Goal: Information Seeking & Learning: Learn about a topic

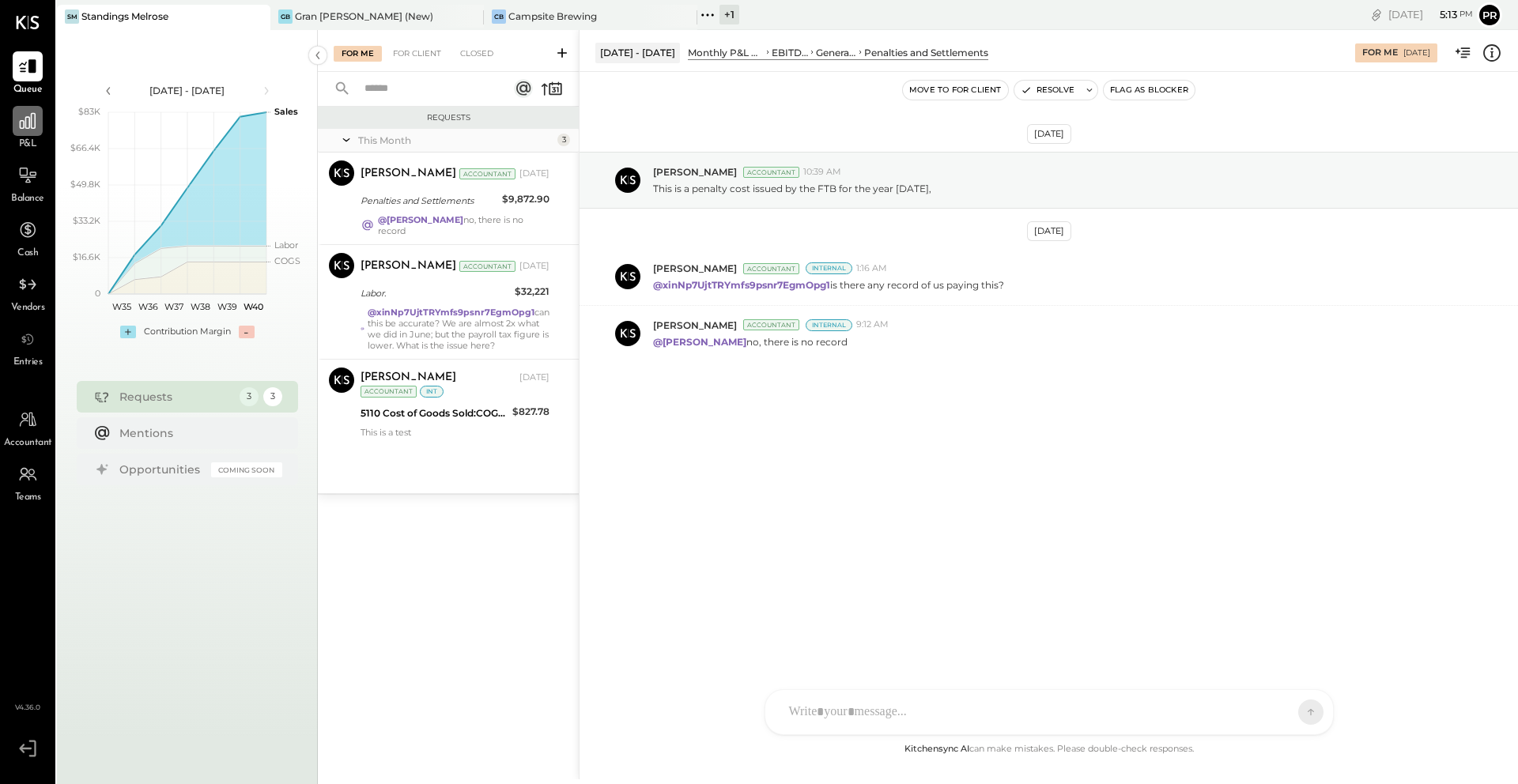
click at [27, 106] on div at bounding box center [27, 121] width 30 height 30
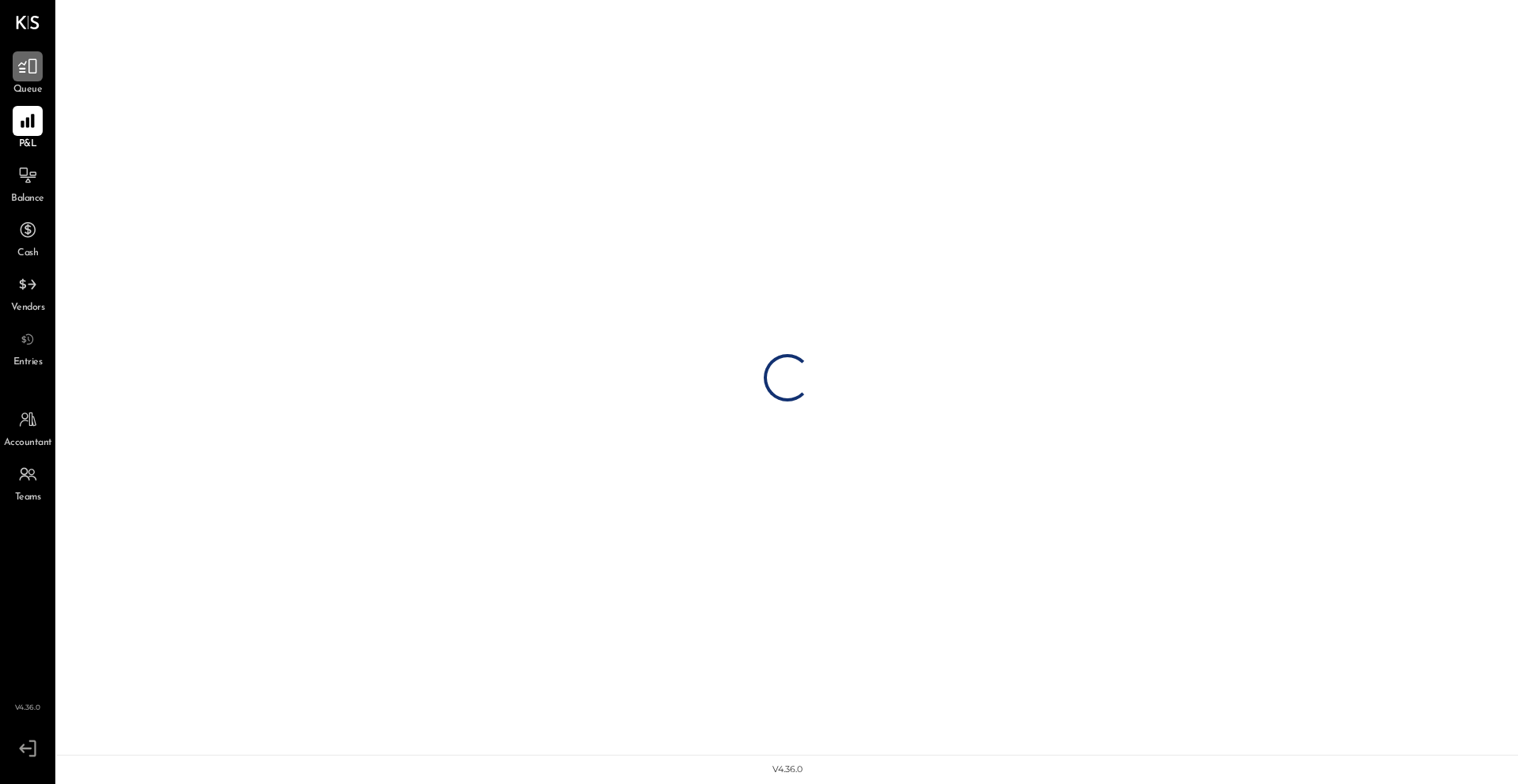
click at [25, 72] on icon at bounding box center [27, 66] width 20 height 20
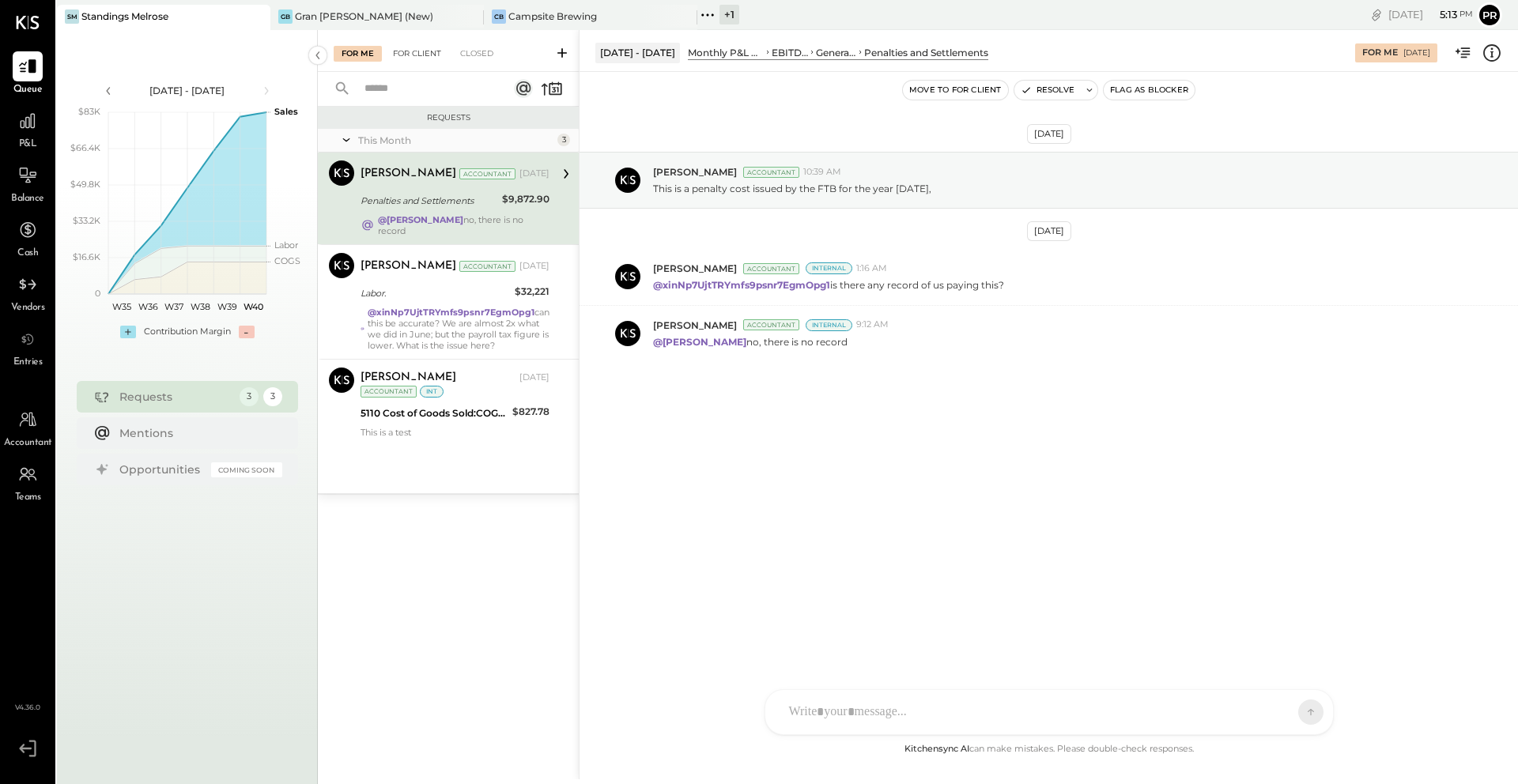
click at [412, 50] on div "For Client" at bounding box center [417, 53] width 64 height 15
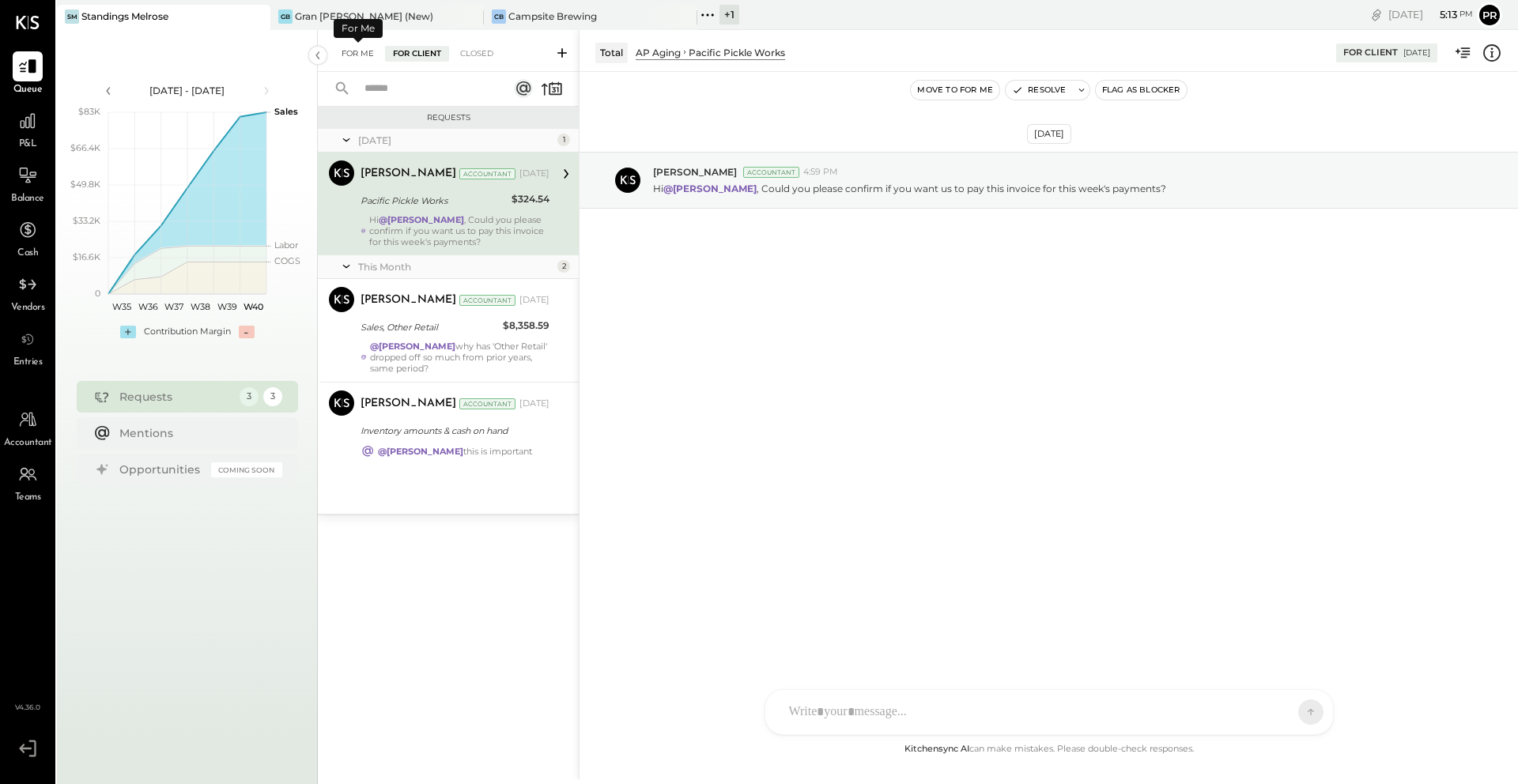
click at [363, 54] on div "For Me" at bounding box center [357, 53] width 48 height 15
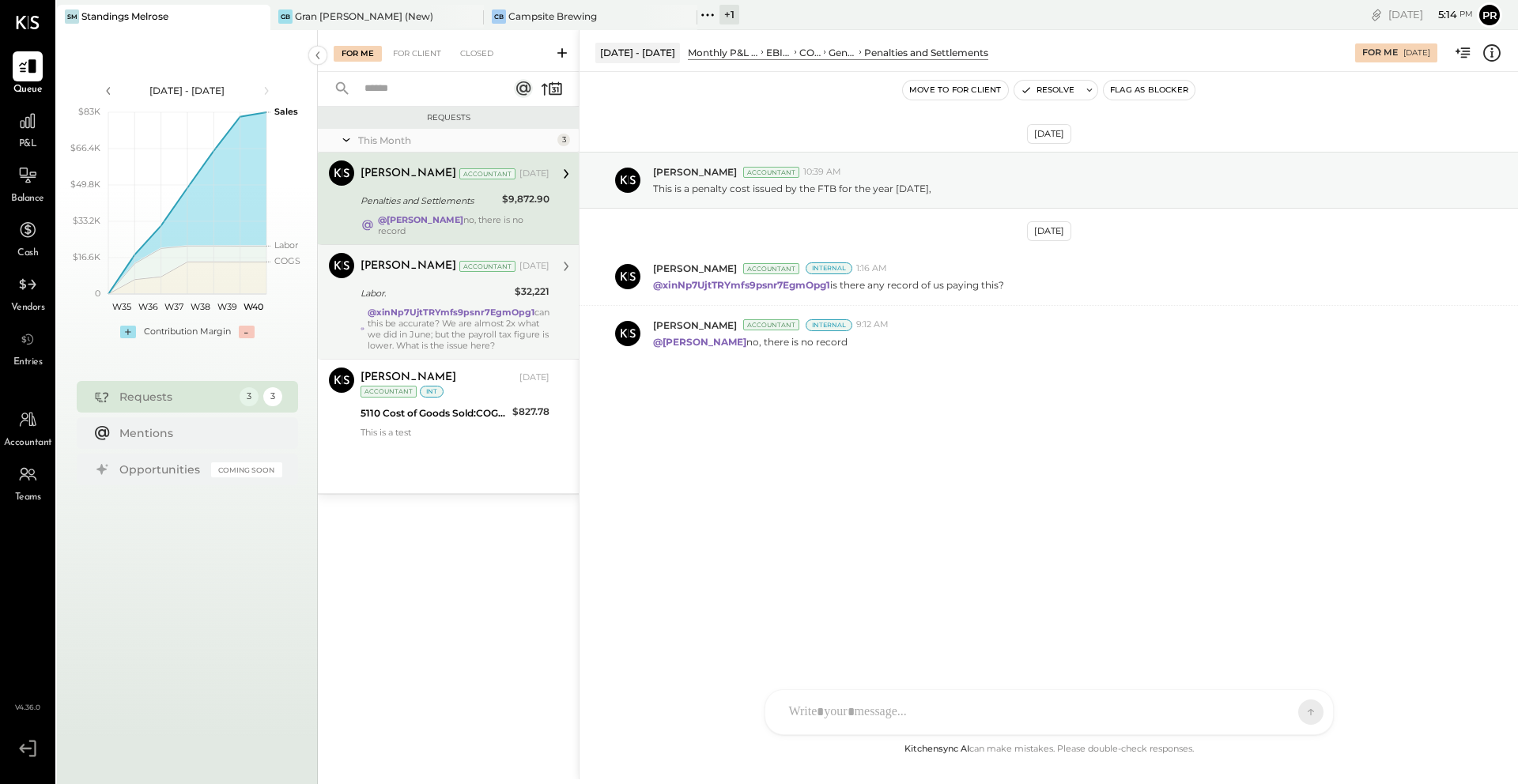
click at [494, 285] on div "Labor." at bounding box center [435, 293] width 150 height 15
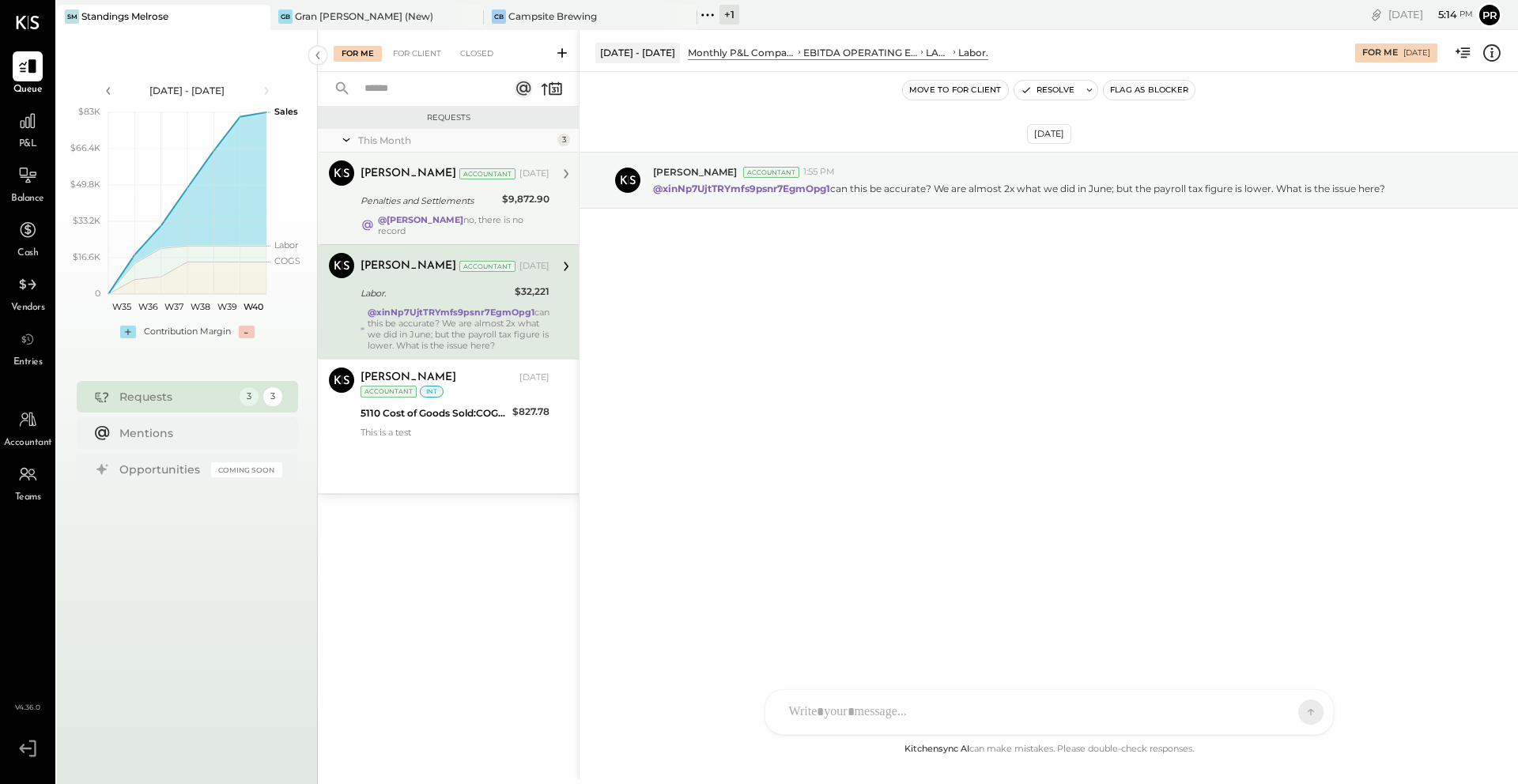
click at [466, 204] on div "Penalties and Settlements" at bounding box center [429, 201] width 137 height 15
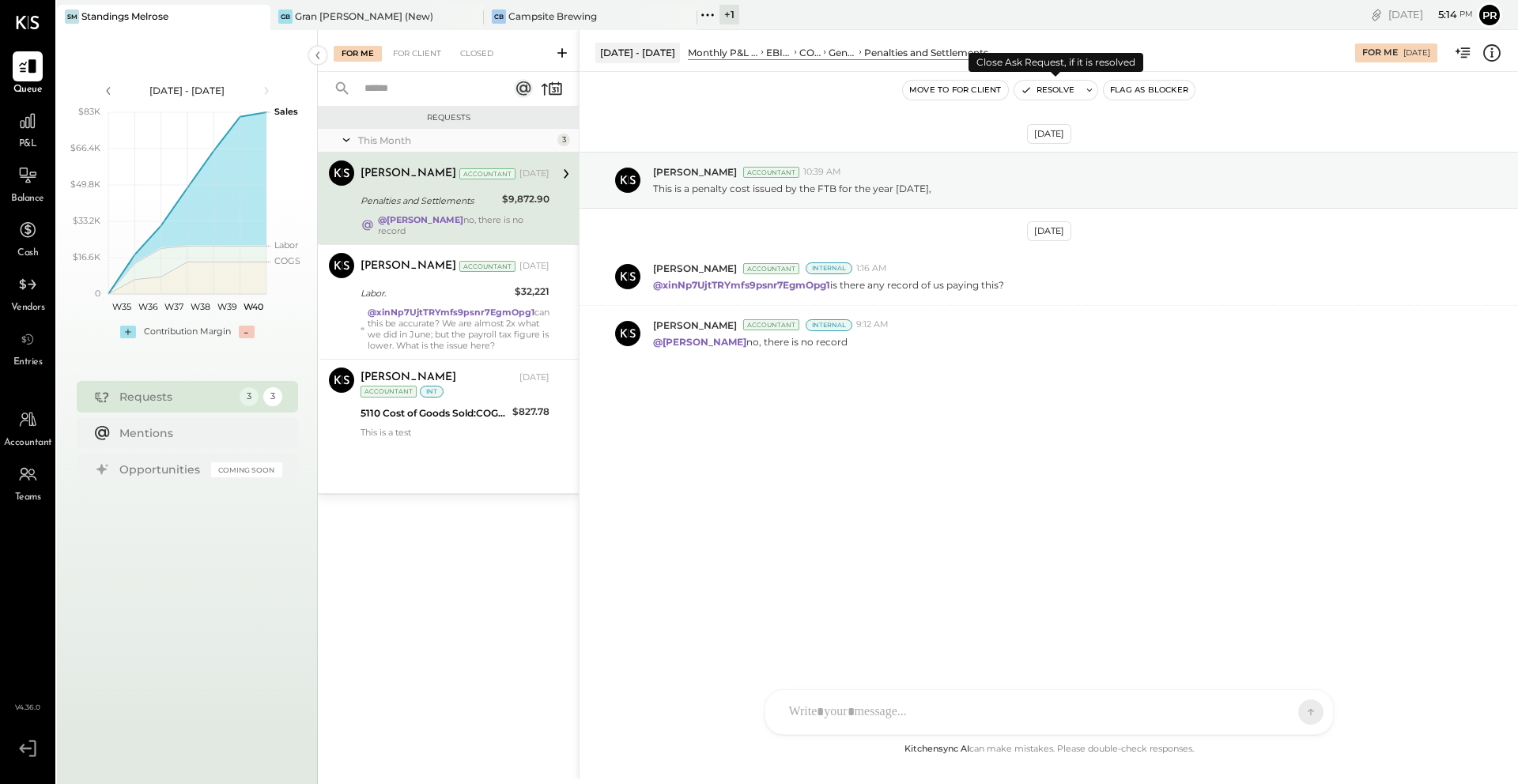
click at [1055, 89] on button "Resolve" at bounding box center [1047, 90] width 67 height 19
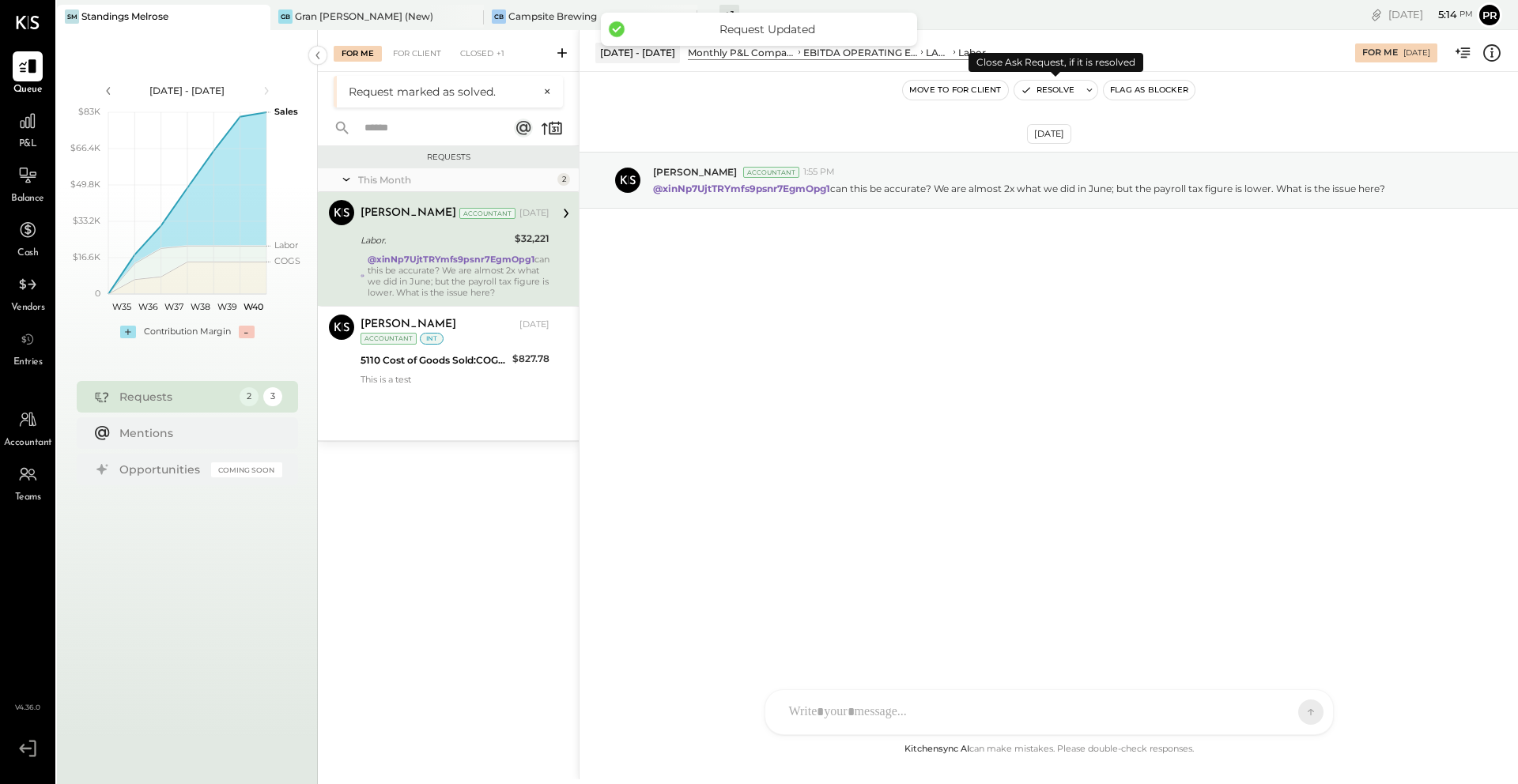
click at [1055, 89] on button "Resolve" at bounding box center [1047, 90] width 67 height 19
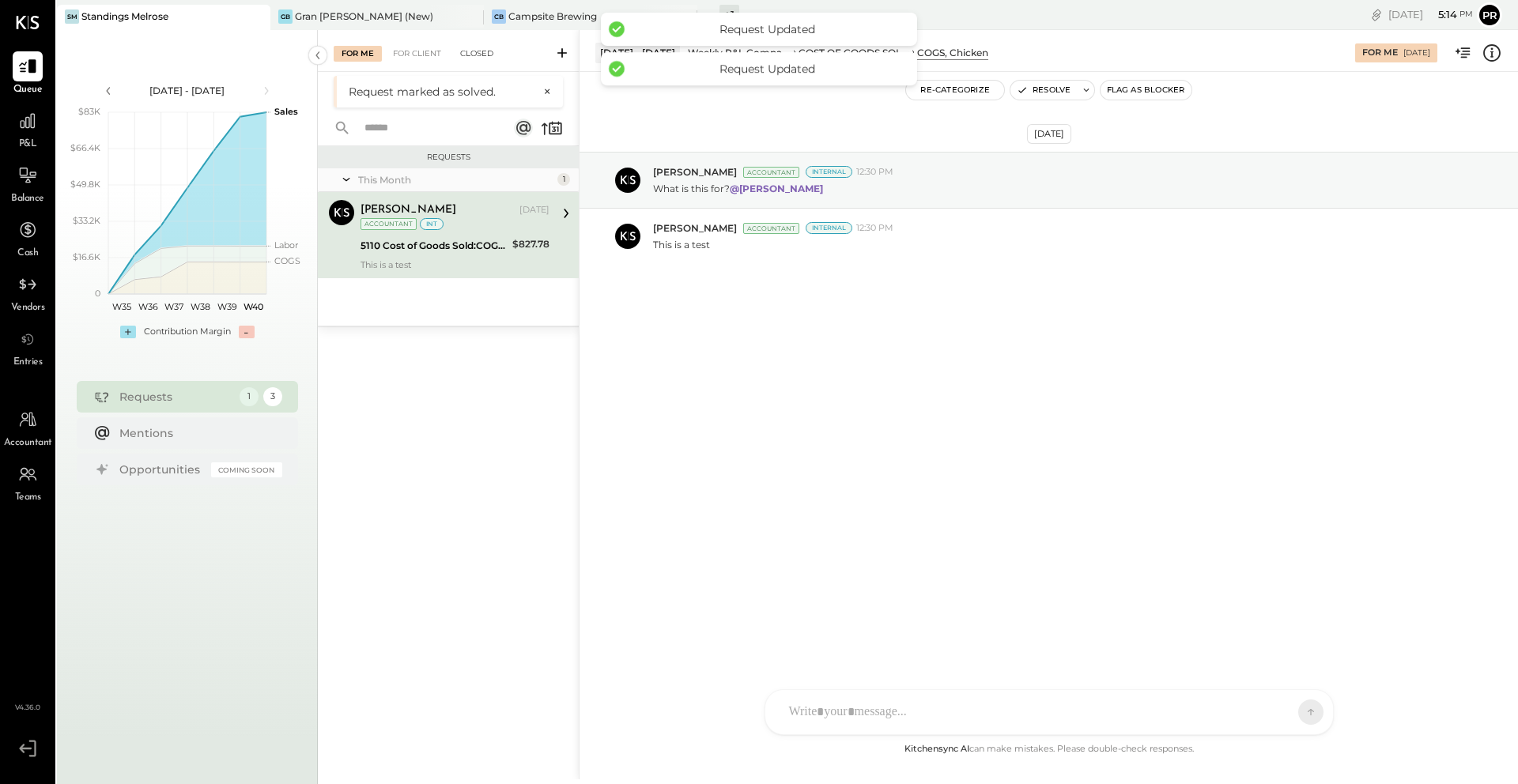
click at [477, 55] on div "Closed" at bounding box center [476, 53] width 49 height 15
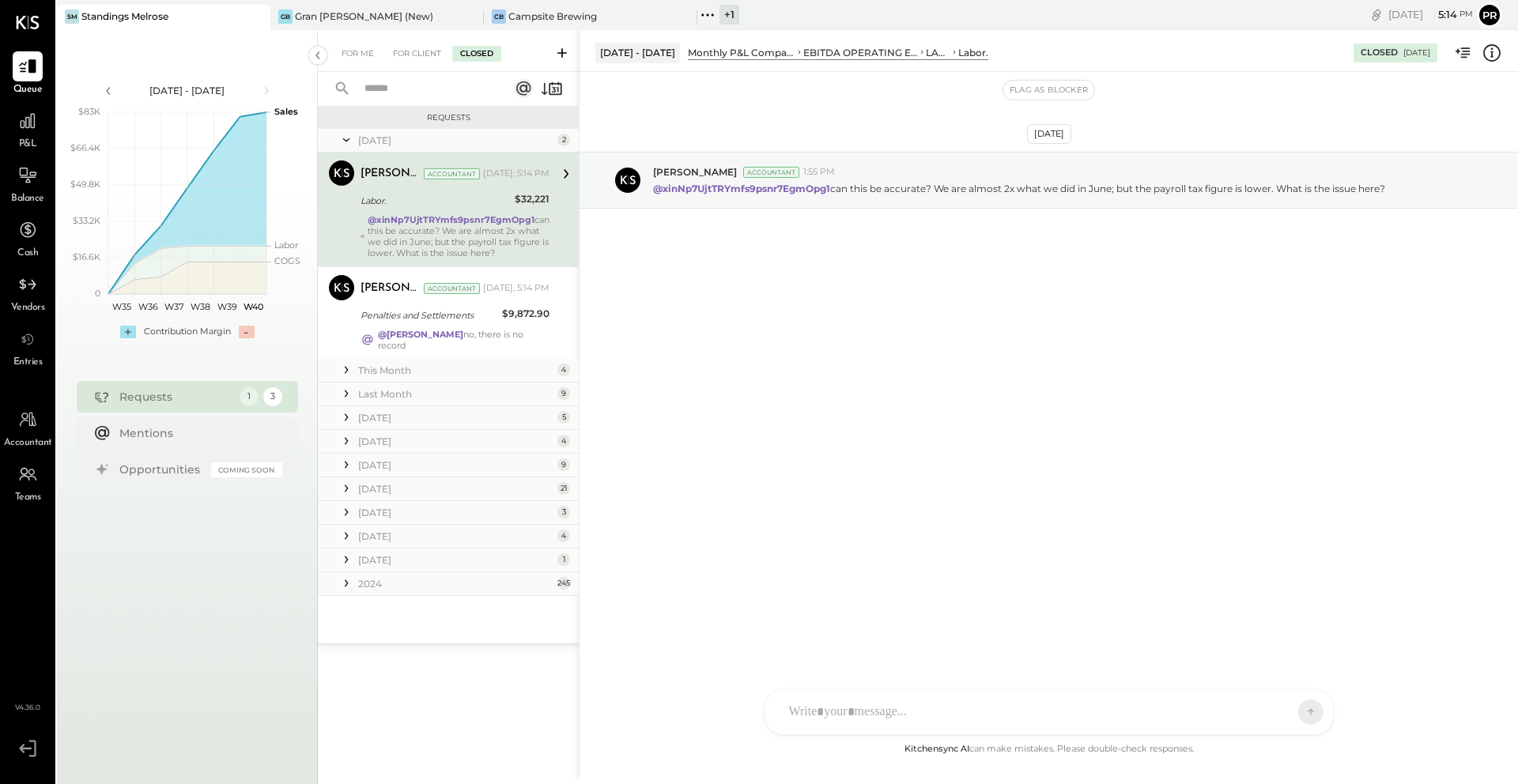
click at [1499, 54] on icon at bounding box center [1491, 53] width 17 height 17
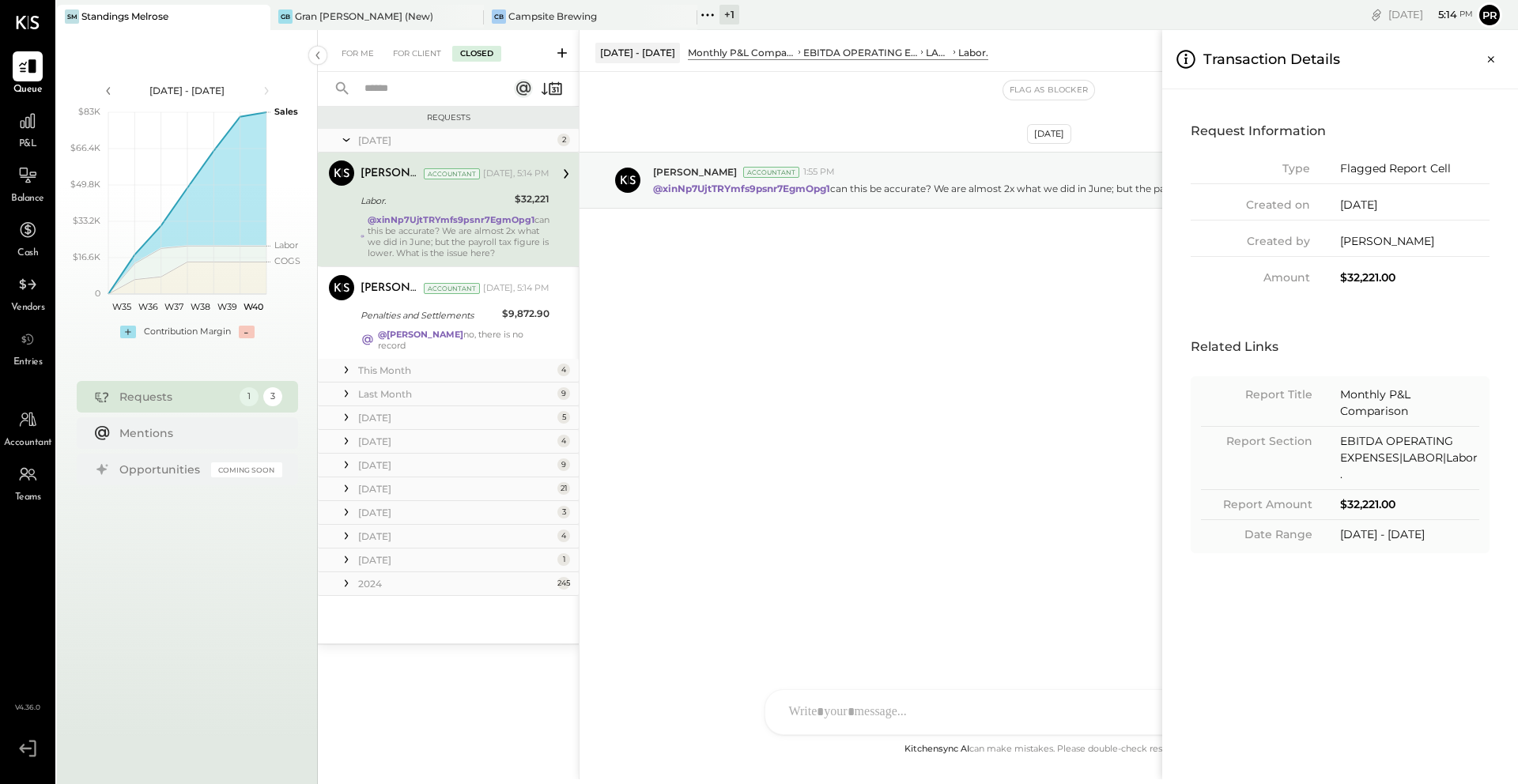
click at [1499, 54] on button "Close panel" at bounding box center [1490, 59] width 28 height 28
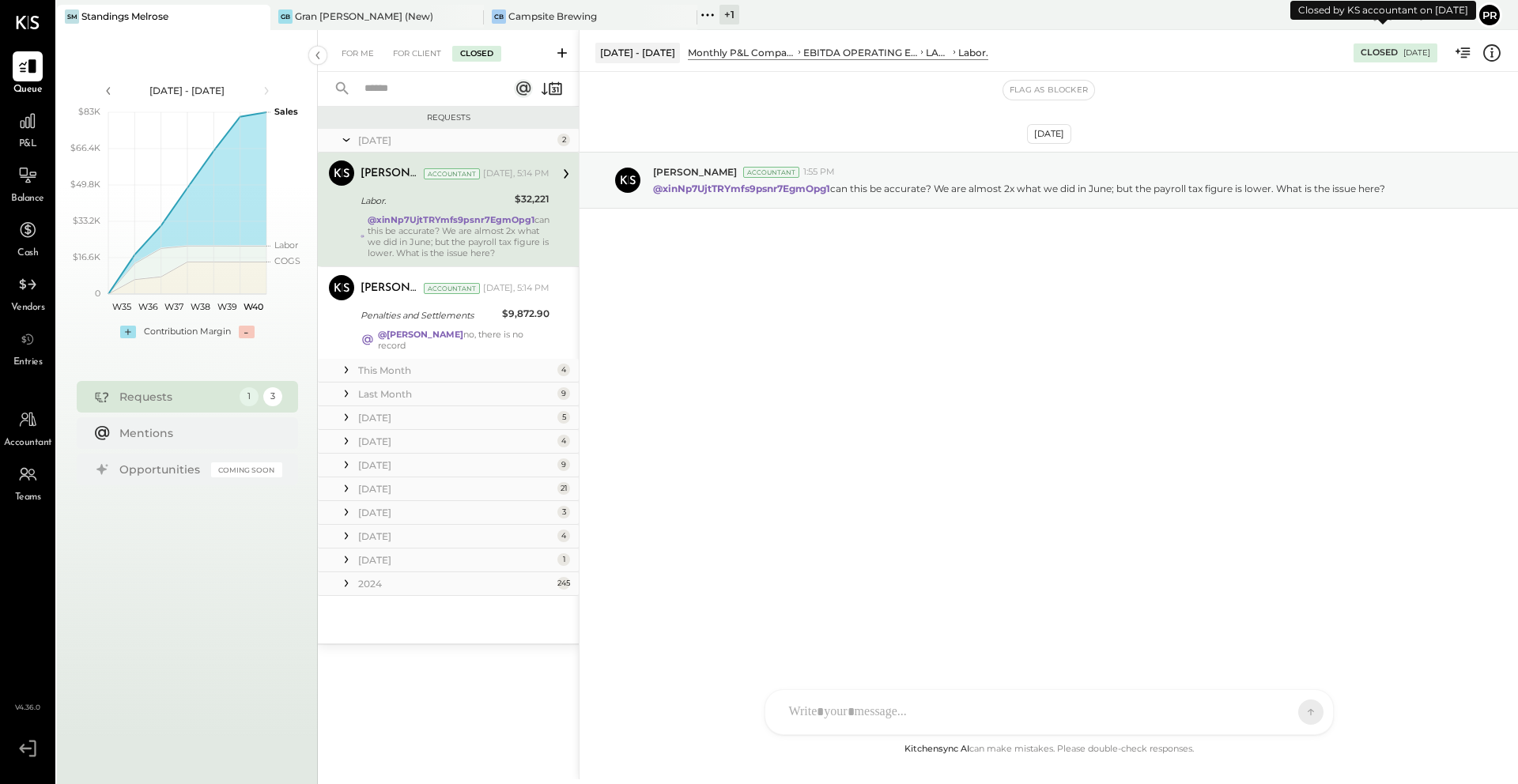
click at [1361, 55] on div "Closed" at bounding box center [1379, 52] width 37 height 13
click at [1386, 60] on div "Closed 09/11/2025" at bounding box center [1394, 53] width 84 height 19
click at [1457, 48] on icon at bounding box center [1462, 52] width 20 height 20
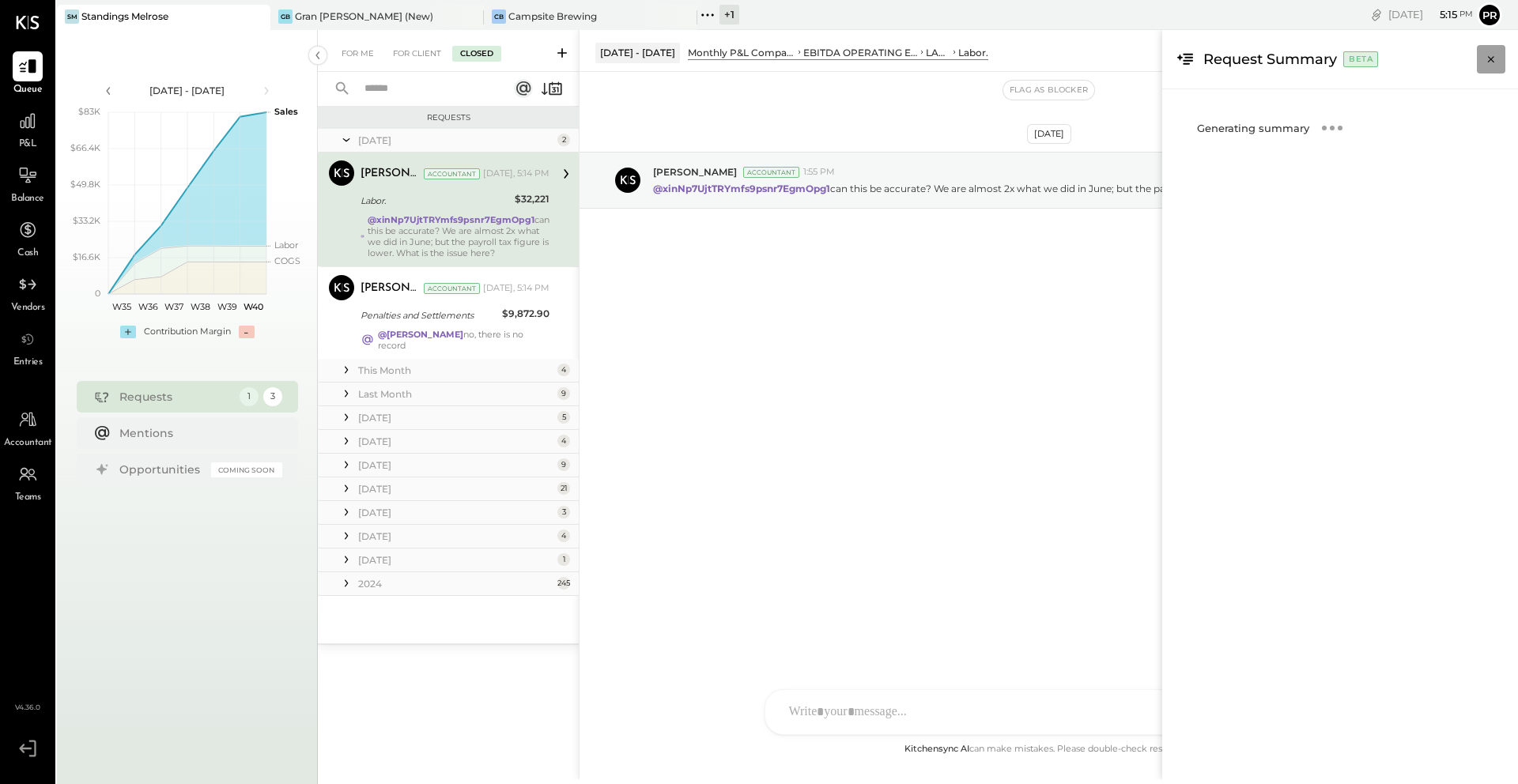
click at [1485, 53] on icon "Close panel" at bounding box center [1490, 59] width 15 height 15
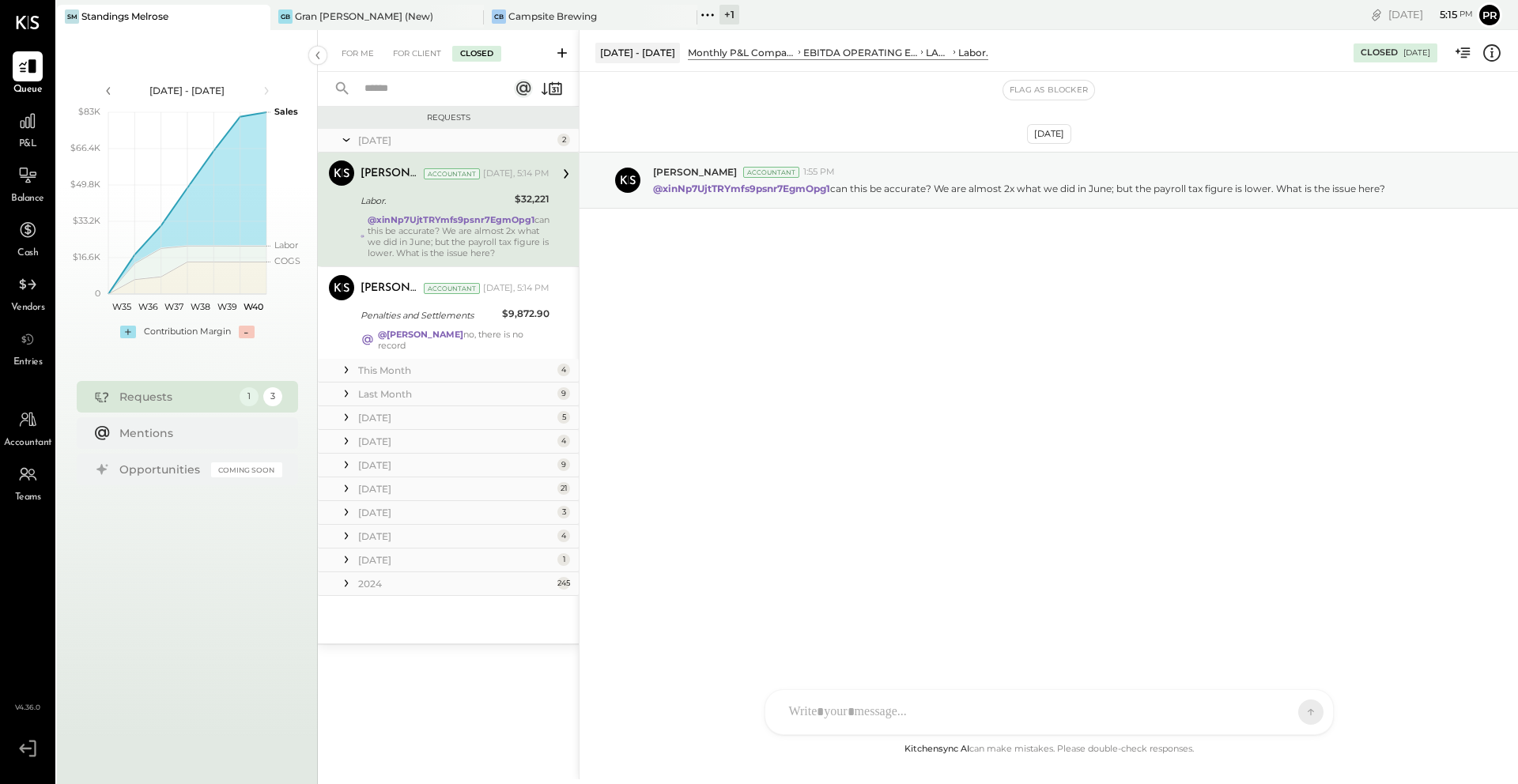
click at [1469, 55] on icon at bounding box center [1462, 52] width 20 height 20
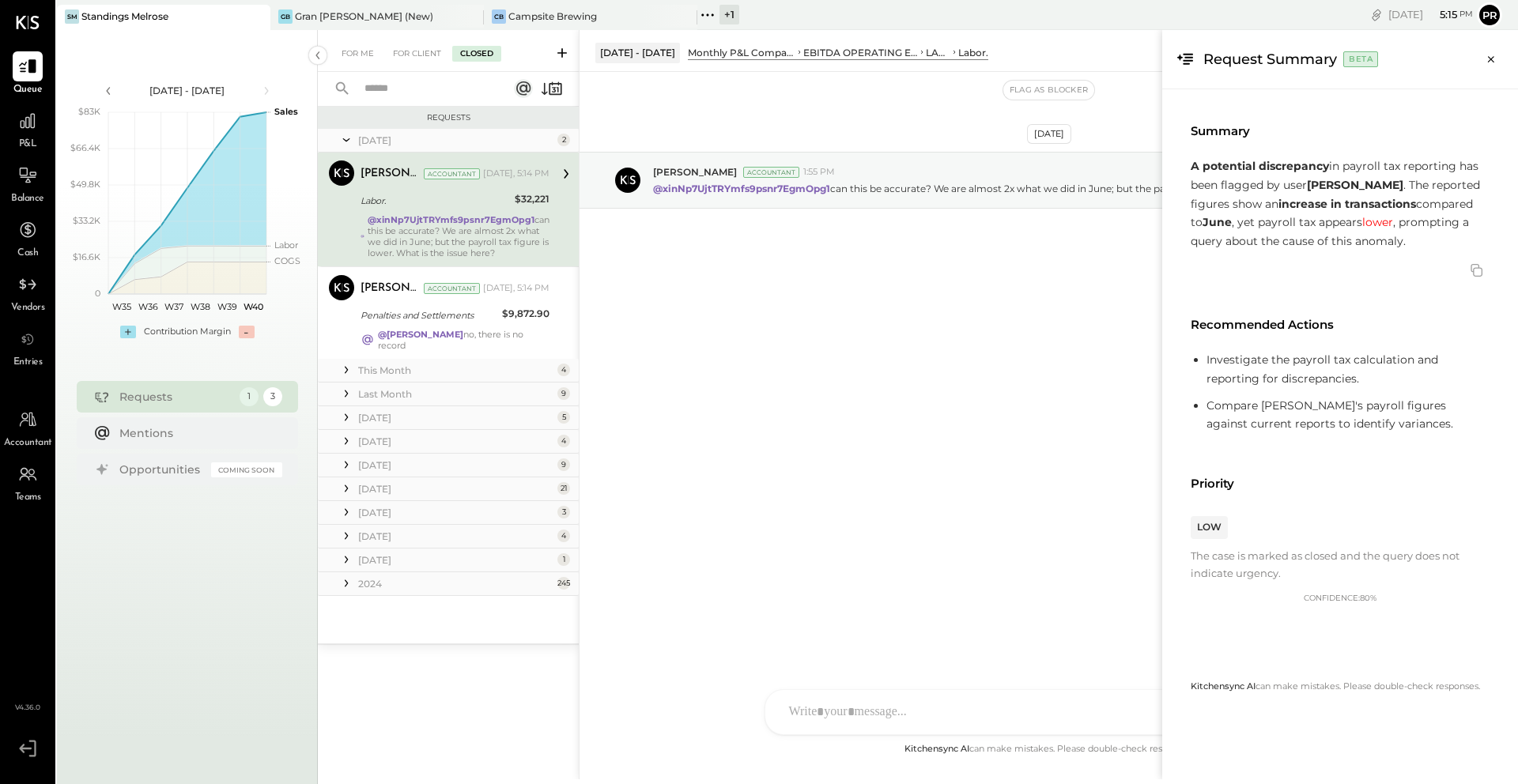
click at [1058, 329] on div "For Me For Client Closed Requests Today 2 Alex Racioppi Accountant Alex Raciopp…" at bounding box center [917, 405] width 1199 height 749
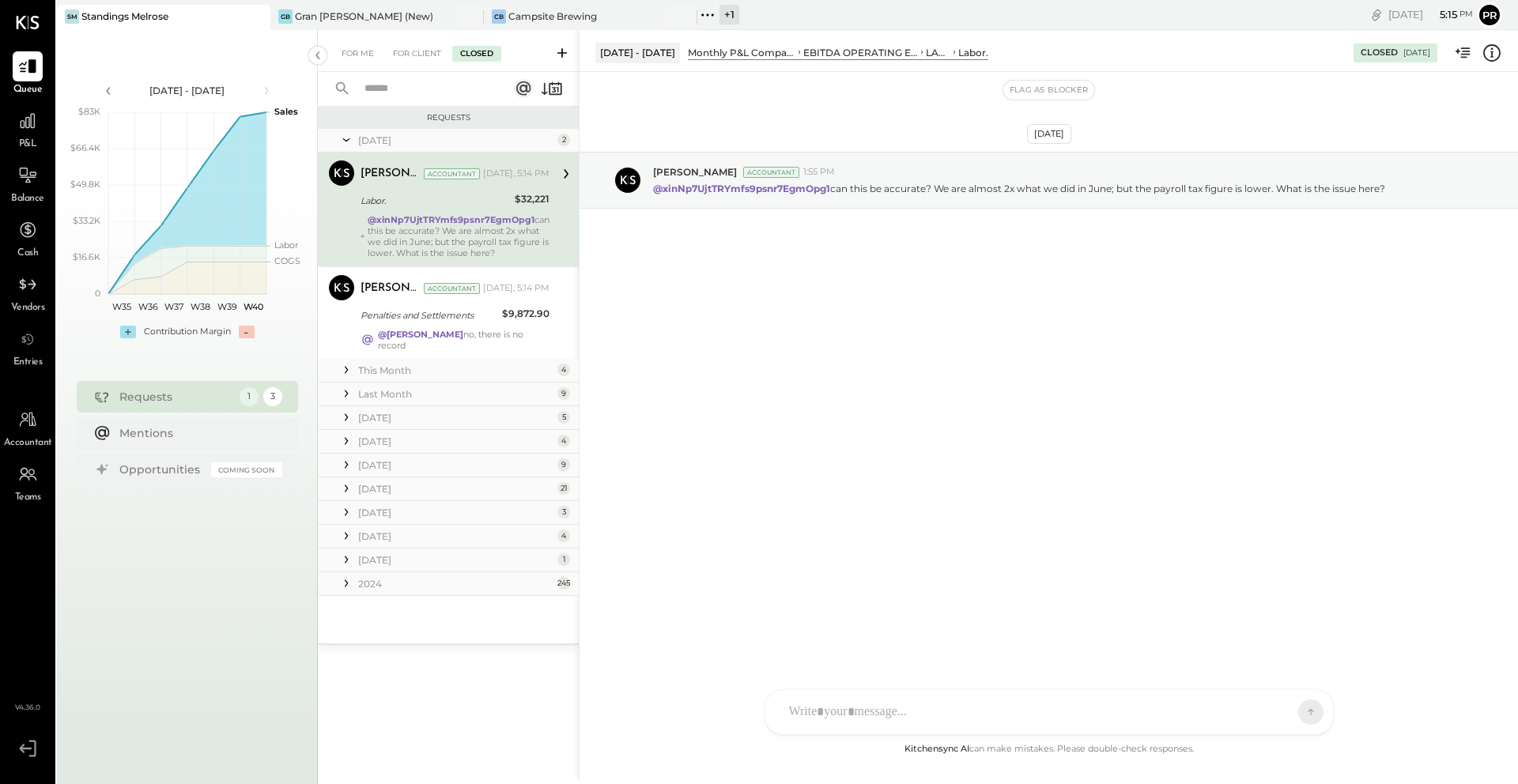
click at [1078, 709] on div at bounding box center [1034, 712] width 507 height 35
click at [1267, 711] on span "REOPEN" at bounding box center [1251, 713] width 45 height 14
click at [1298, 712] on icon at bounding box center [1297, 712] width 14 height 15
click at [363, 50] on div "For Me" at bounding box center [357, 53] width 48 height 15
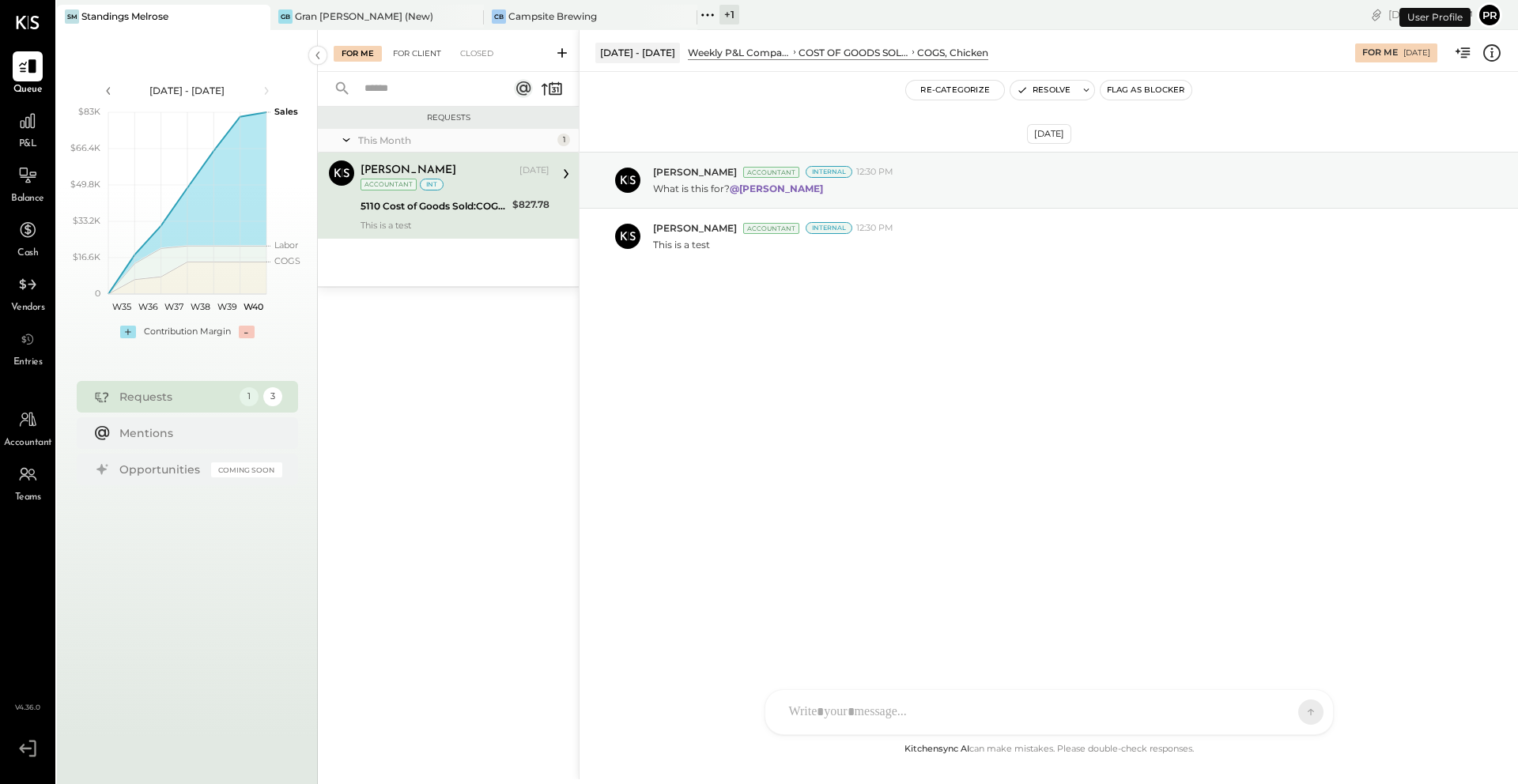
click at [420, 57] on div "For Client" at bounding box center [417, 53] width 64 height 15
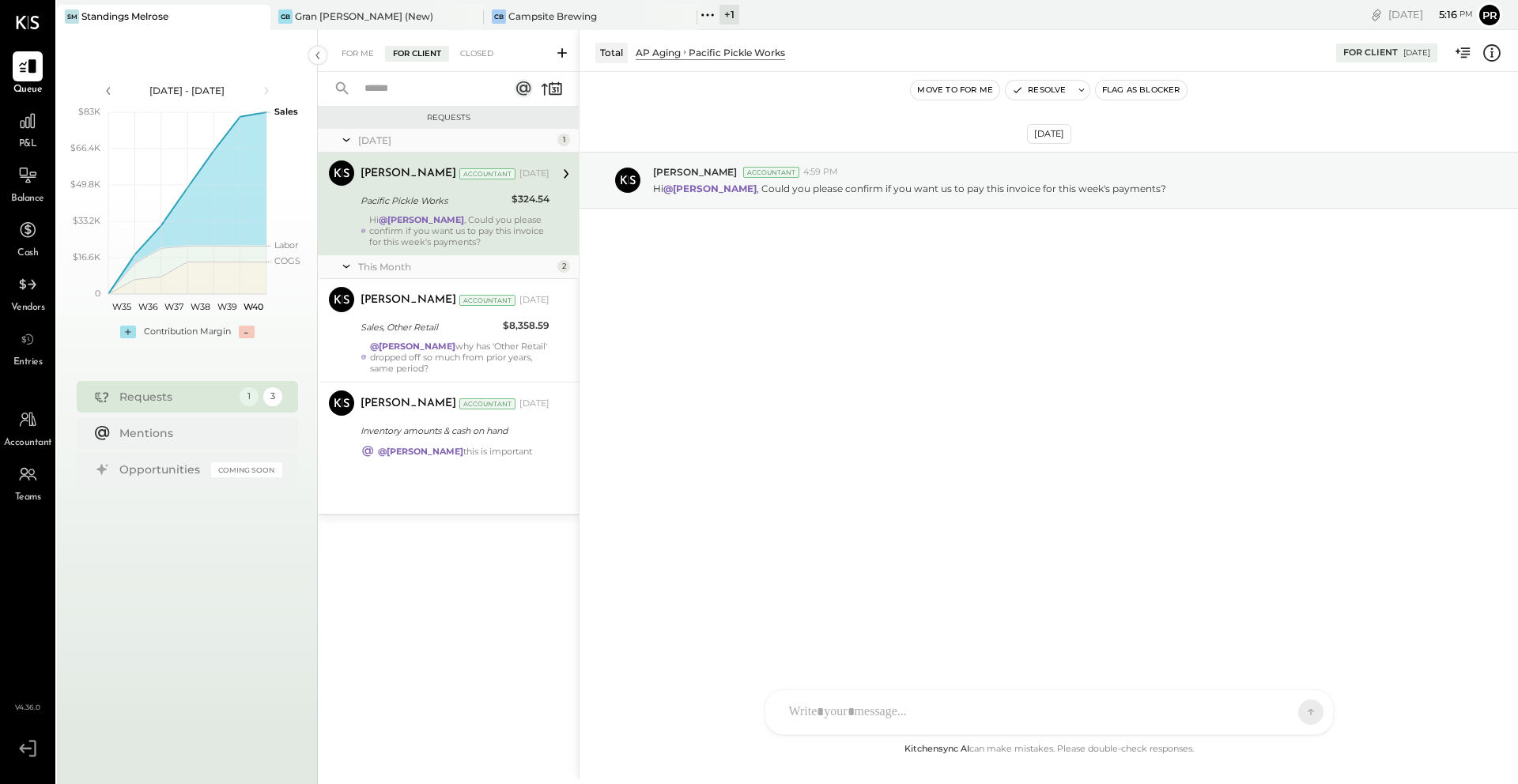
click at [469, 204] on div "Pacific Pickle Works" at bounding box center [433, 201] width 146 height 15
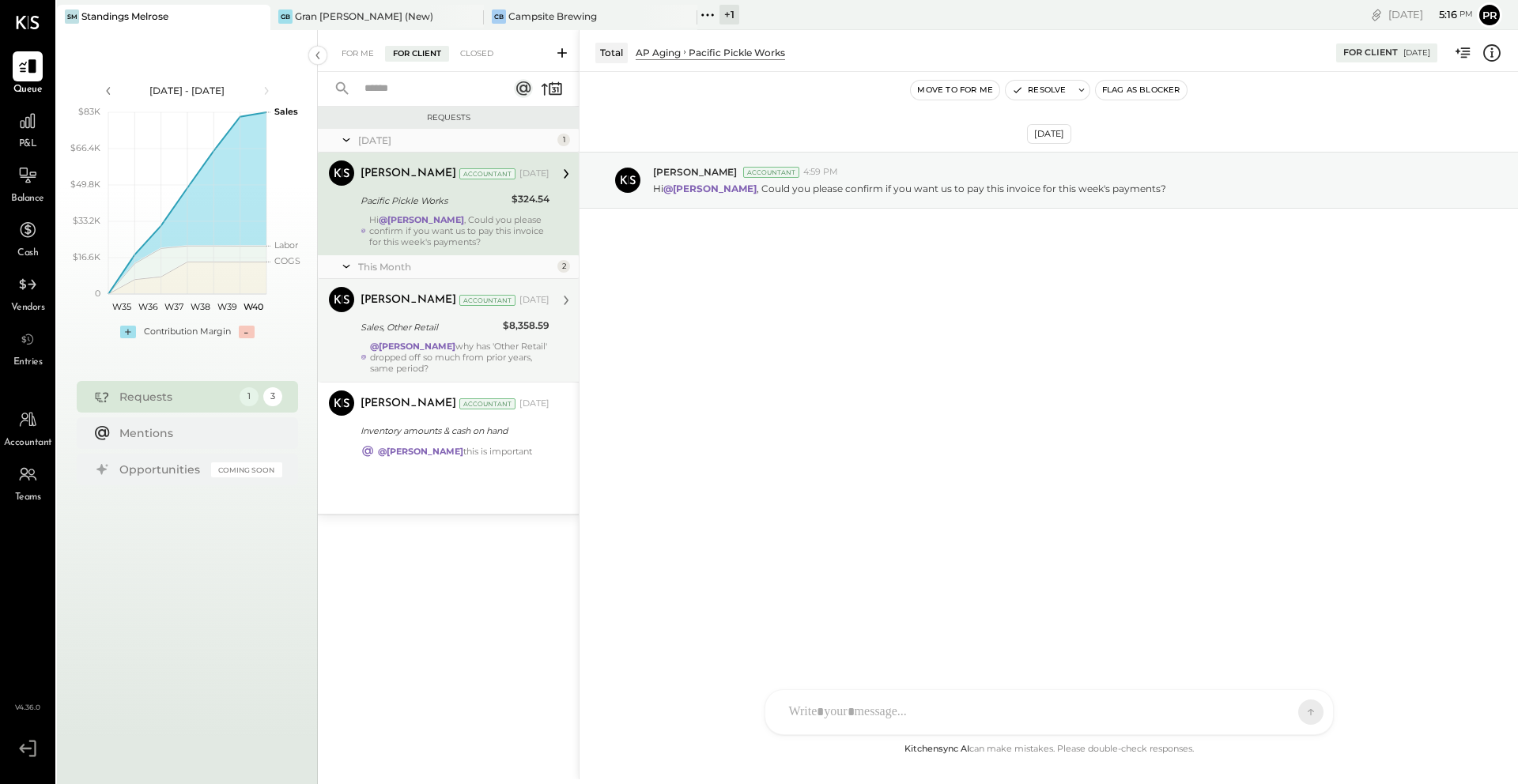
click at [468, 329] on div "Sales, Other Retail" at bounding box center [429, 327] width 137 height 15
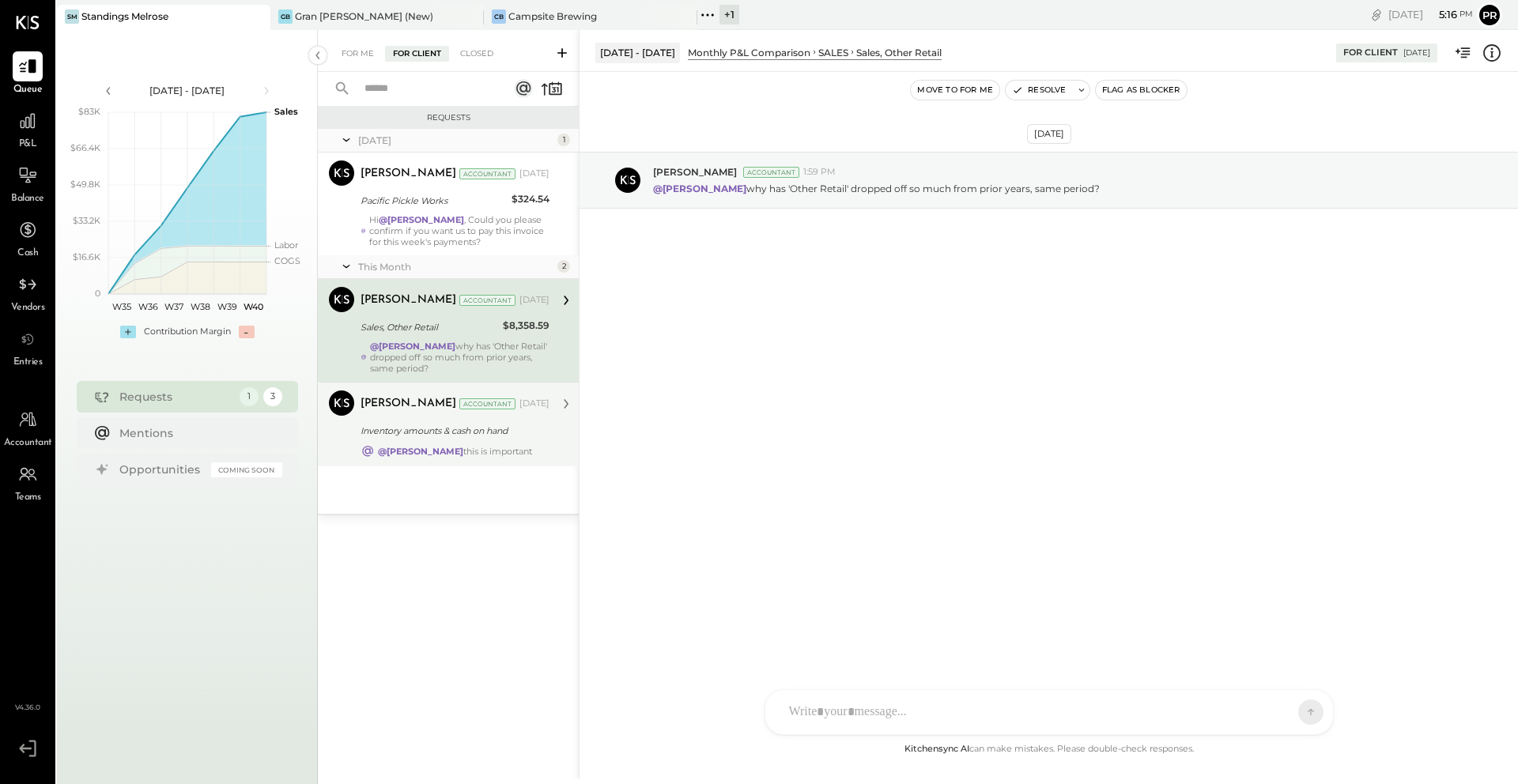
click at [477, 423] on div "Inventory amounts & cash on hand" at bounding box center [452, 431] width 184 height 15
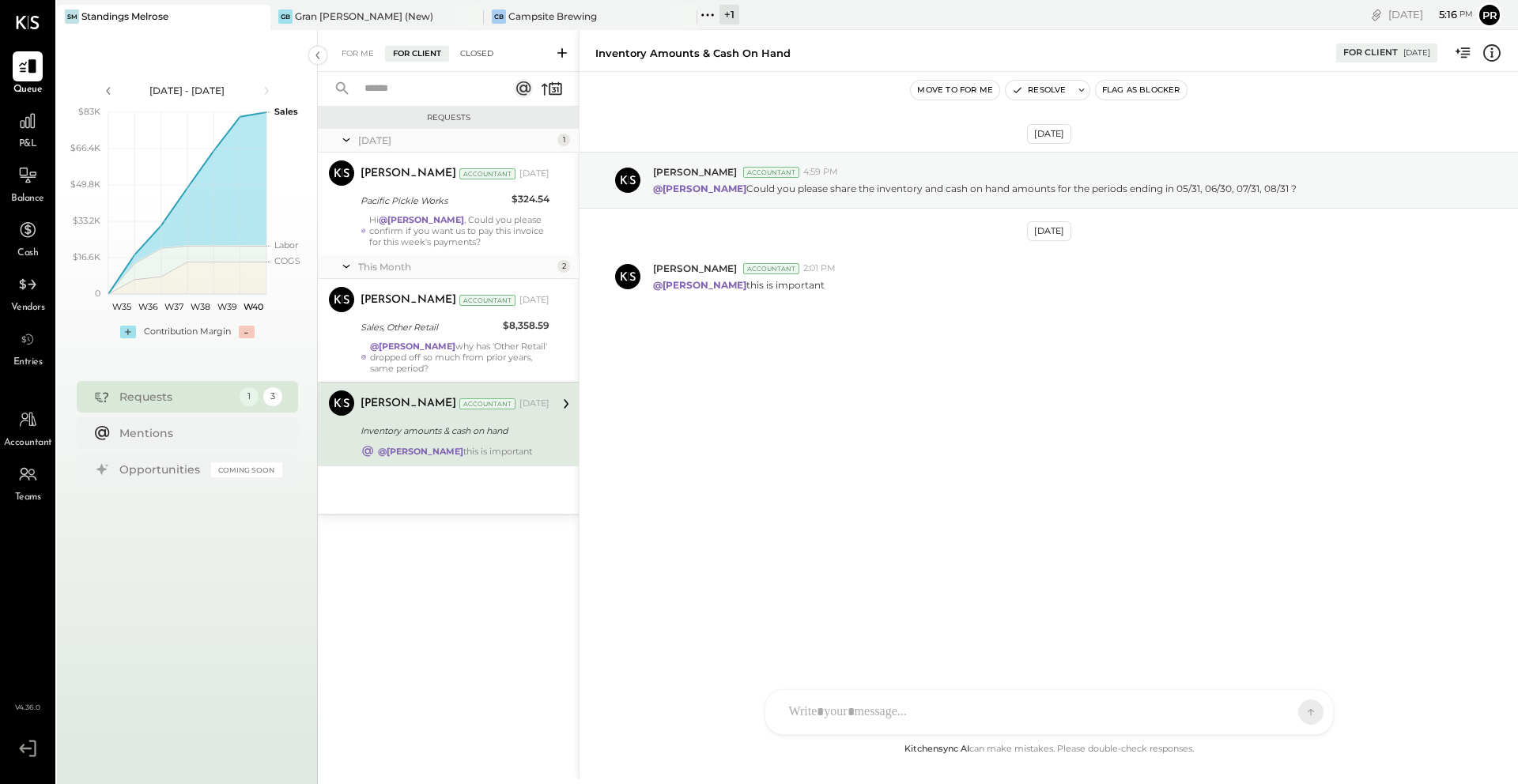
click at [469, 51] on div "Closed" at bounding box center [476, 53] width 49 height 15
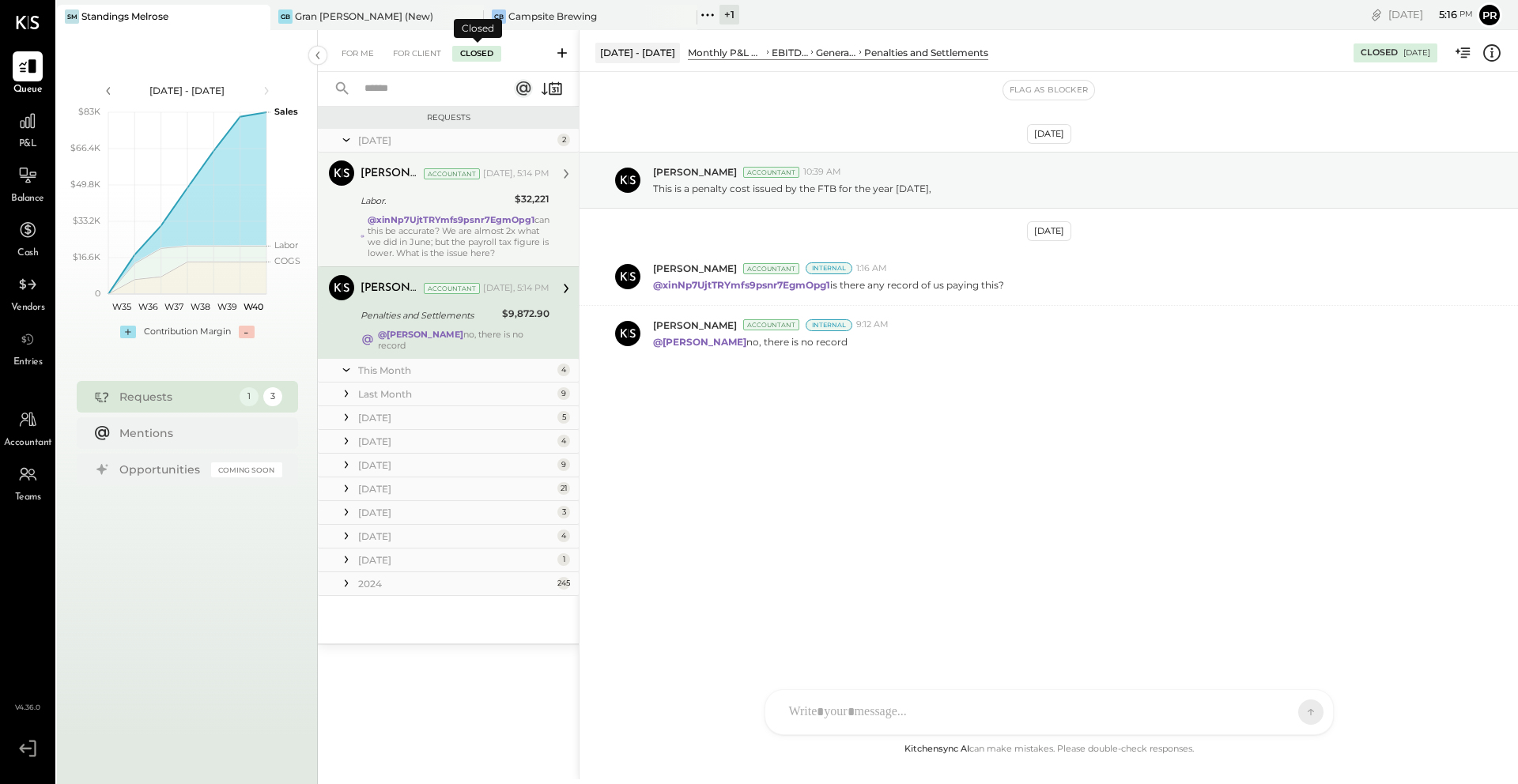
click at [477, 227] on div "@xinNp7UjtTRYmfs9psnr7EgmOpg1 can this be accurate? We are almost 2x what we di…" at bounding box center [459, 237] width 182 height 44
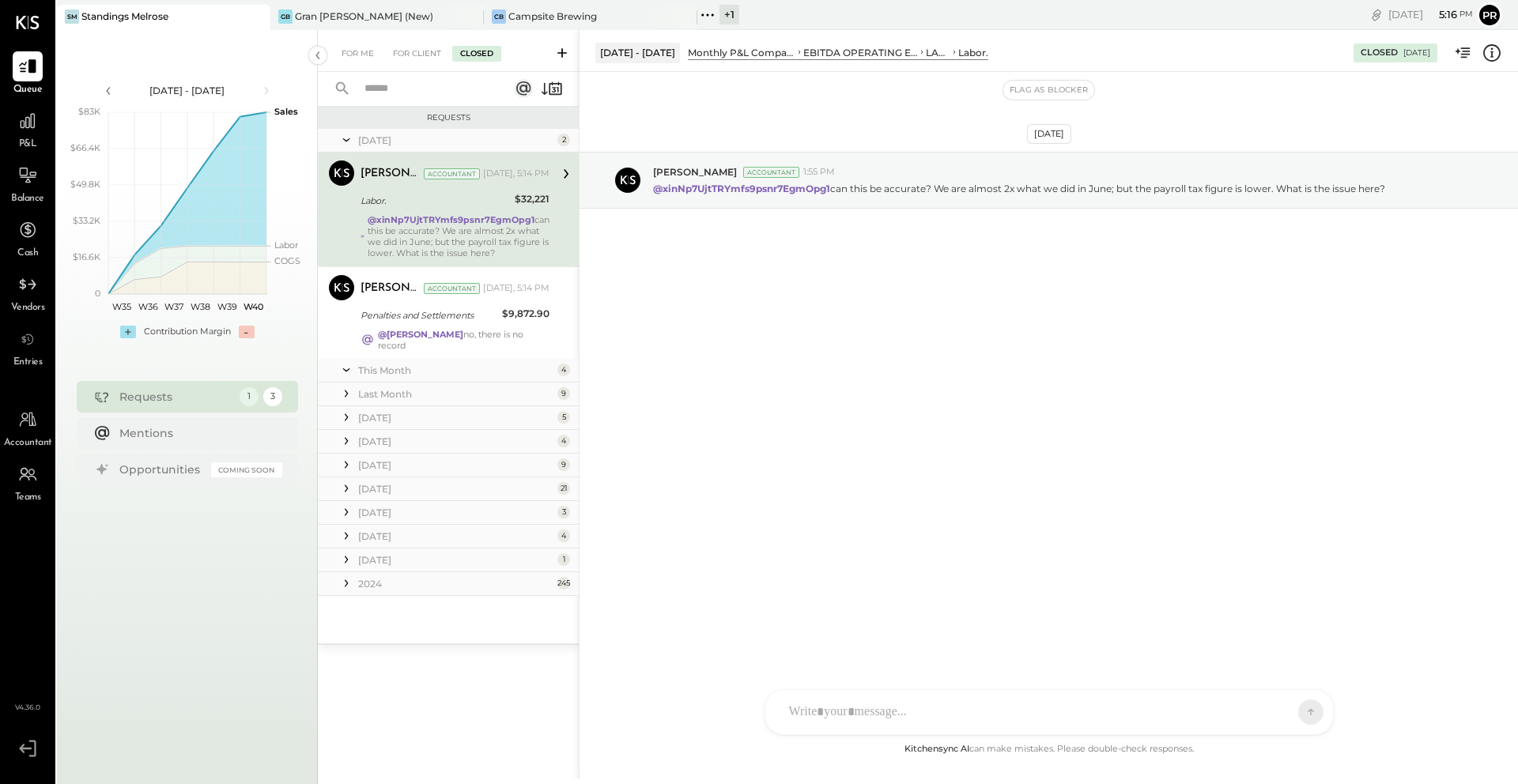
click at [1187, 716] on div at bounding box center [1034, 712] width 507 height 35
click at [1274, 707] on div "REOPEN" at bounding box center [1251, 713] width 66 height 14
click at [1303, 710] on icon at bounding box center [1297, 712] width 14 height 15
click at [1237, 715] on span "REOPEN" at bounding box center [1251, 713] width 45 height 14
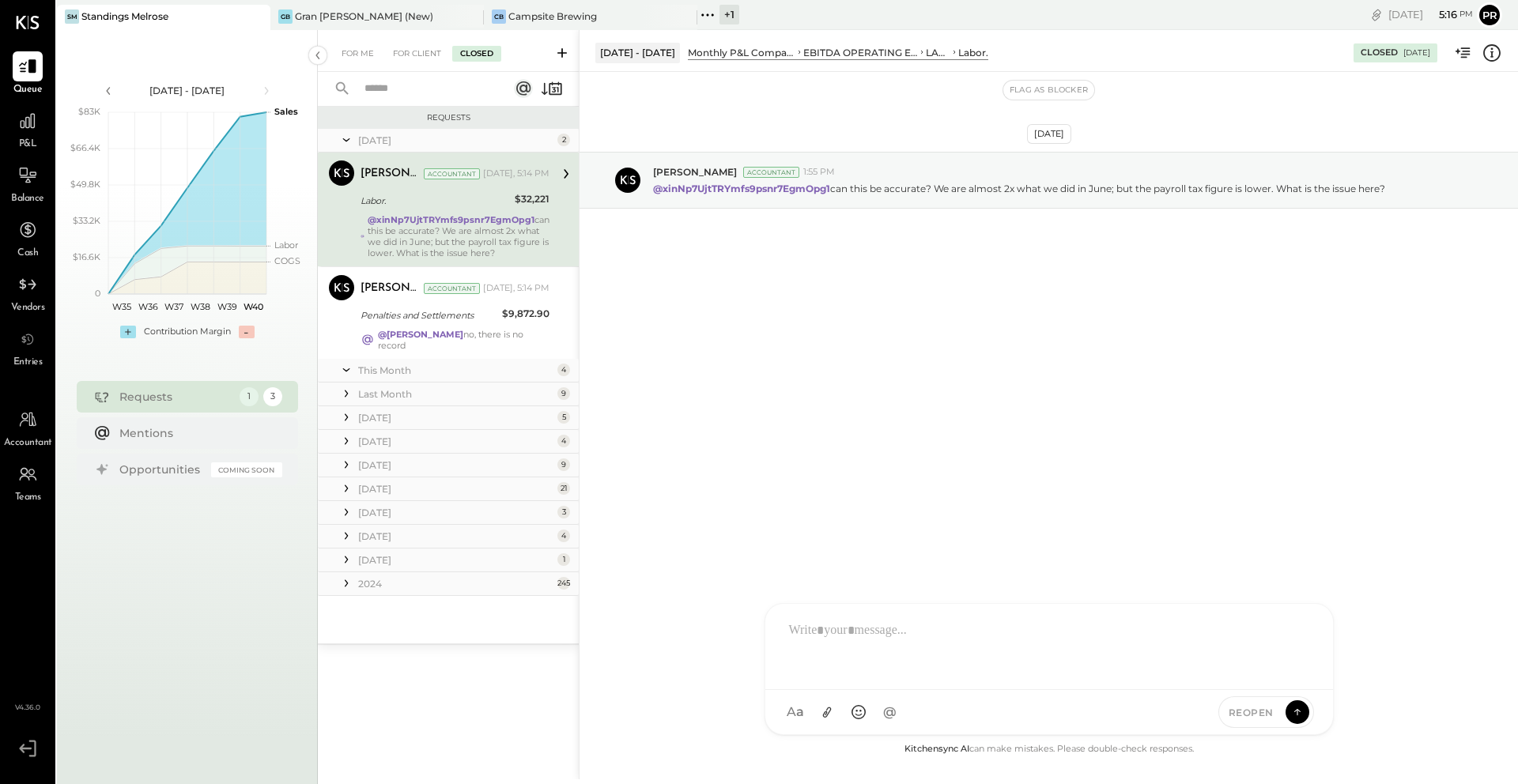
click at [1237, 715] on span "REOPEN" at bounding box center [1251, 713] width 45 height 14
click at [1239, 700] on div "REOPEN" at bounding box center [1265, 712] width 96 height 32
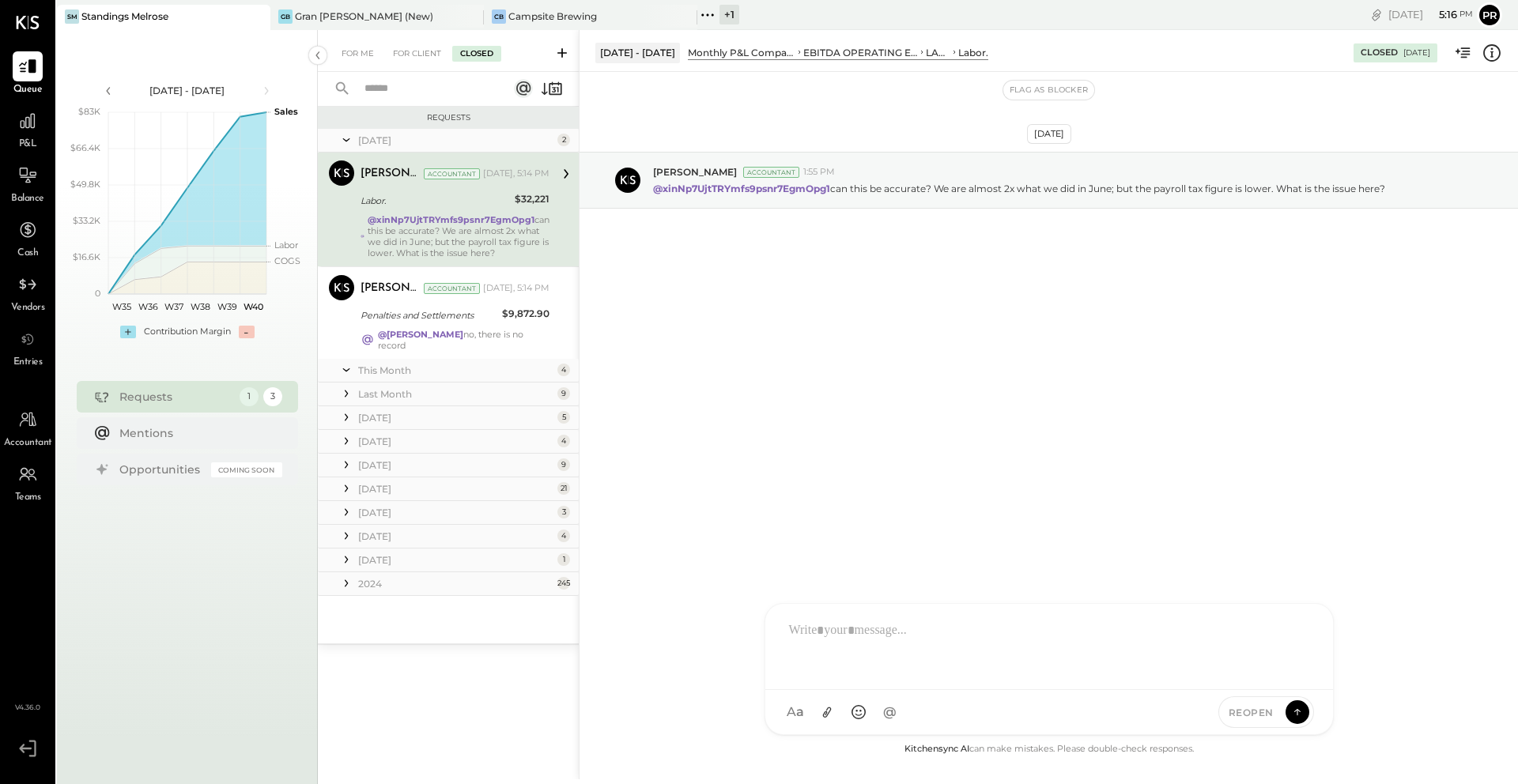
click at [1247, 712] on span "REOPEN" at bounding box center [1251, 713] width 45 height 14
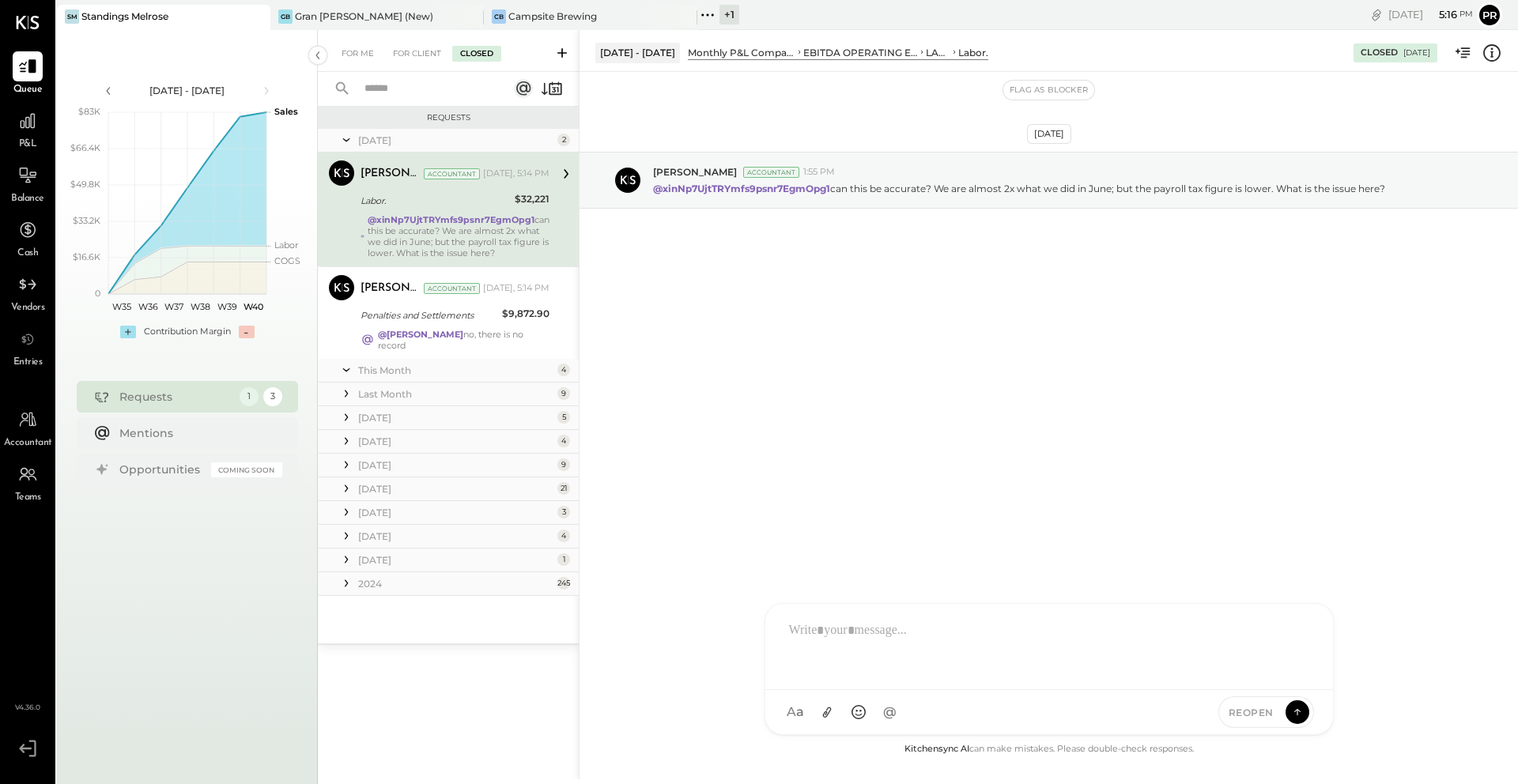
click at [1247, 712] on span "REOPEN" at bounding box center [1251, 713] width 45 height 14
click at [1246, 712] on span "REOPEN" at bounding box center [1251, 713] width 45 height 14
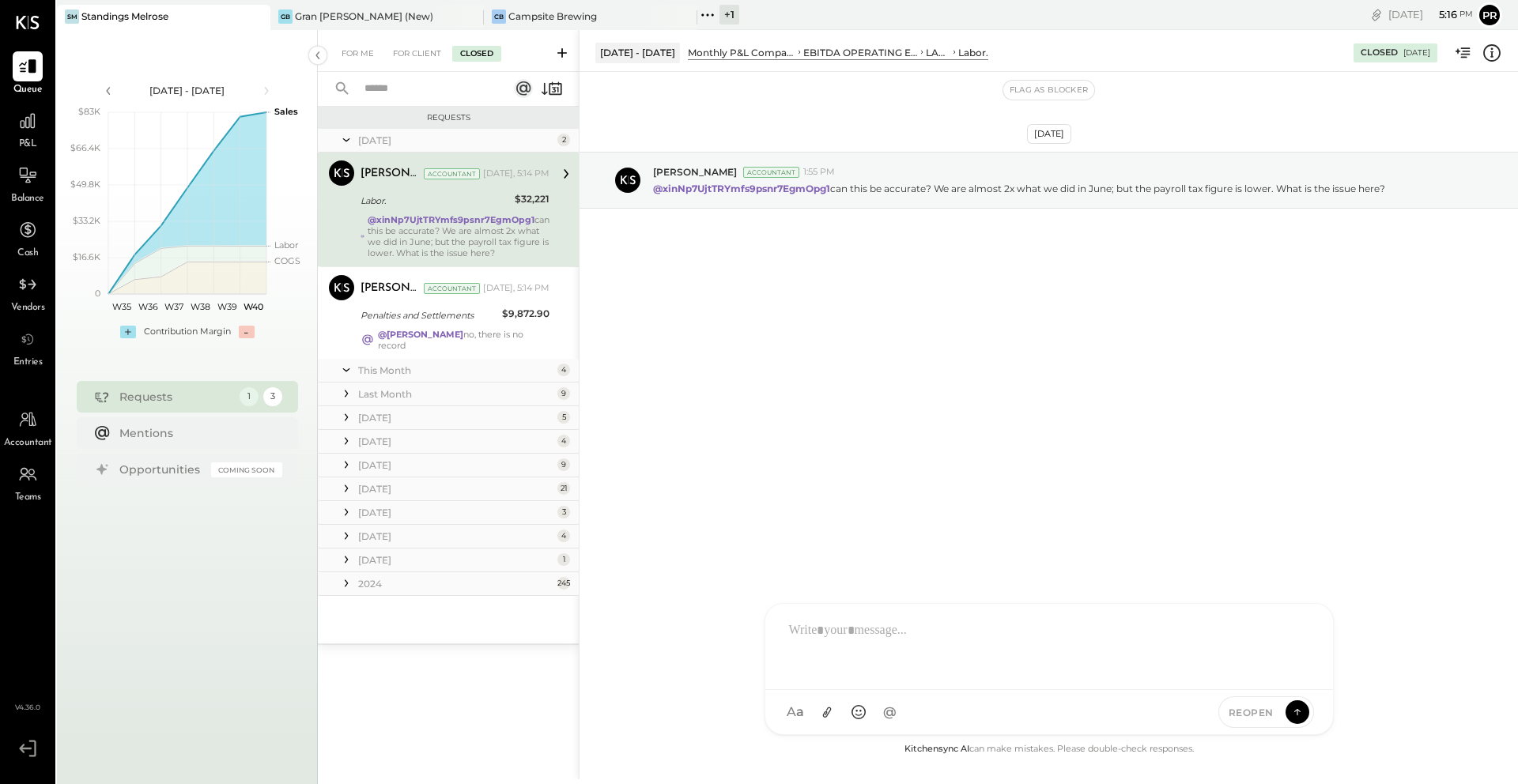
click at [1246, 712] on span "REOPEN" at bounding box center [1251, 713] width 45 height 14
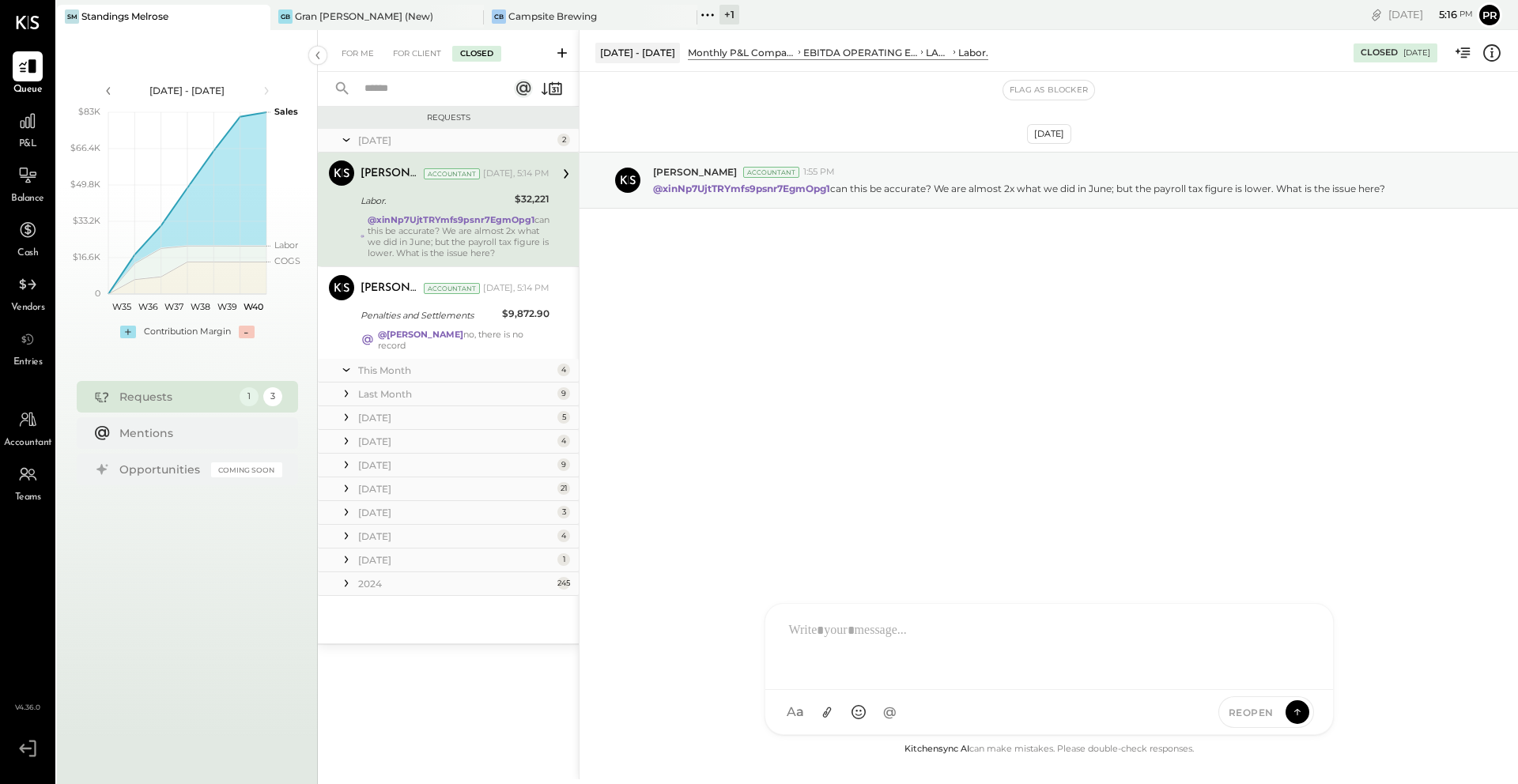
click at [1246, 712] on span "REOPEN" at bounding box center [1251, 713] width 45 height 14
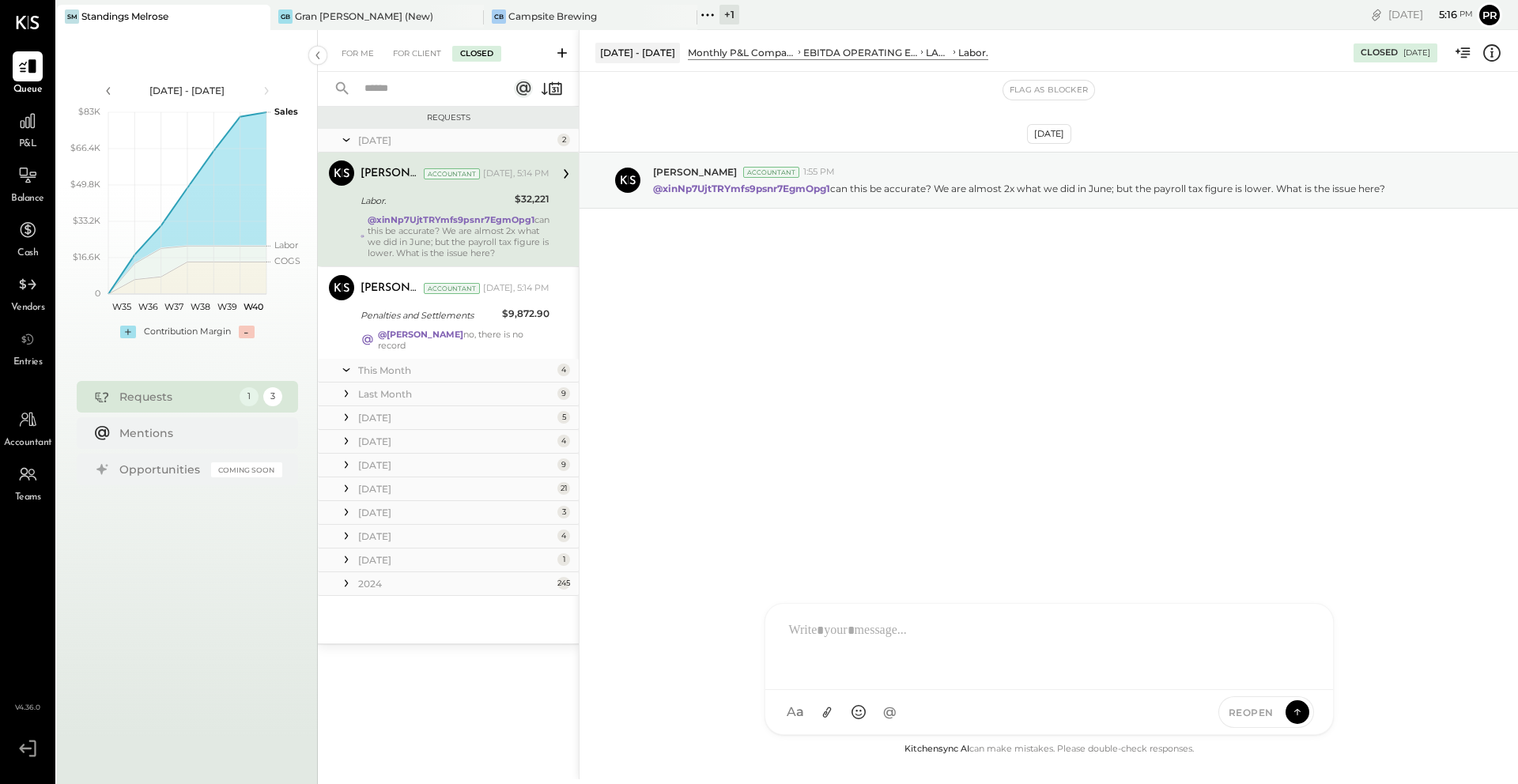
click at [1246, 712] on span "REOPEN" at bounding box center [1251, 713] width 45 height 14
click at [28, 124] on icon at bounding box center [27, 121] width 20 height 20
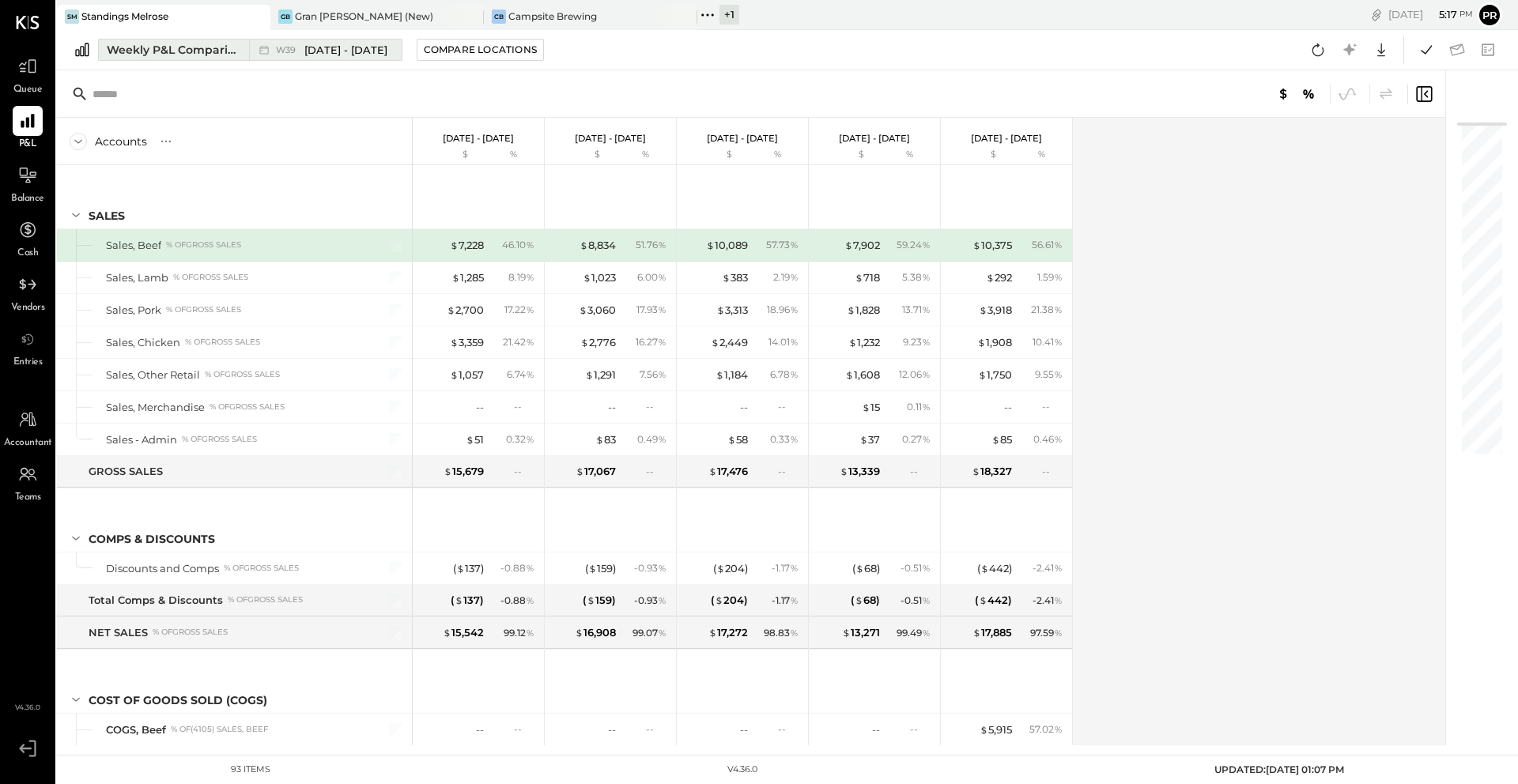
click at [204, 55] on div "Weekly P&L Comparison" at bounding box center [173, 49] width 133 height 15
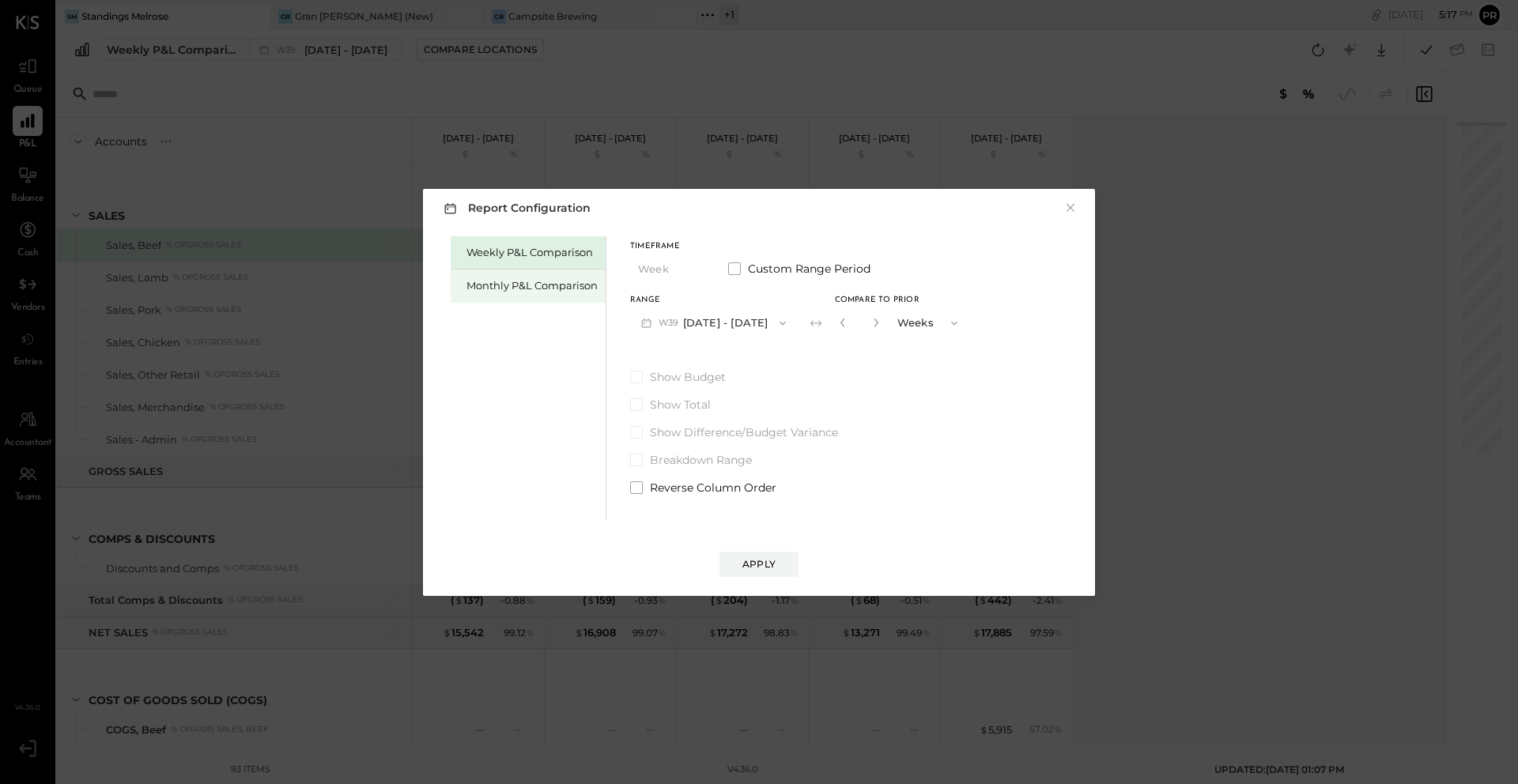
click at [520, 285] on div "Monthly P&L Comparison" at bounding box center [532, 286] width 131 height 15
click at [748, 321] on button "M09 Sep 1 - 30, 2025" at bounding box center [713, 322] width 167 height 29
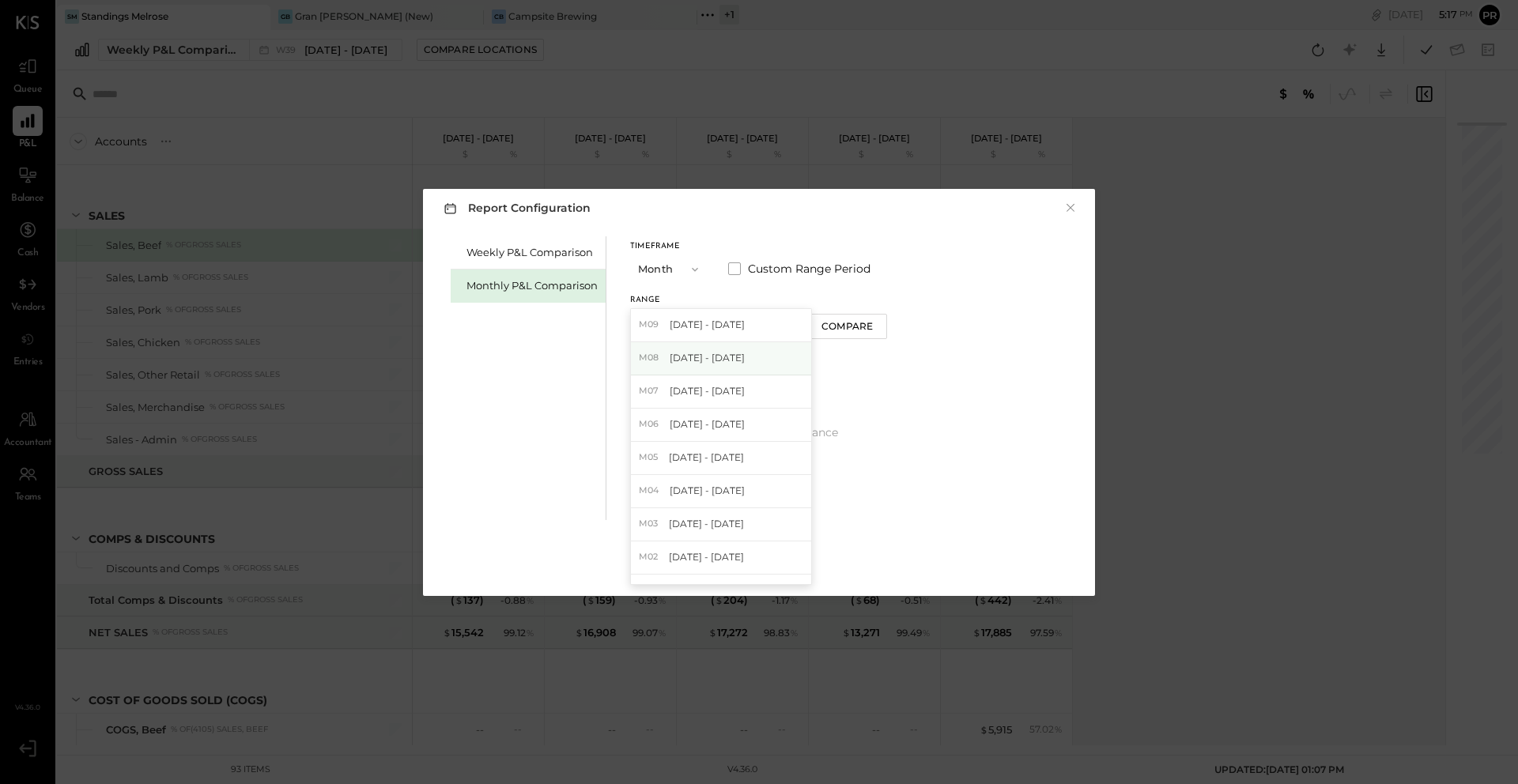
click at [743, 352] on div "M08 Aug 1 - 31, 2025" at bounding box center [720, 358] width 181 height 33
click at [774, 564] on button "Apply" at bounding box center [759, 564] width 79 height 25
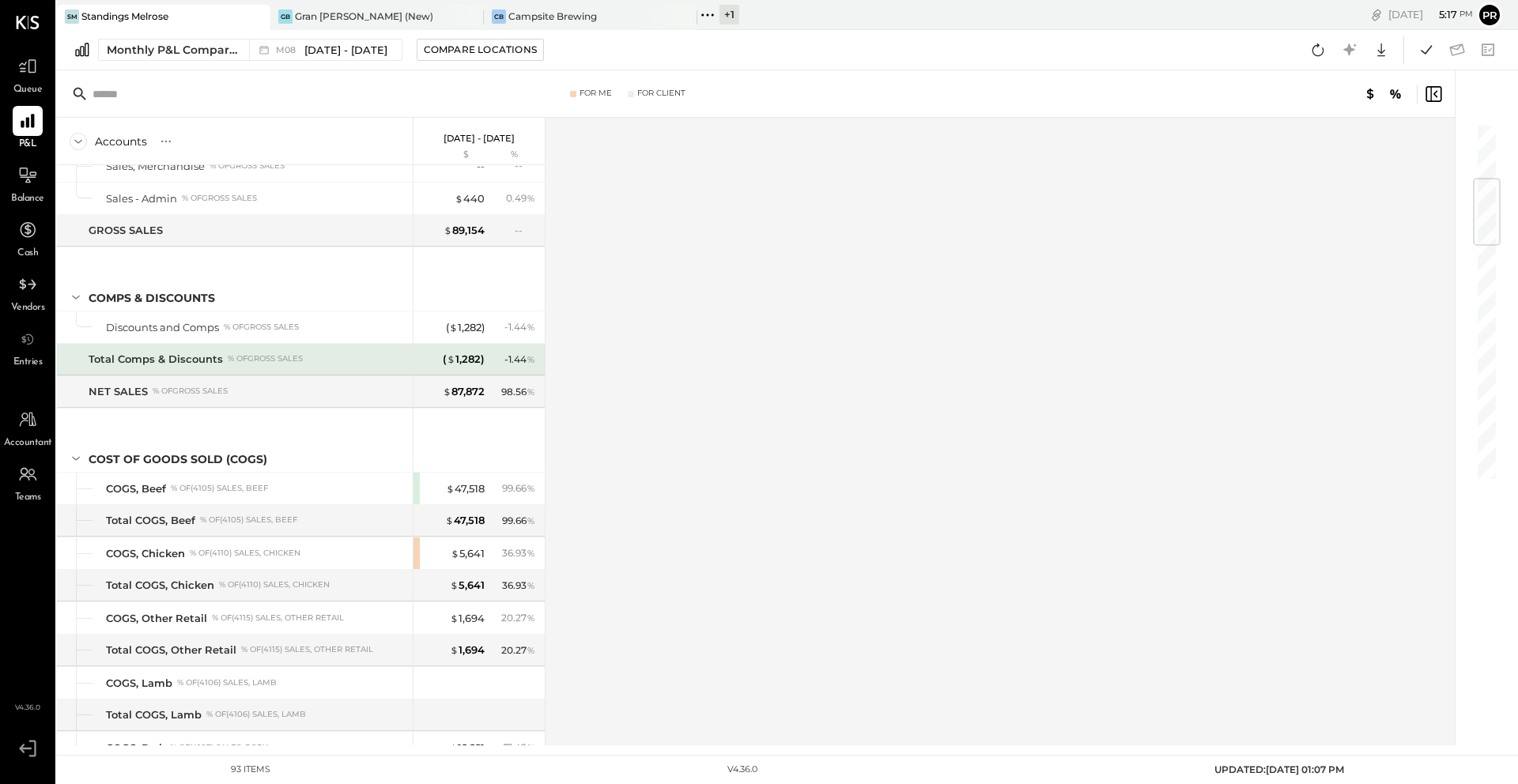
scroll to position [469, 0]
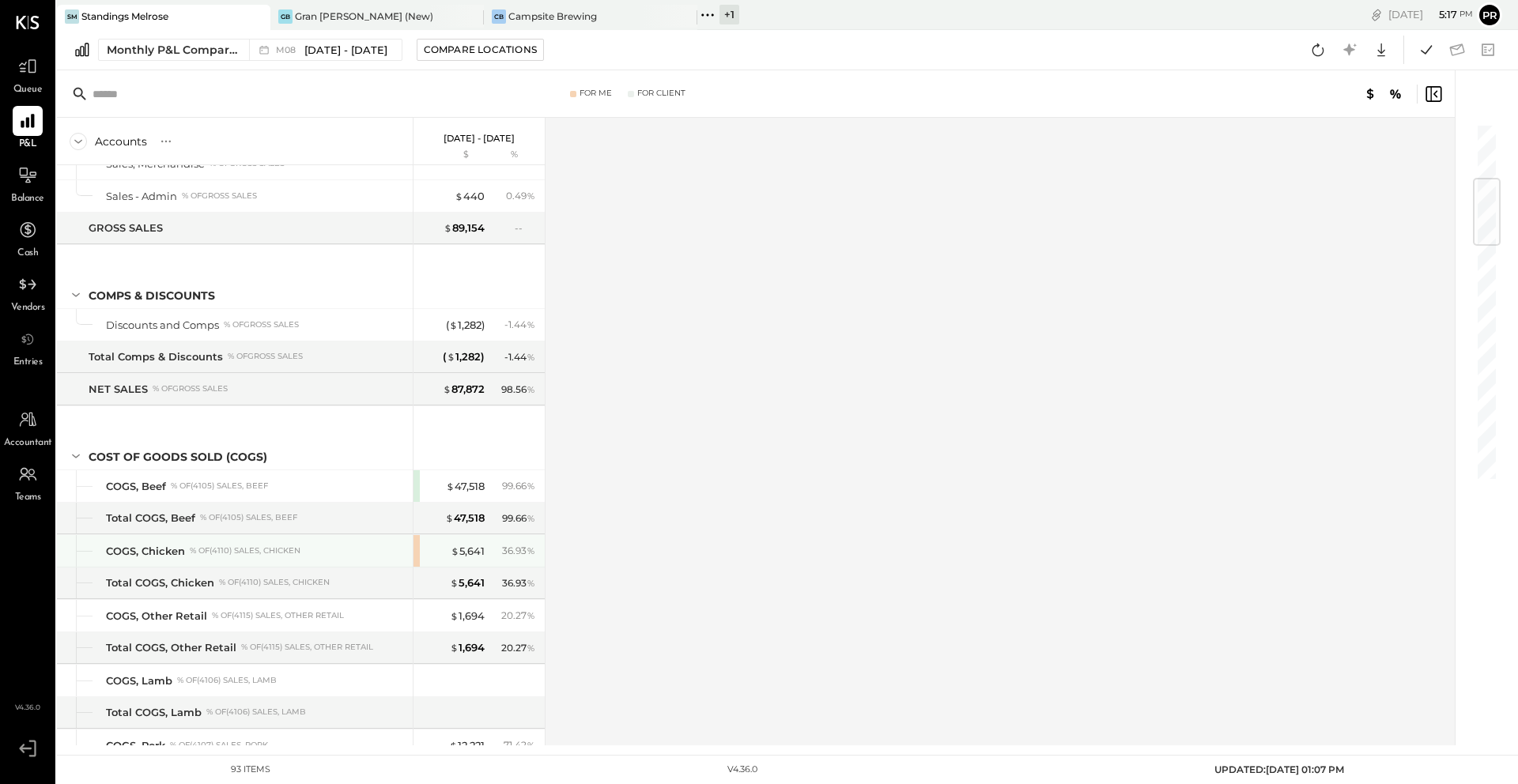
click at [417, 548] on div "$ 5,641 36.93 %" at bounding box center [479, 550] width 131 height 32
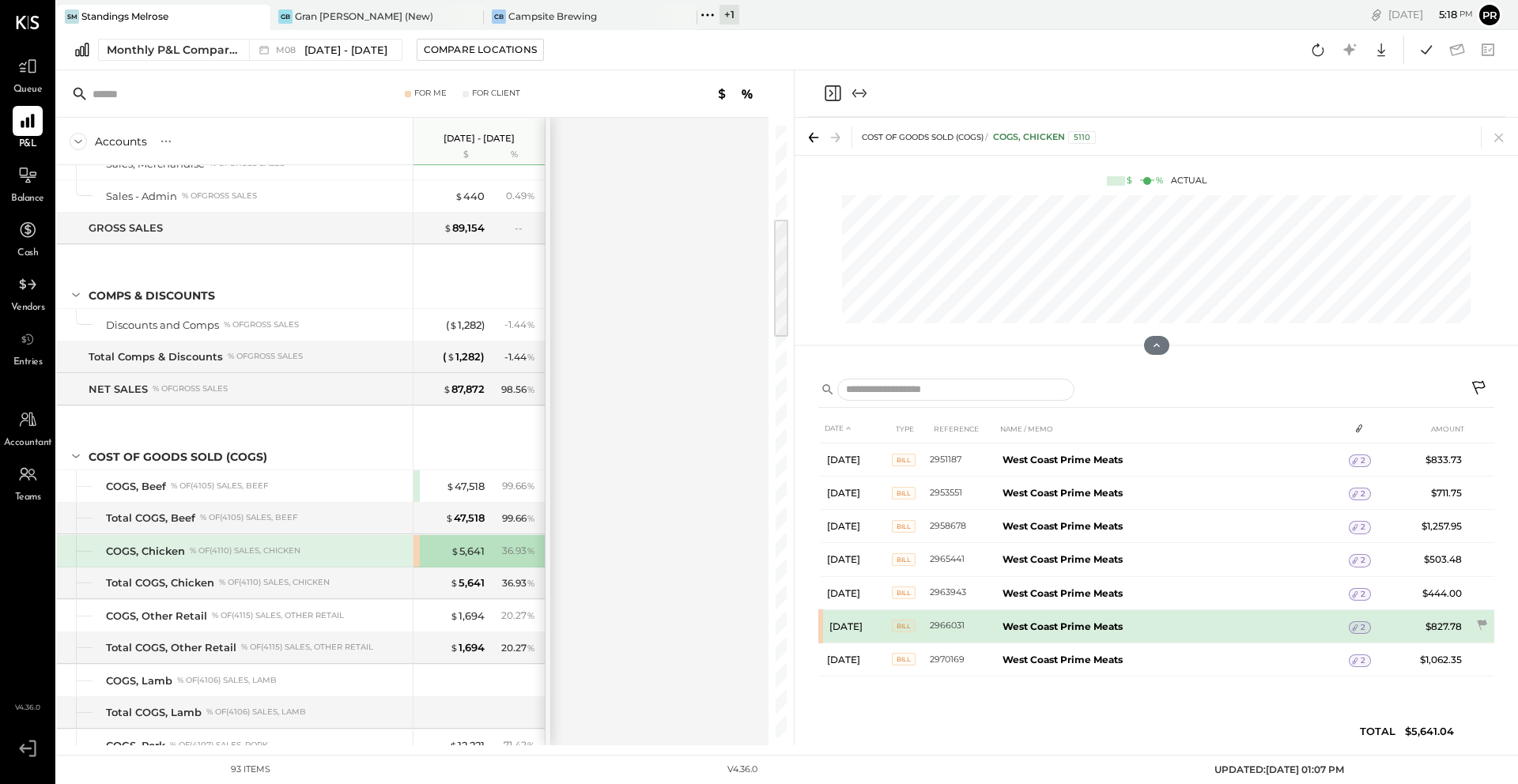
click at [1433, 630] on td "$827.78" at bounding box center [1437, 626] width 61 height 33
click at [1479, 626] on icon at bounding box center [1481, 625] width 15 height 15
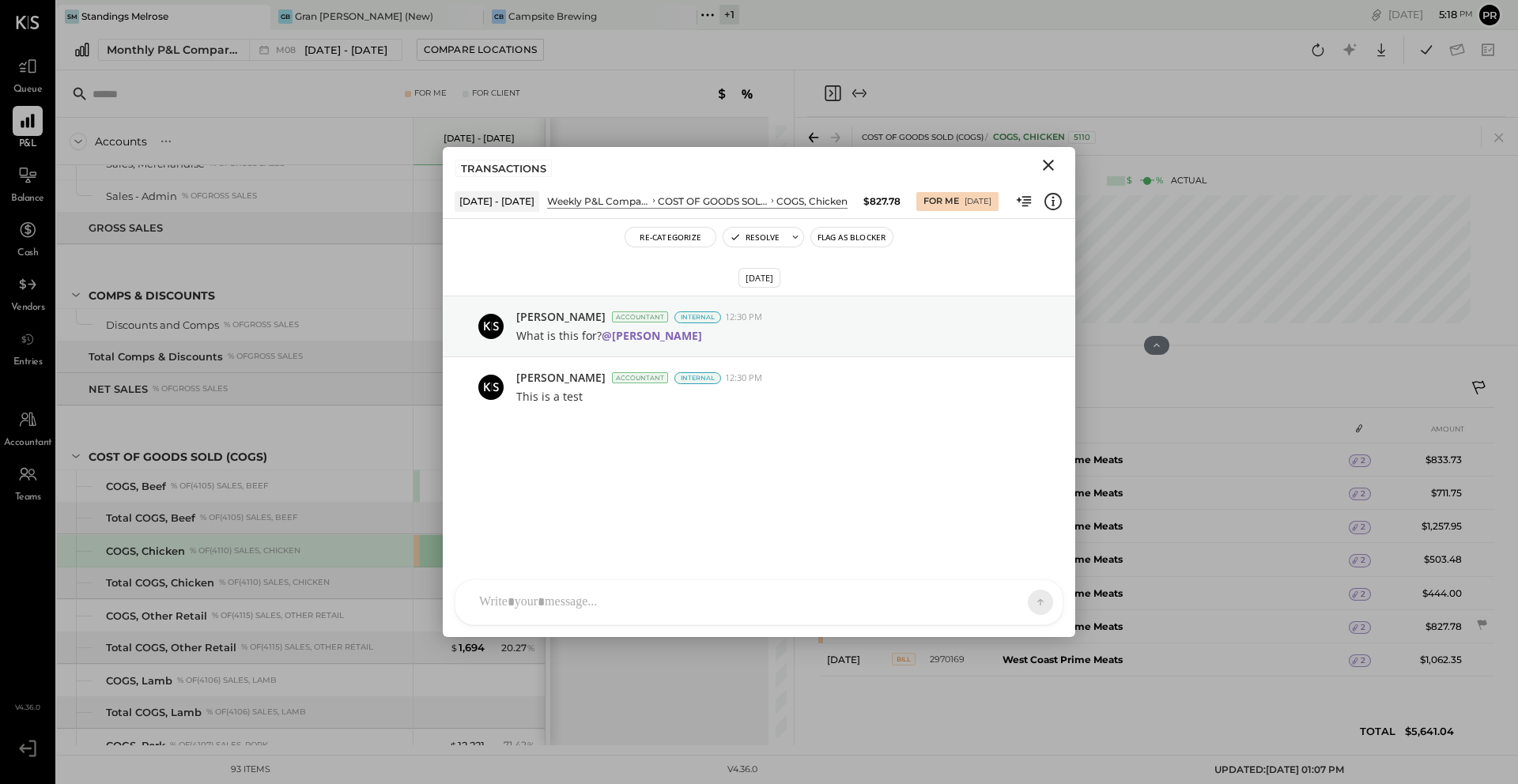
click at [1048, 162] on icon "Close" at bounding box center [1049, 165] width 19 height 19
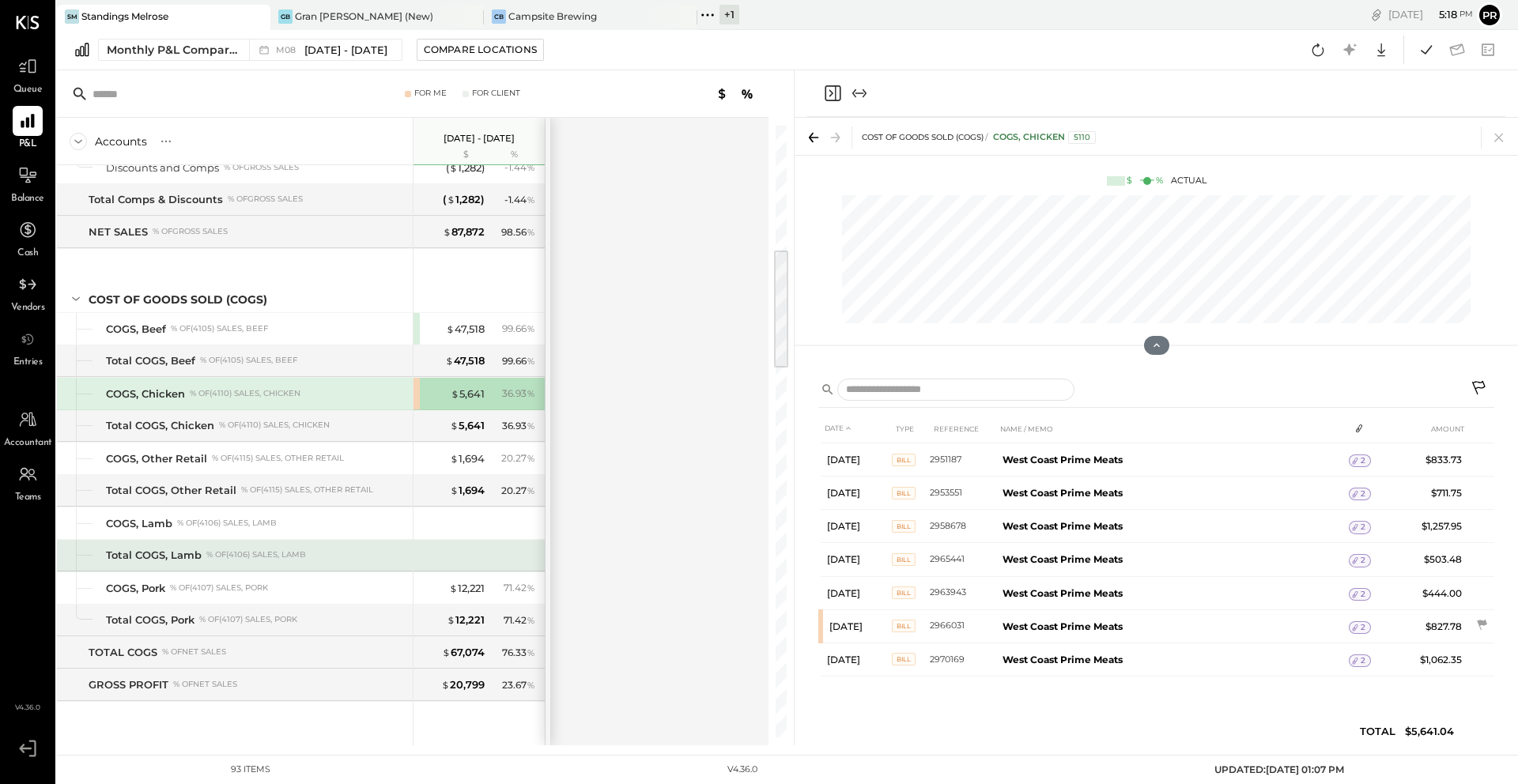
scroll to position [622, 0]
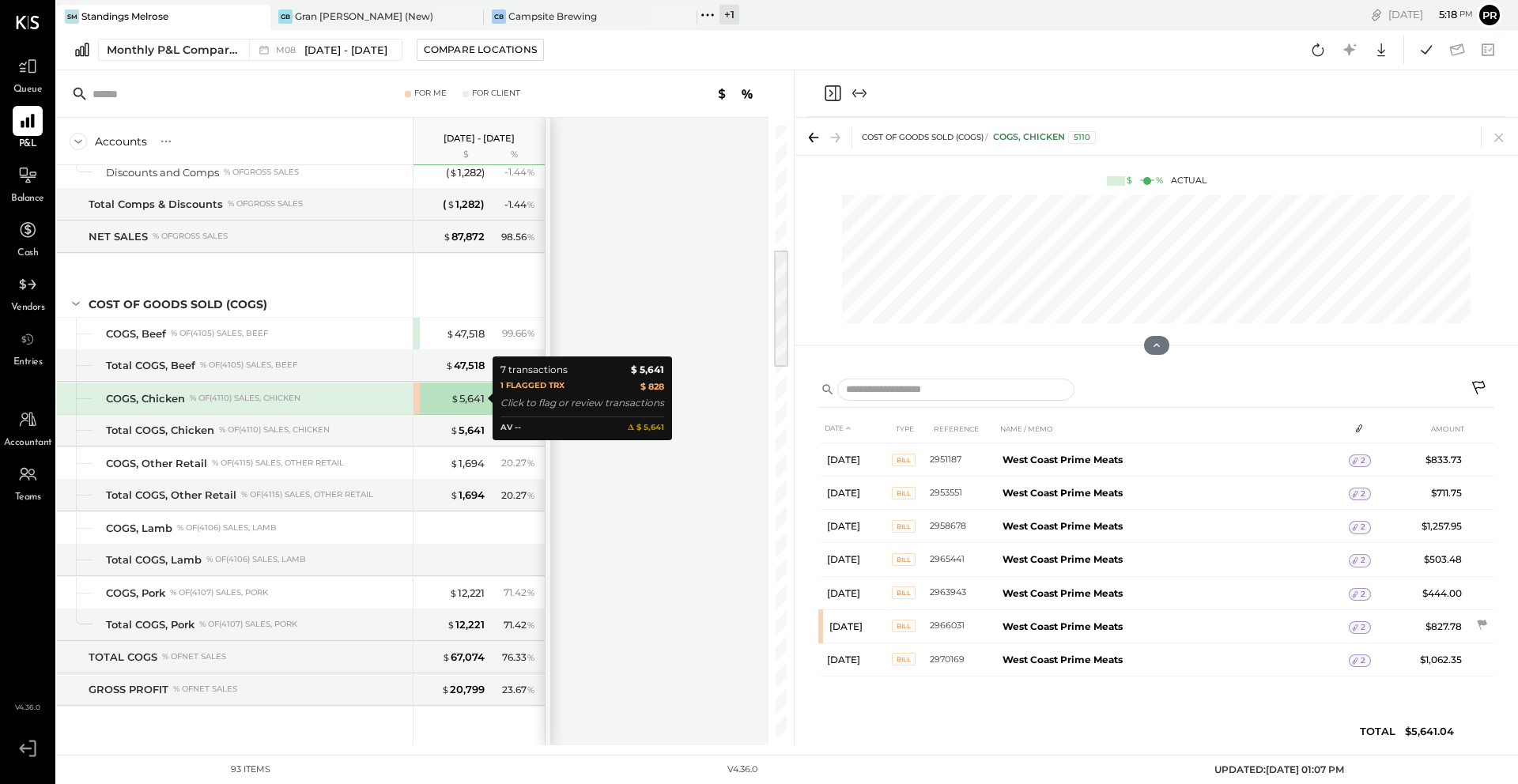
click at [425, 404] on div "$ 5,641" at bounding box center [452, 399] width 63 height 15
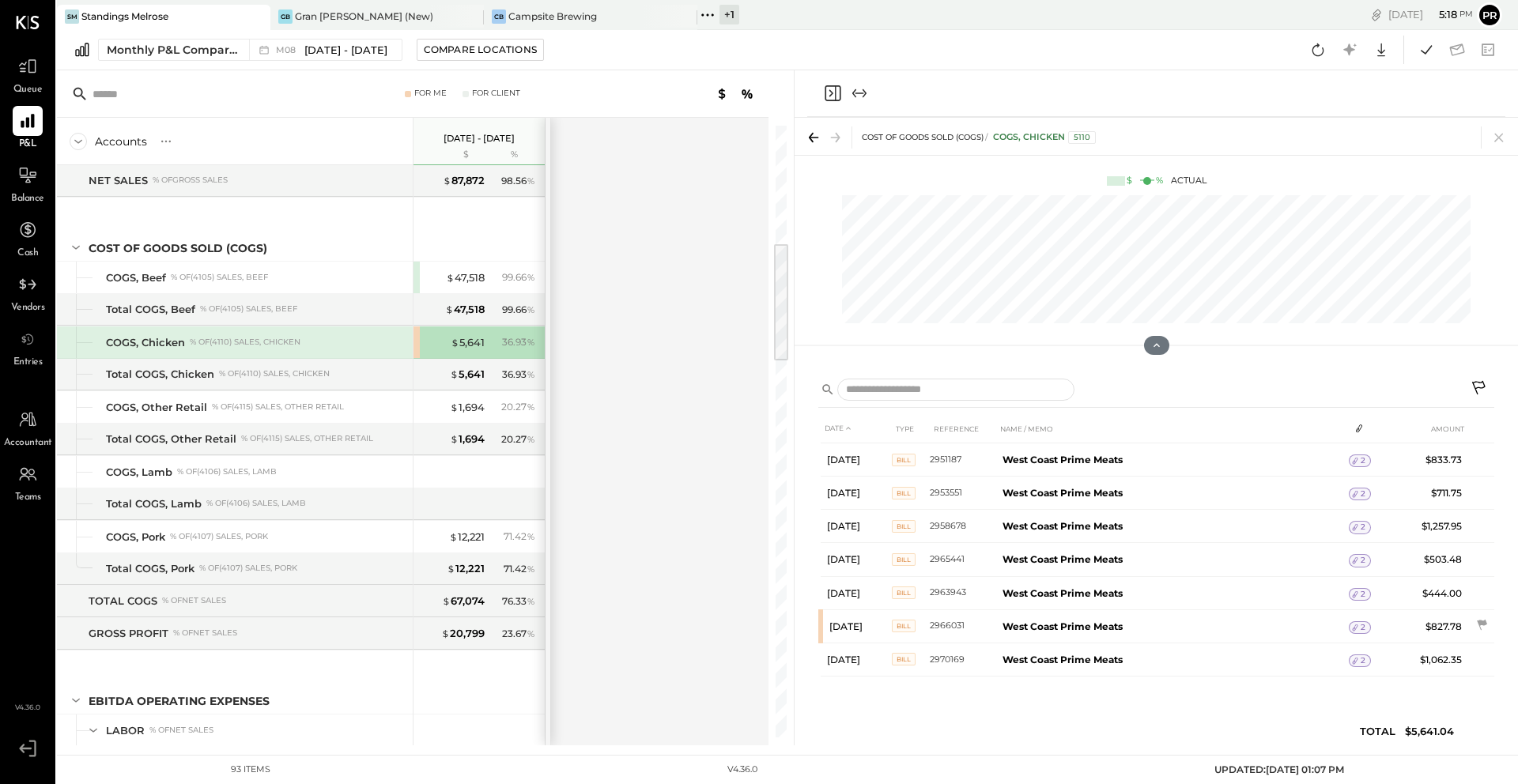
scroll to position [380, 0]
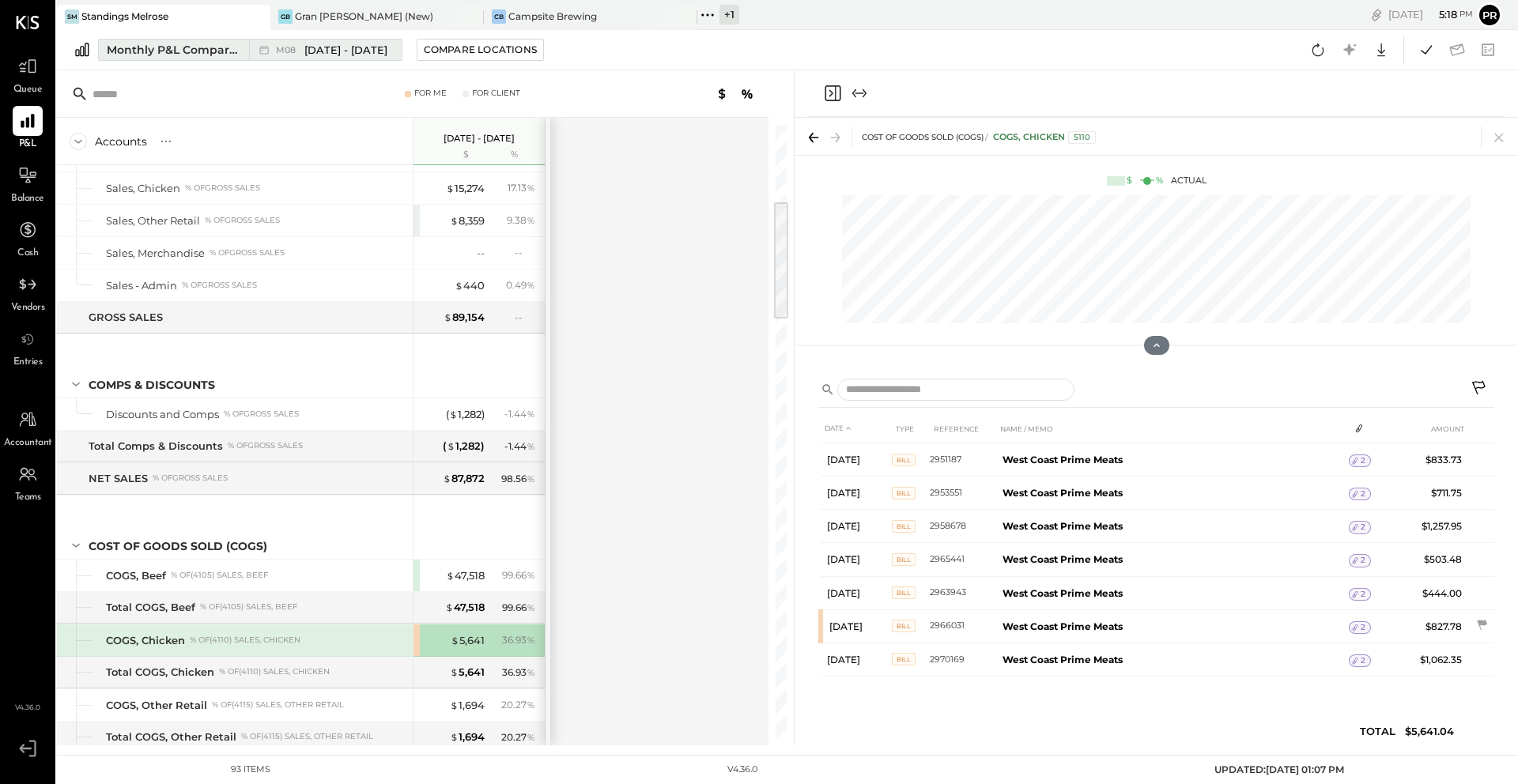
click at [201, 56] on div "Monthly P&L Comparison" at bounding box center [173, 49] width 133 height 15
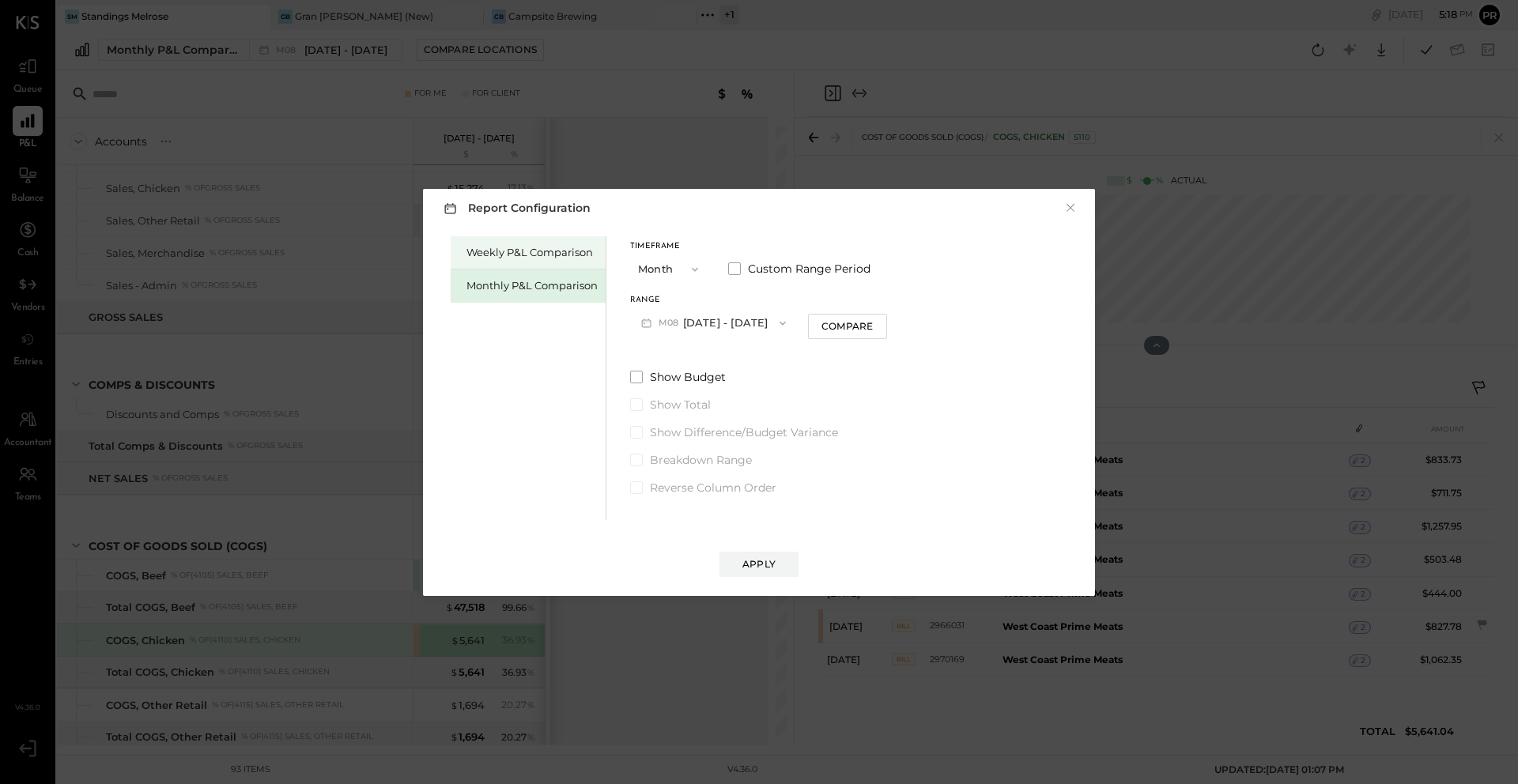
click at [542, 252] on div "Weekly P&L Comparison" at bounding box center [532, 253] width 131 height 15
click at [739, 322] on button "W40 Sep 29 - Oct 5, 2025" at bounding box center [713, 322] width 167 height 29
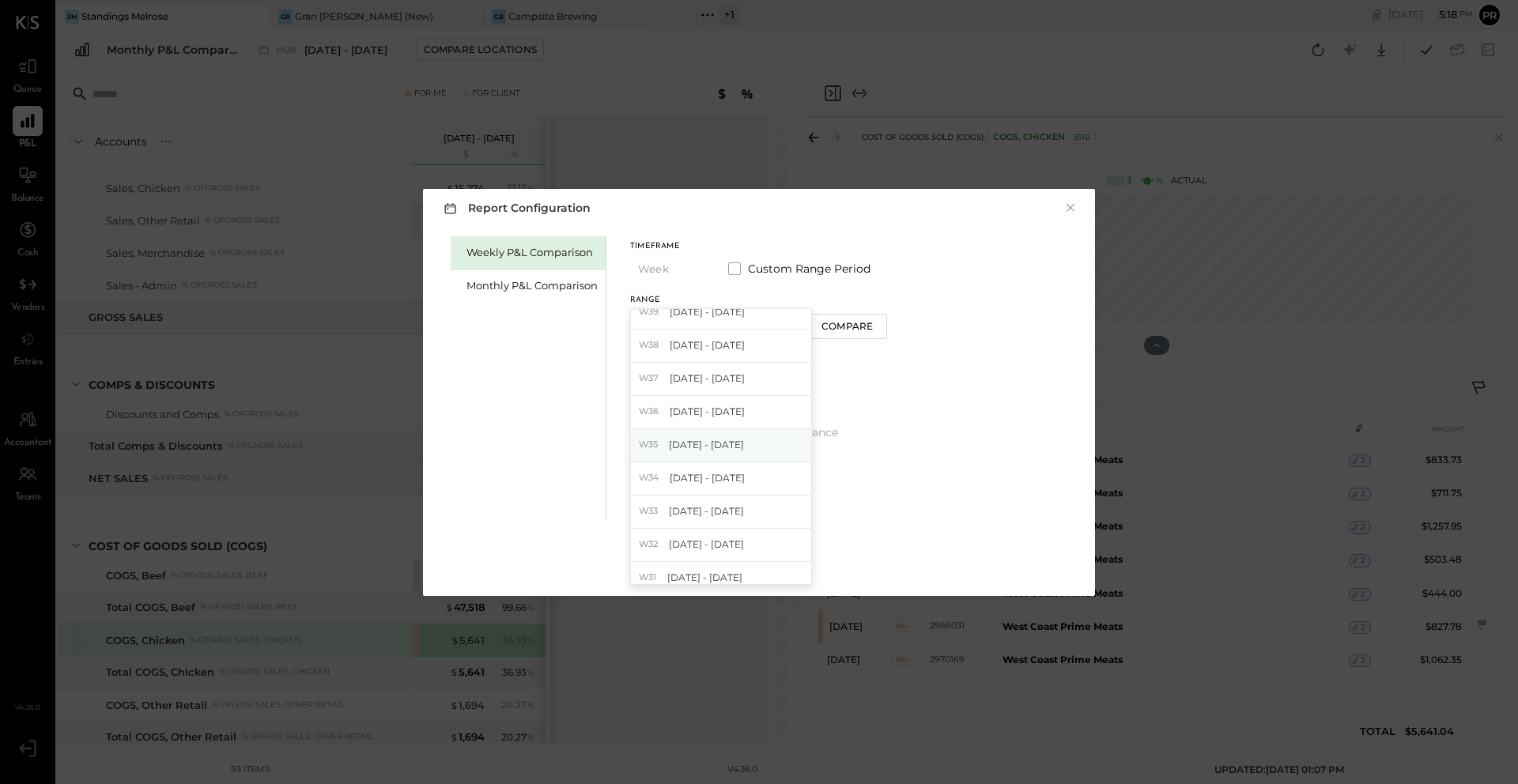
scroll to position [49, 0]
click at [708, 448] on span "[DATE] - [DATE]" at bounding box center [706, 441] width 75 height 14
click at [839, 337] on button "Compare" at bounding box center [847, 326] width 79 height 25
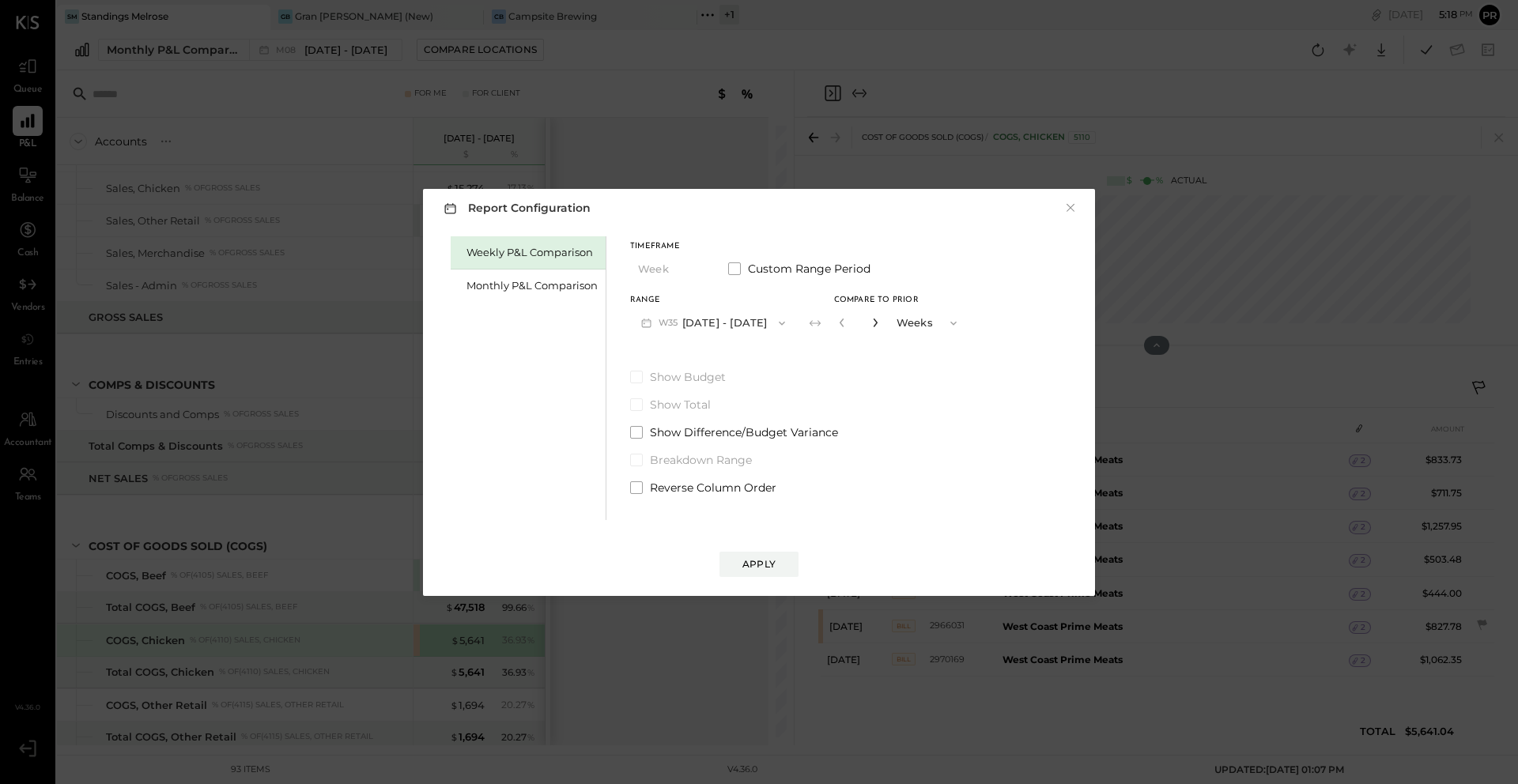
click at [877, 327] on icon "button" at bounding box center [875, 322] width 10 height 10
type input "*"
click at [779, 564] on button "Apply" at bounding box center [759, 564] width 79 height 25
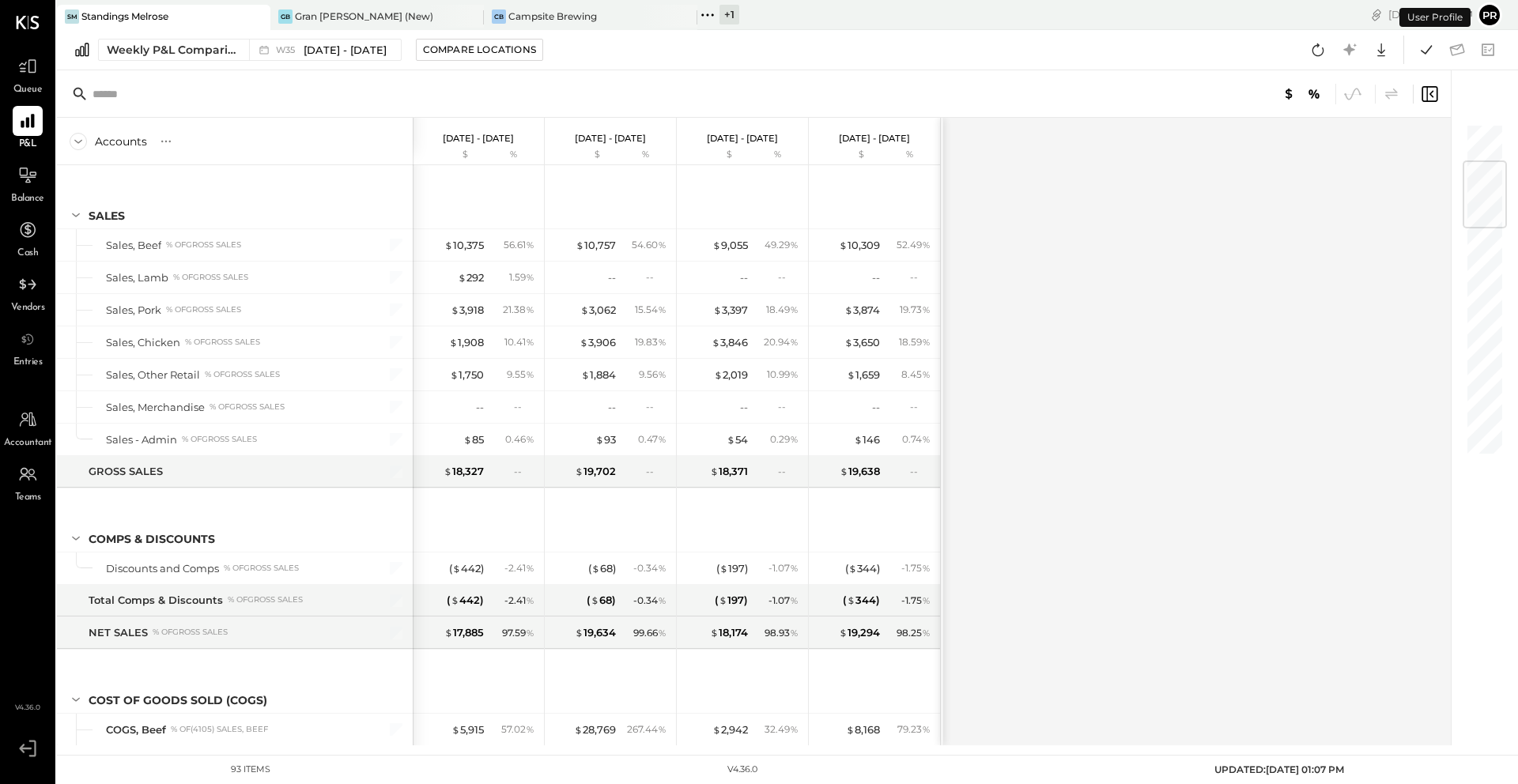
scroll to position [323, 0]
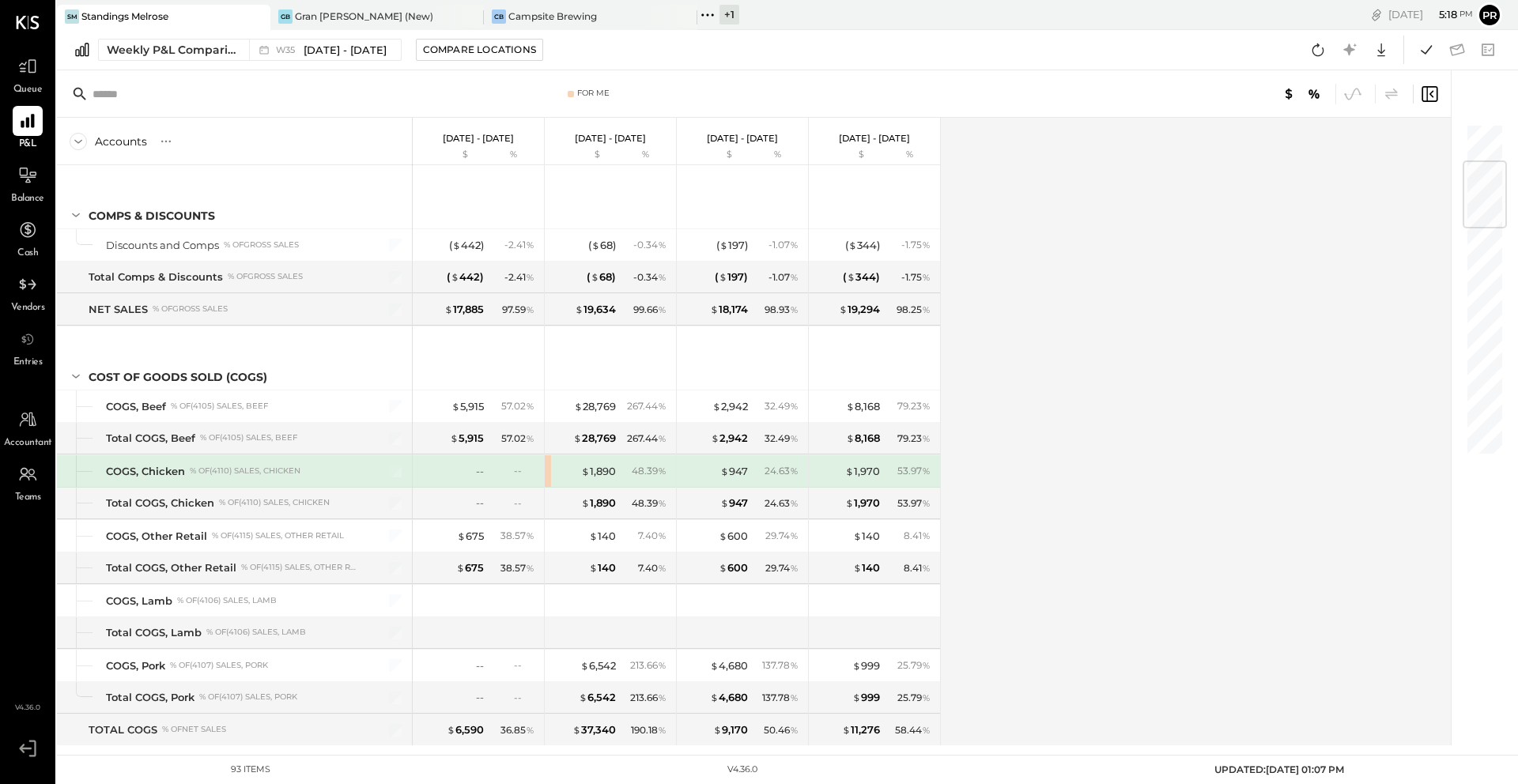
click at [557, 479] on div "$ 1,890 48.39 %" at bounding box center [611, 470] width 119 height 32
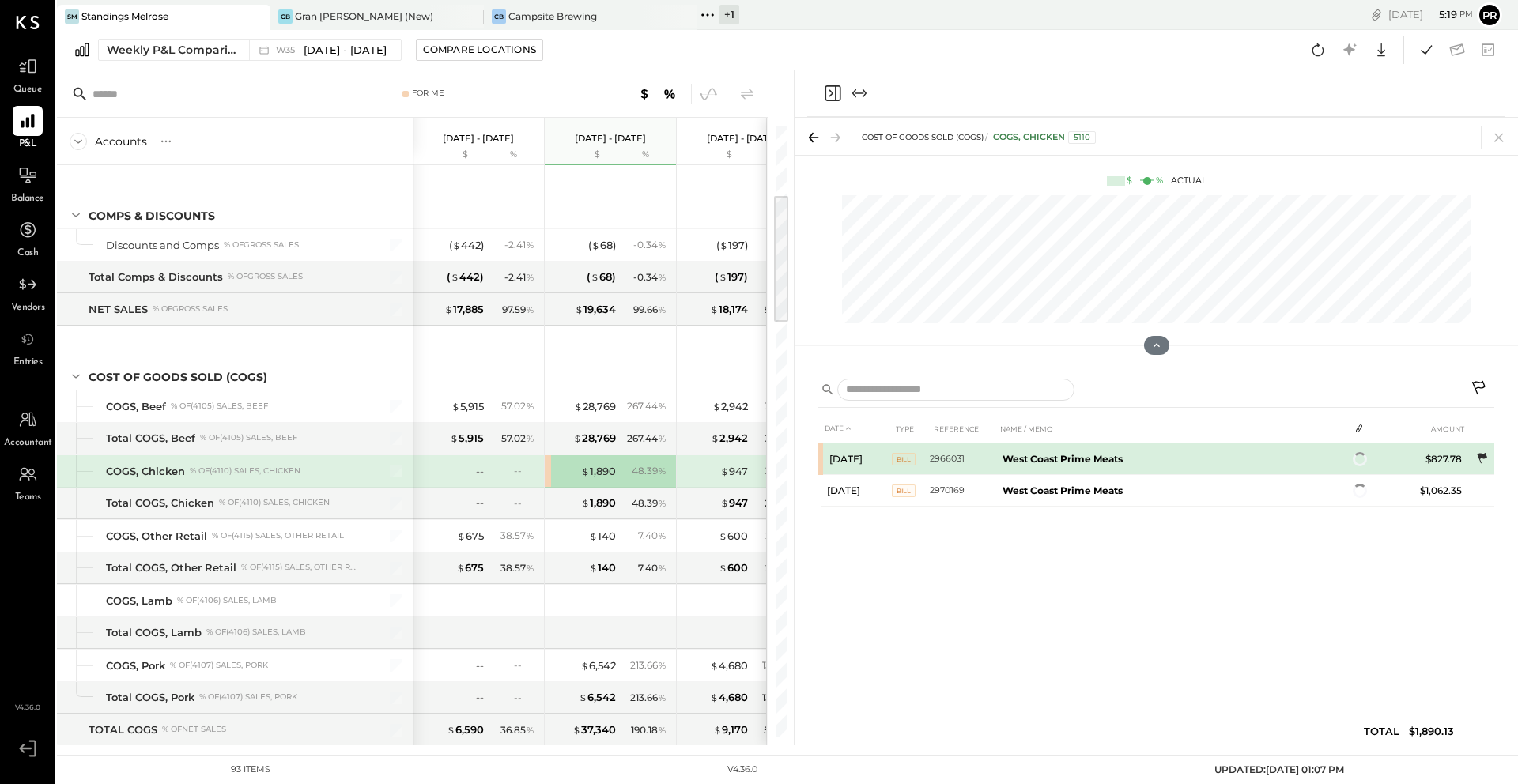
click at [1482, 465] on icon at bounding box center [1481, 459] width 15 height 15
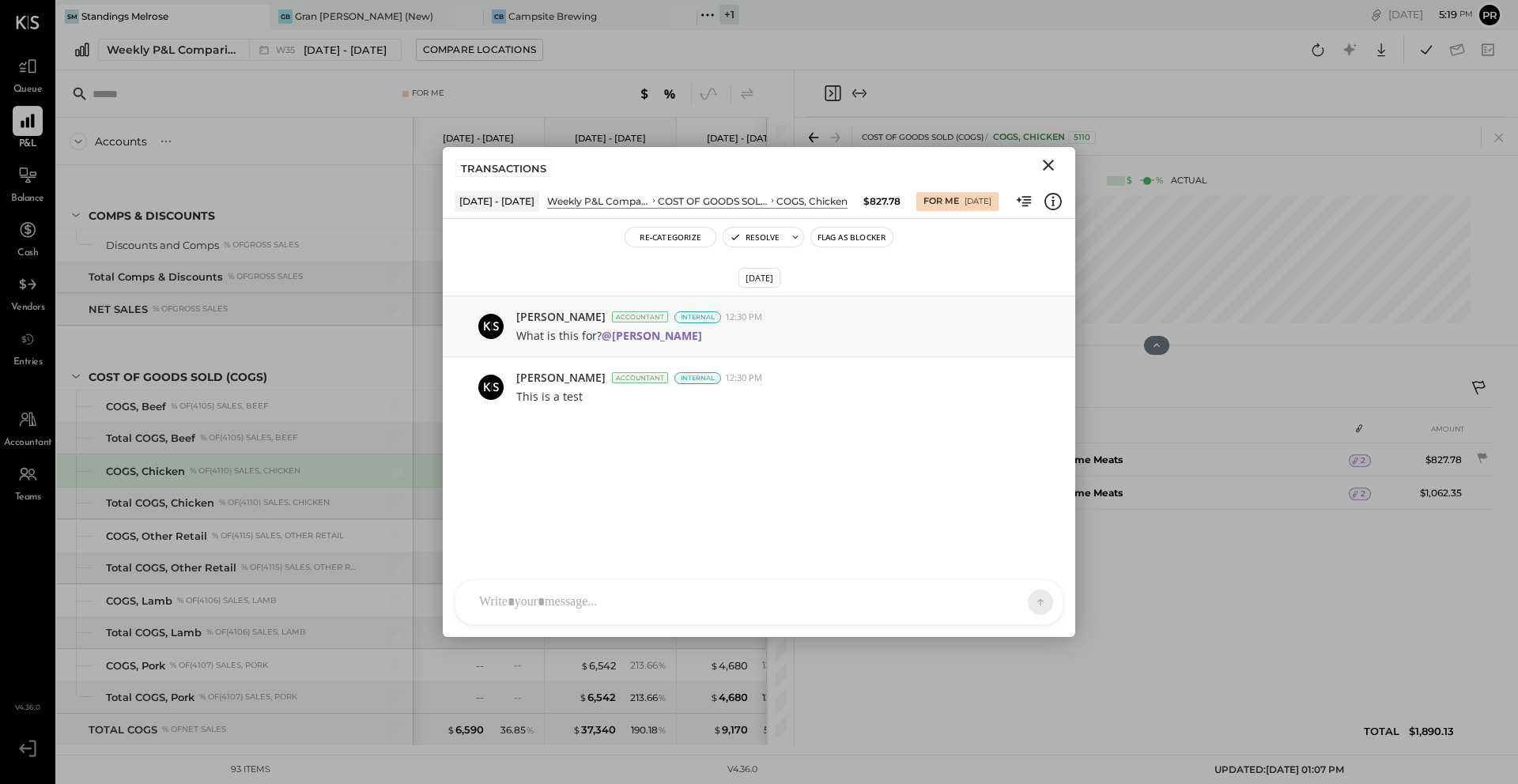
click at [1048, 169] on icon "Close" at bounding box center [1049, 165] width 19 height 19
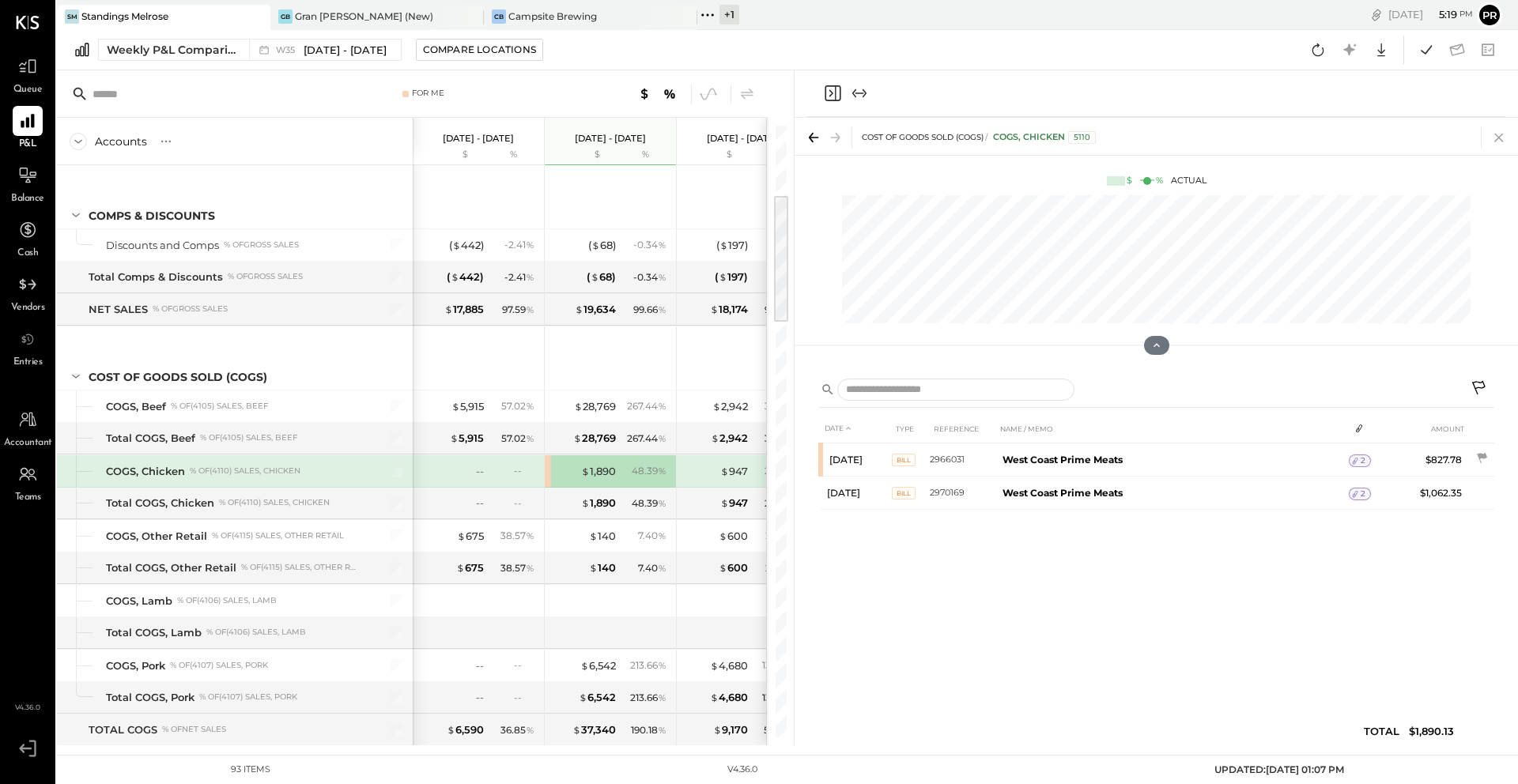
click at [1496, 143] on icon at bounding box center [1498, 137] width 22 height 22
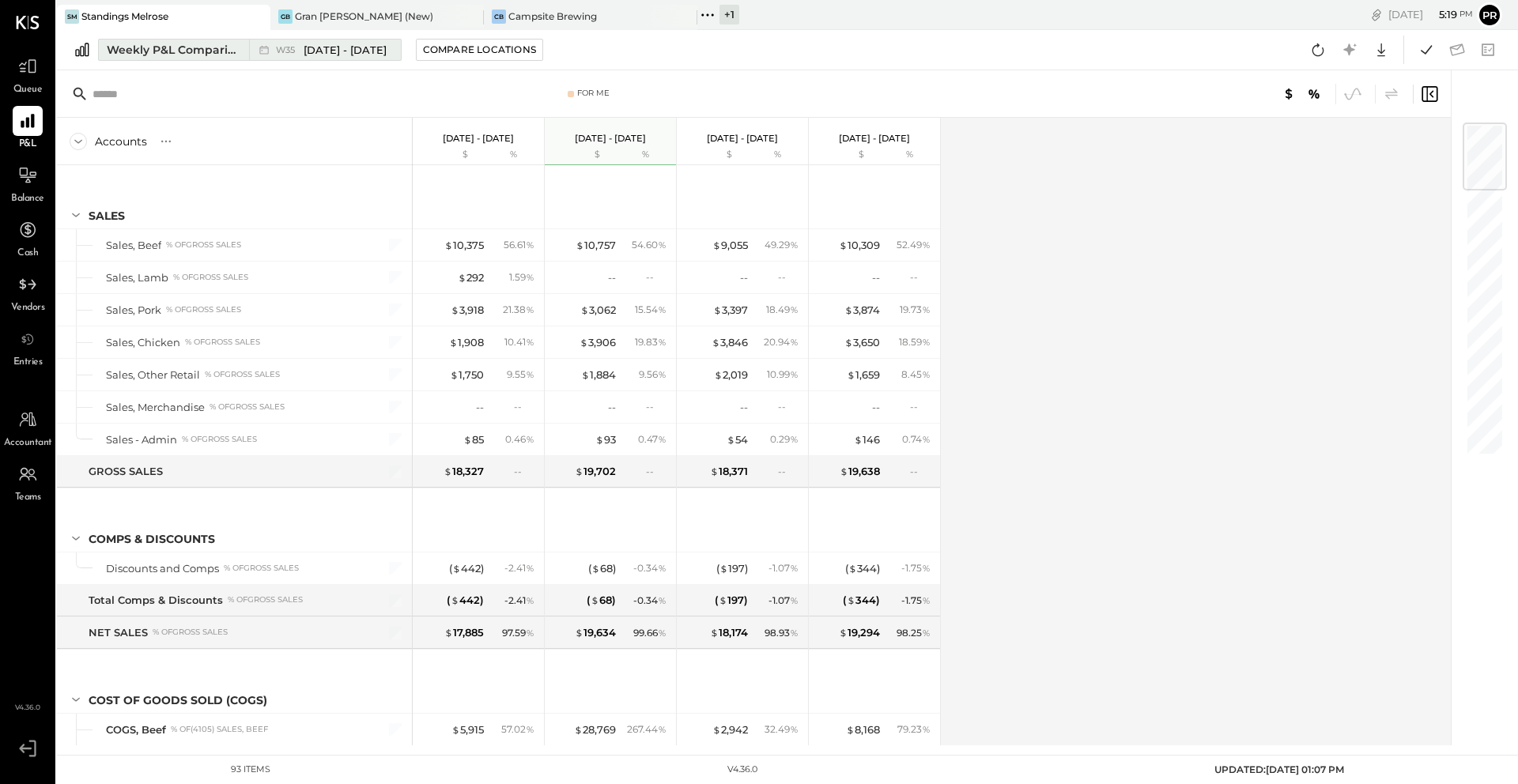
click at [200, 48] on div "Weekly P&L Comparison" at bounding box center [173, 49] width 133 height 15
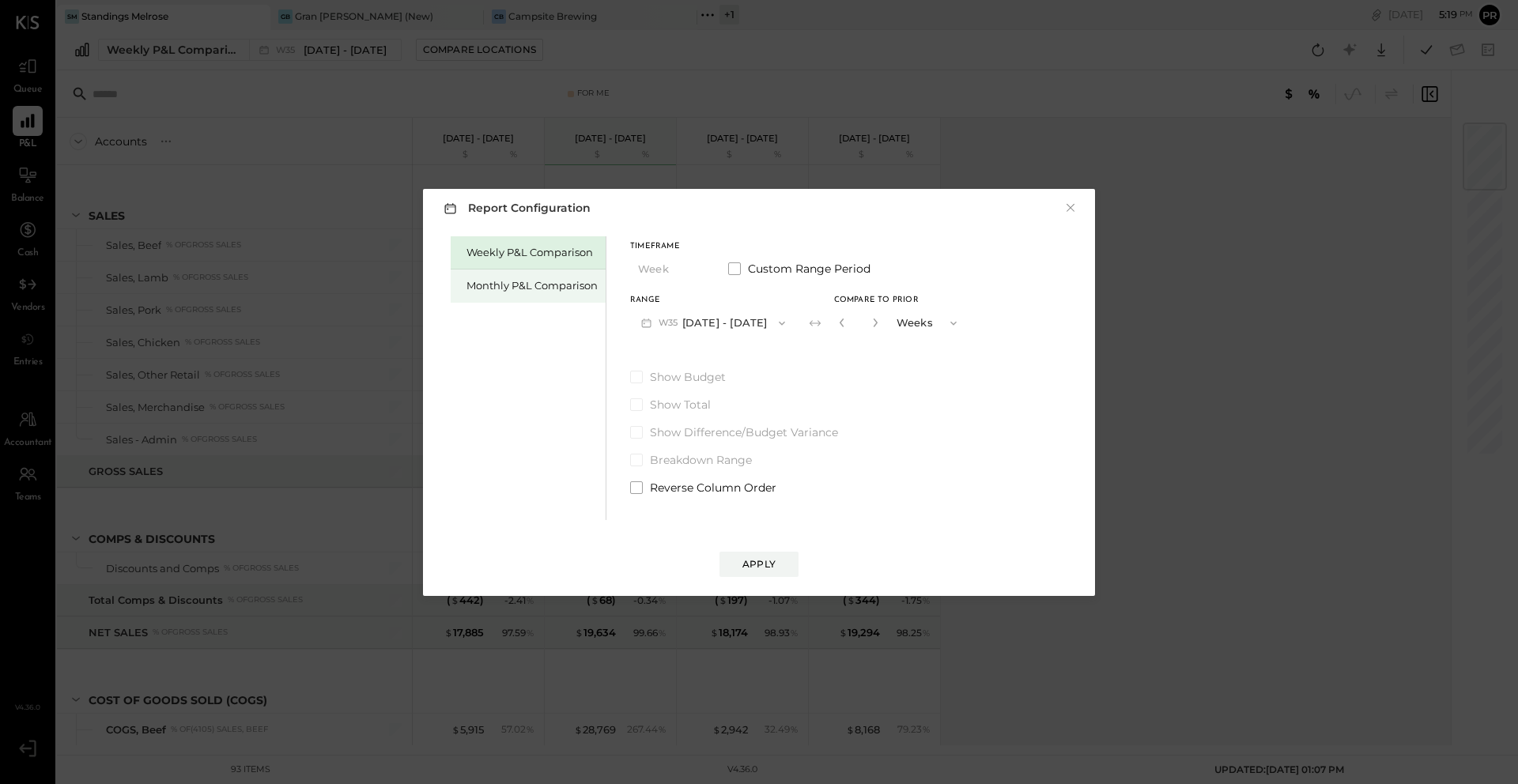
click at [518, 284] on div "Monthly P&L Comparison" at bounding box center [532, 286] width 131 height 15
click at [719, 319] on button "M09 Sep 1 - 30, 2025" at bounding box center [713, 322] width 167 height 29
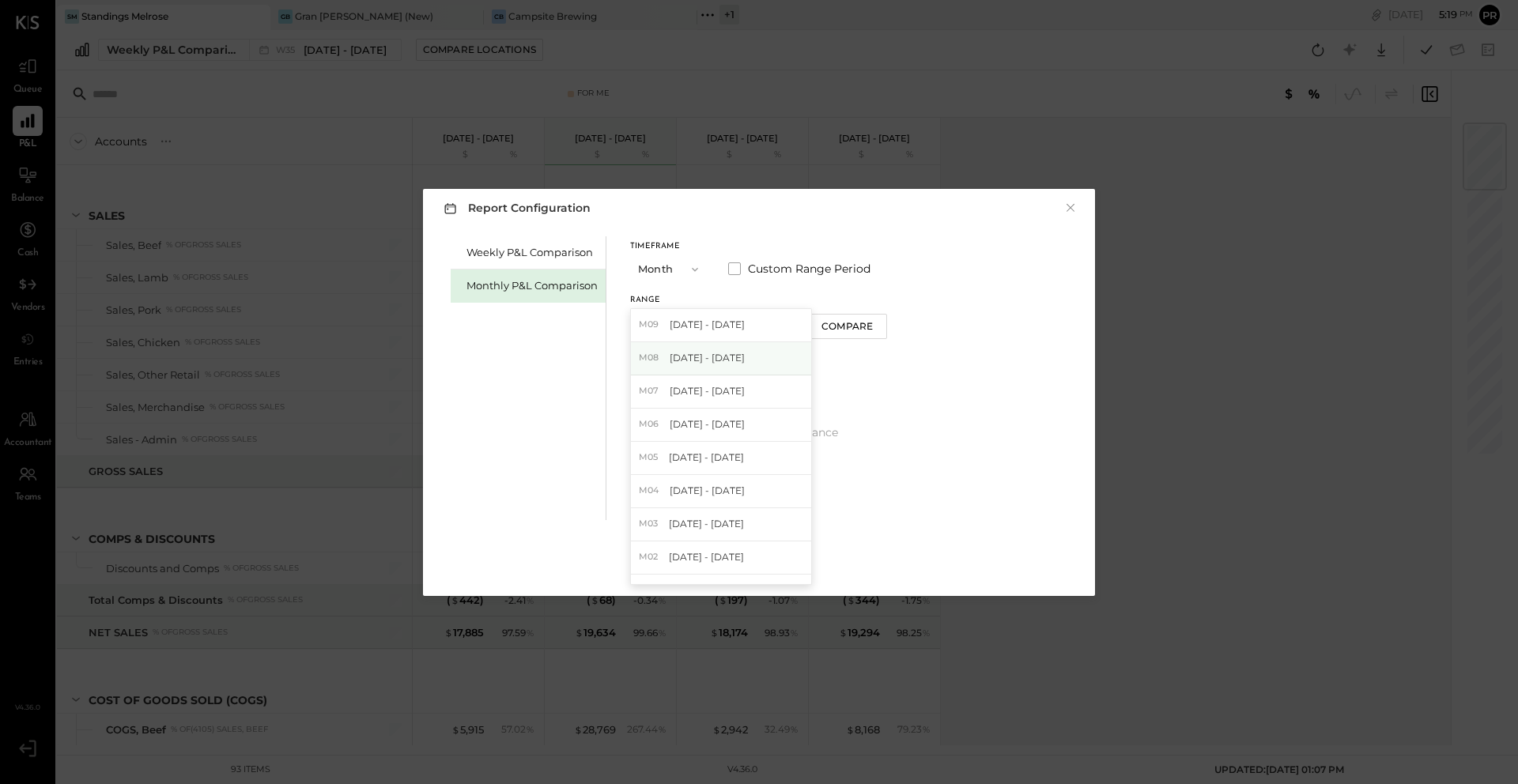
click at [694, 367] on div "M08 Aug 1 - 31, 2025" at bounding box center [720, 358] width 181 height 33
click at [811, 322] on button "Compare" at bounding box center [848, 326] width 79 height 25
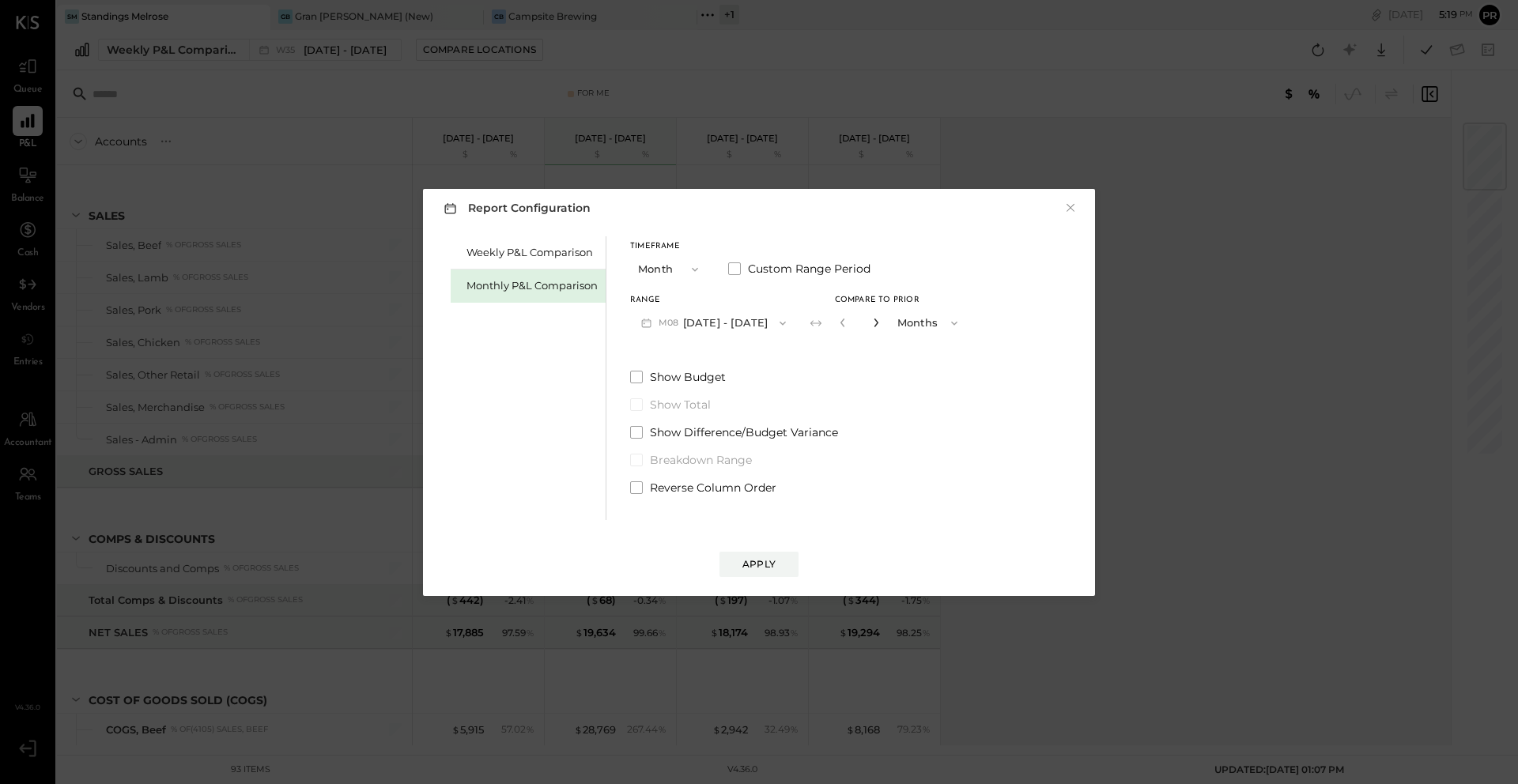
click at [873, 320] on icon "button" at bounding box center [875, 322] width 4 height 9
type input "*"
click at [760, 558] on div "Apply" at bounding box center [759, 564] width 33 height 14
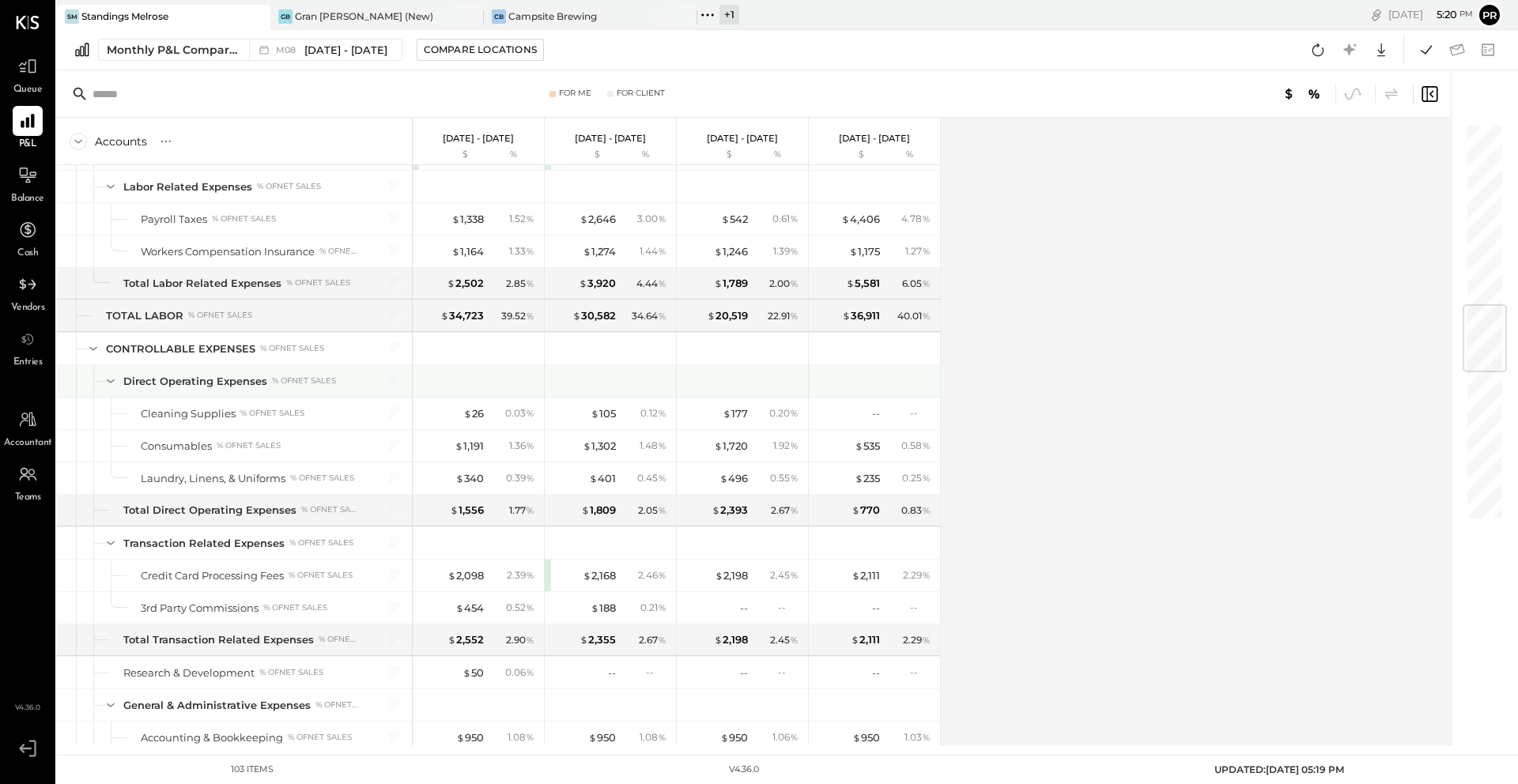
scroll to position [1541, 0]
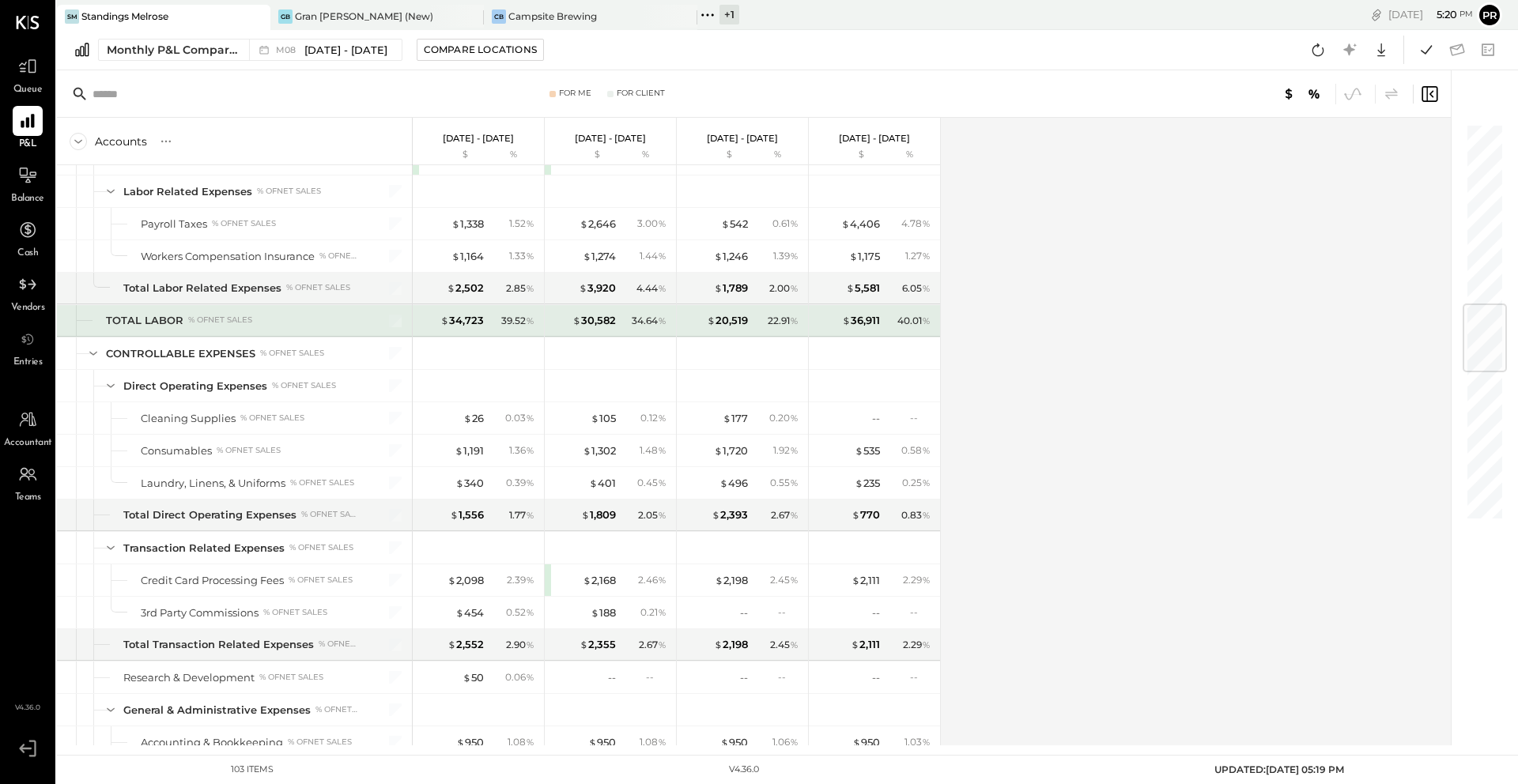
click at [85, 319] on div at bounding box center [94, 321] width 17 height 31
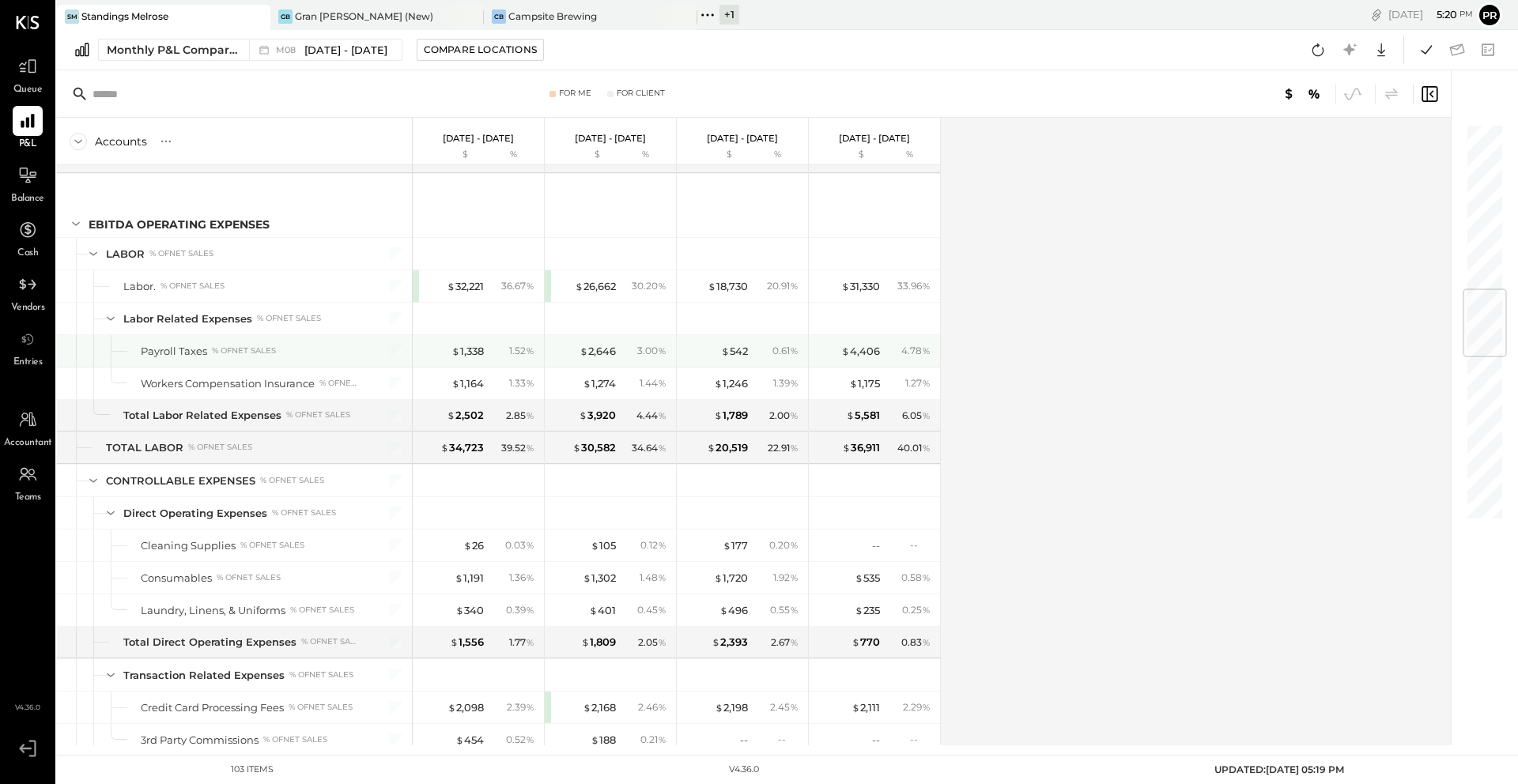
scroll to position [1410, 0]
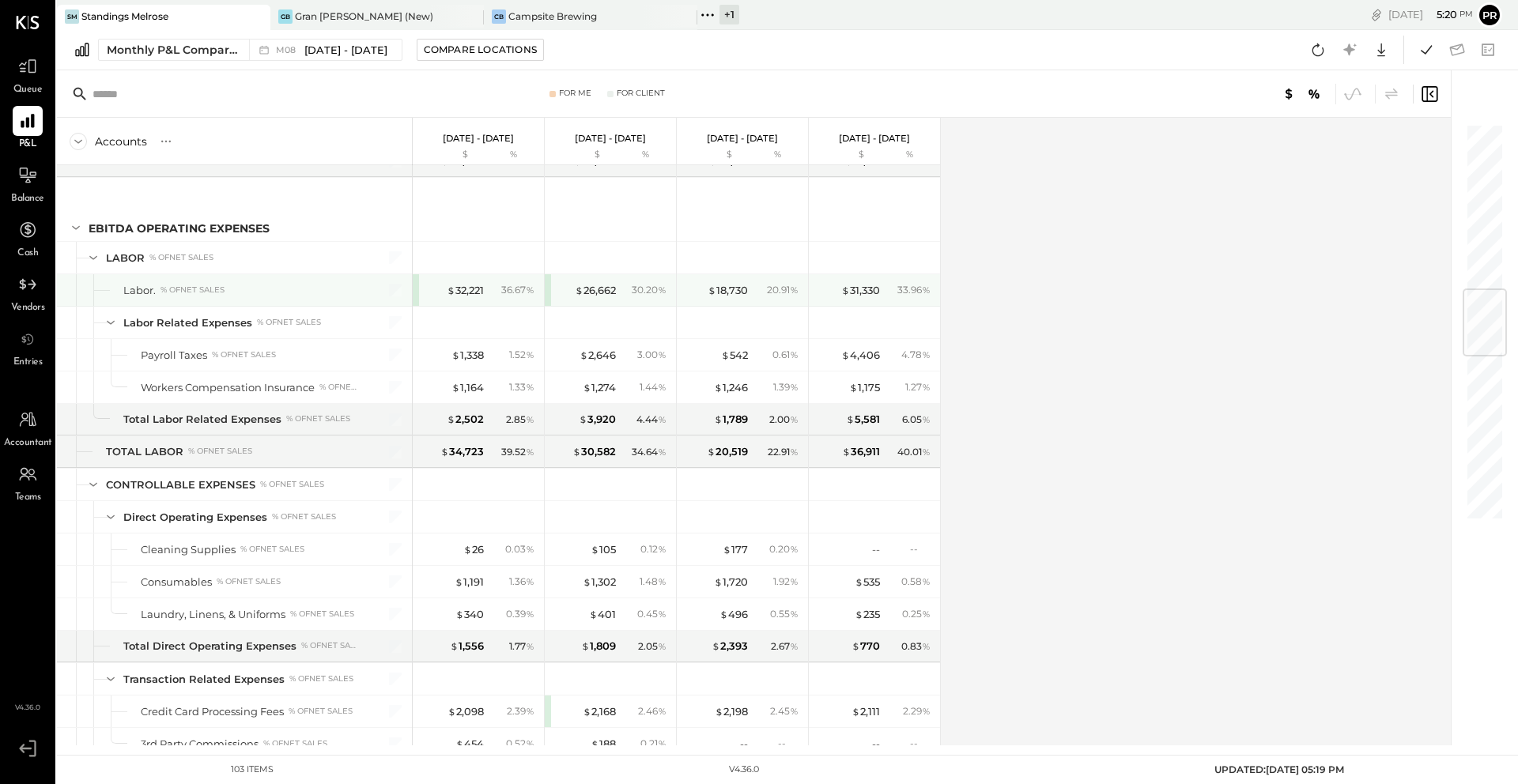
click at [547, 289] on div "$ 26,662 30.20 %" at bounding box center [610, 290] width 131 height 32
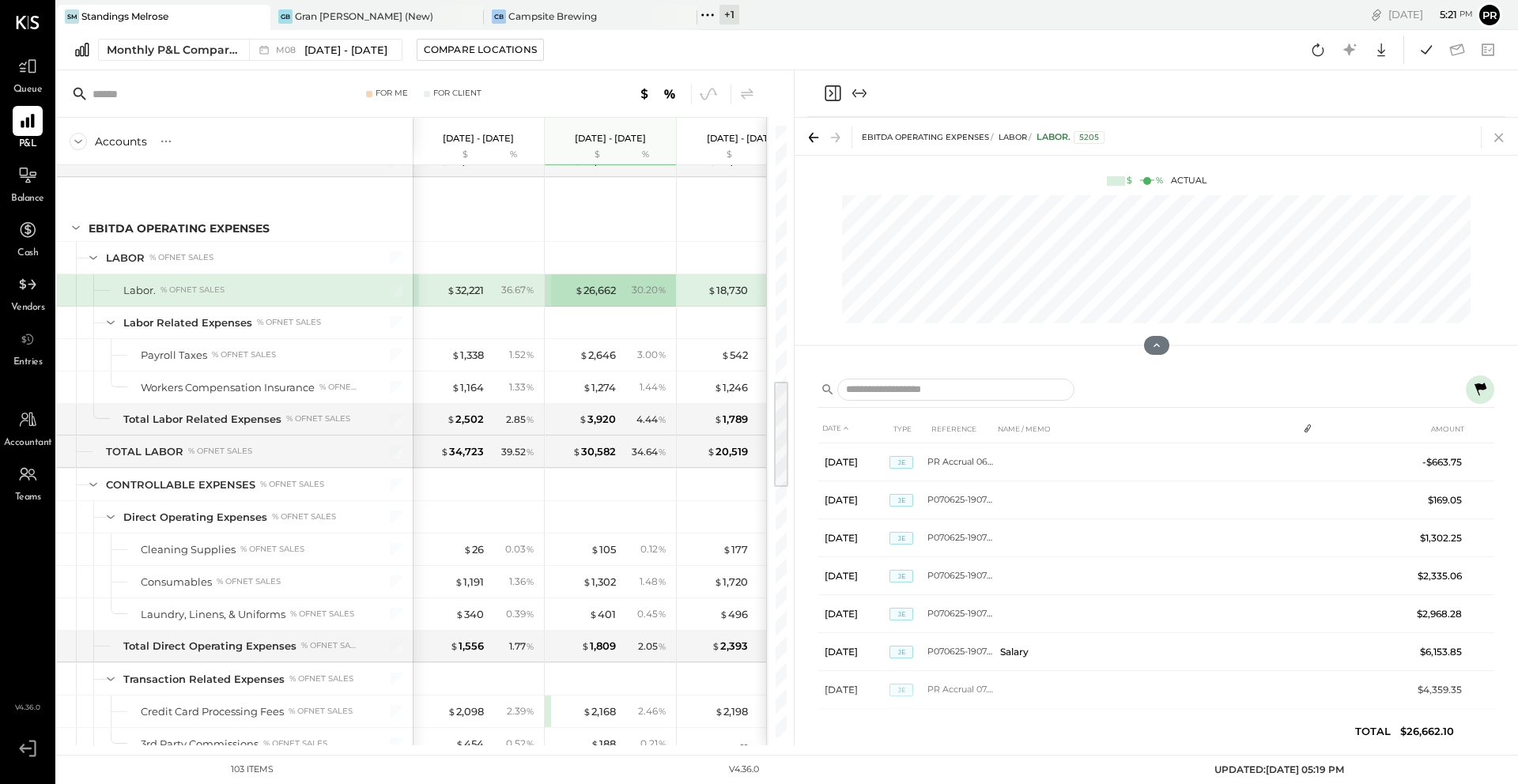
click at [1495, 133] on icon at bounding box center [1498, 137] width 9 height 9
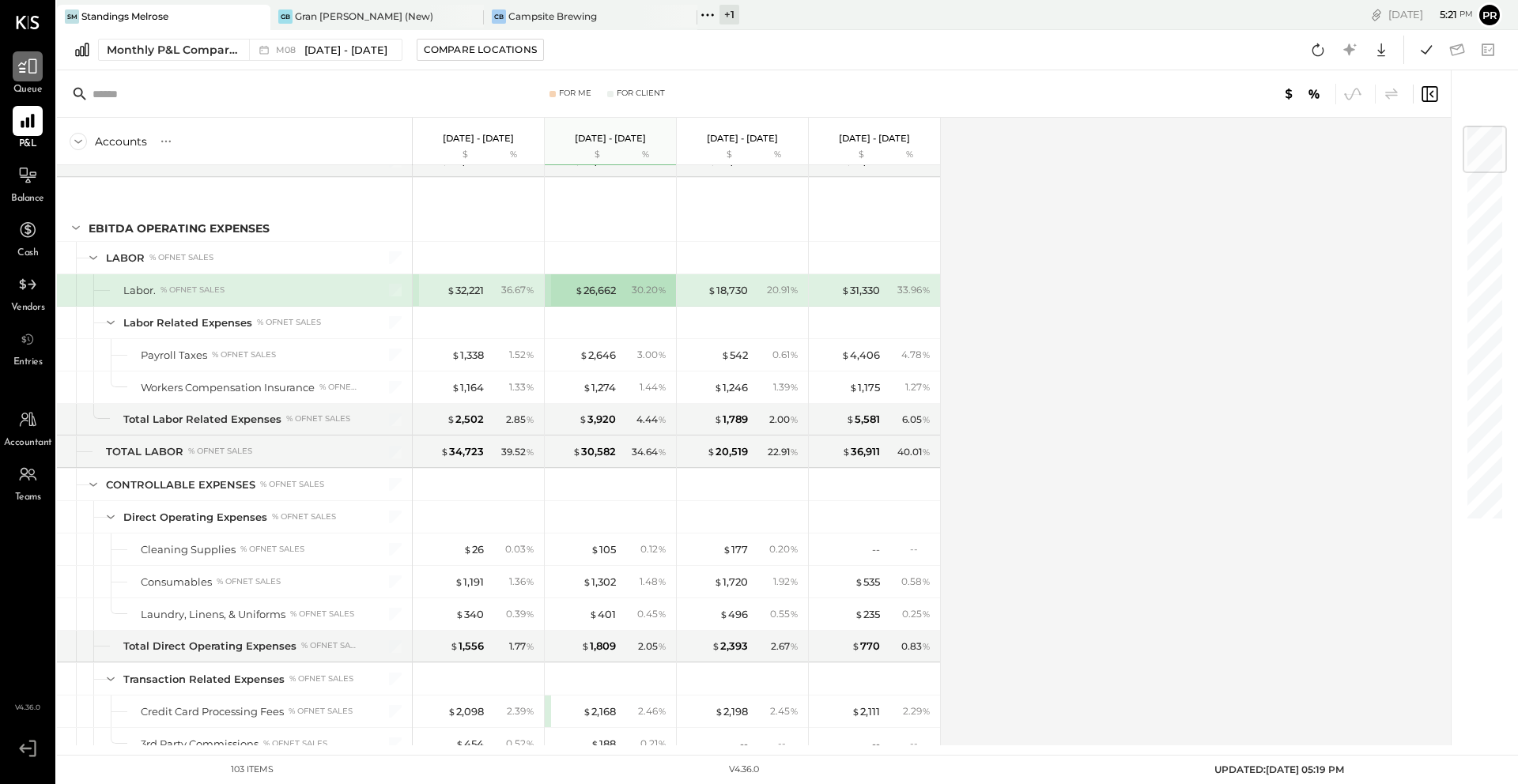
click at [25, 76] on icon at bounding box center [27, 66] width 20 height 20
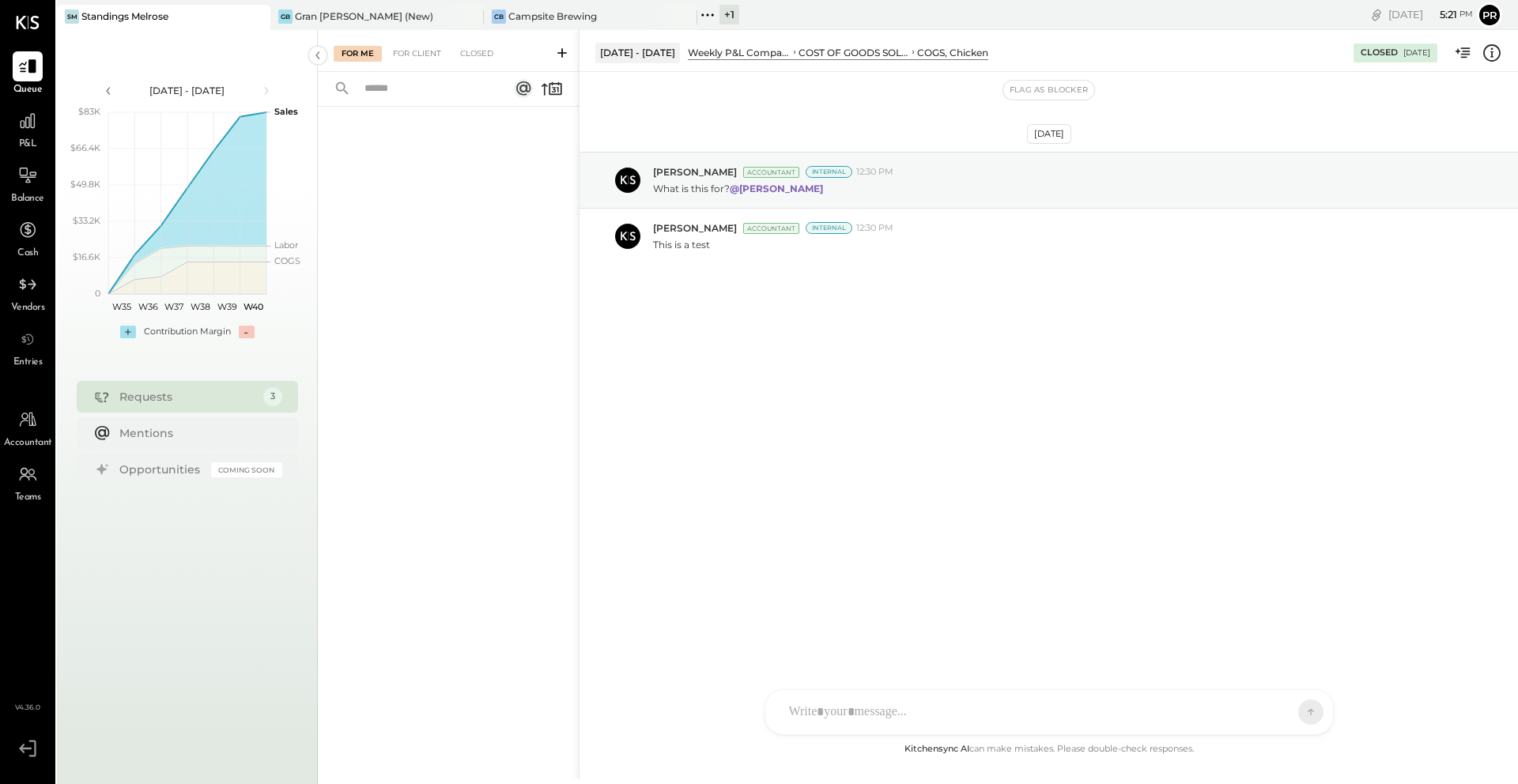
click at [417, 67] on div "For Me For Client Closed" at bounding box center [448, 50] width 261 height 42
click at [415, 53] on div "For Client" at bounding box center [417, 53] width 64 height 15
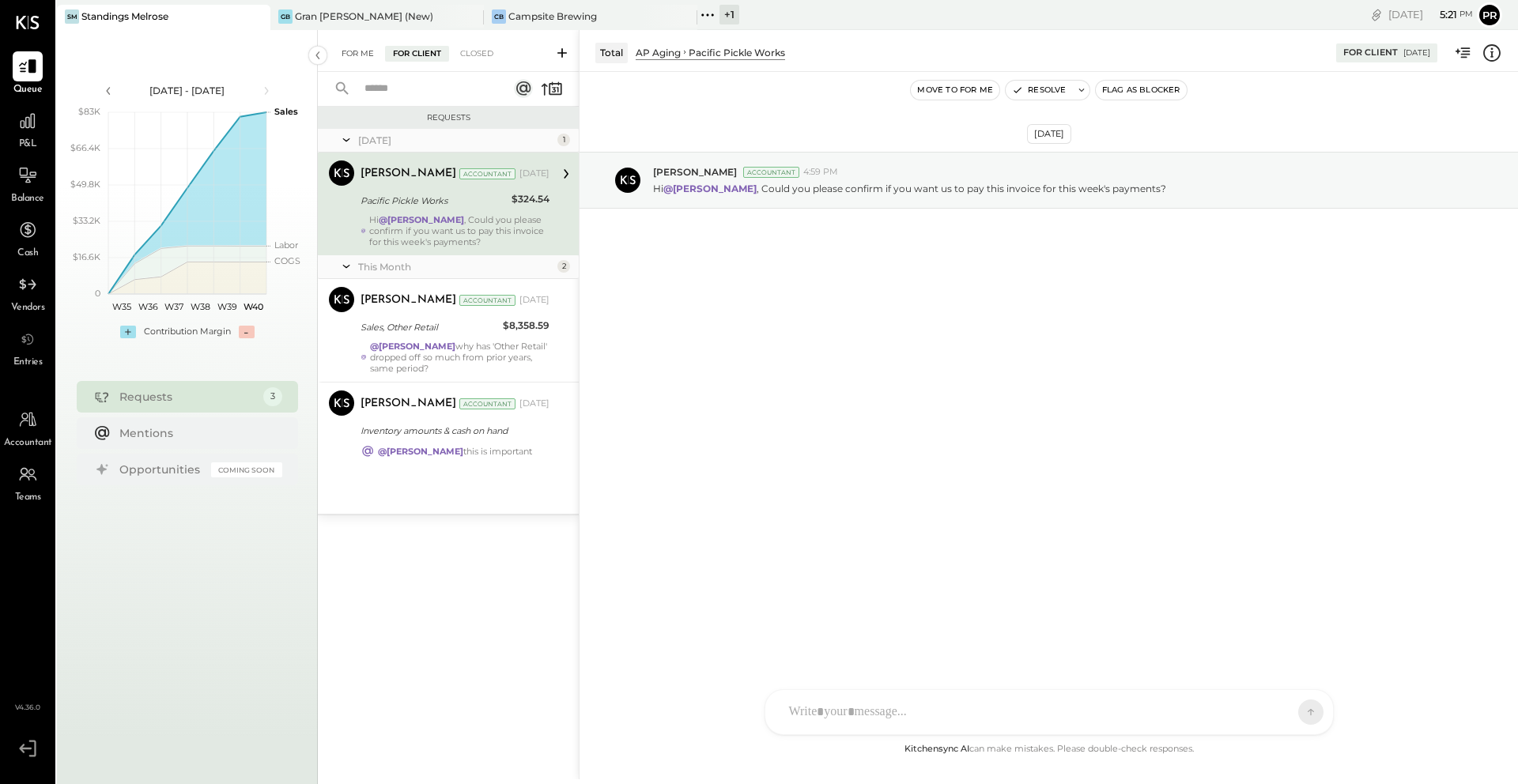
click at [366, 52] on div "For Me" at bounding box center [357, 53] width 48 height 15
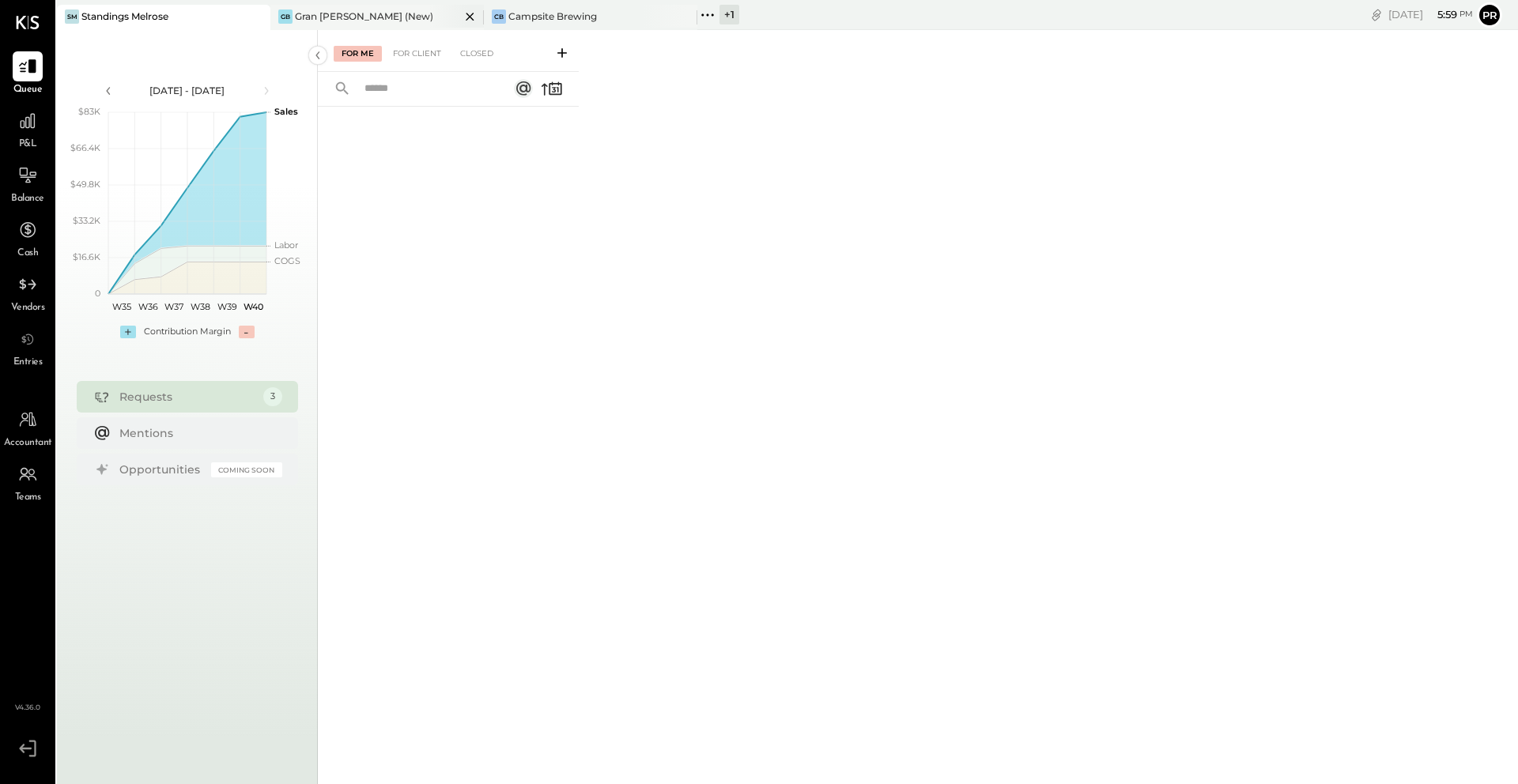
click at [322, 24] on div "GB Gran [PERSON_NAME] (New)" at bounding box center [377, 17] width 213 height 25
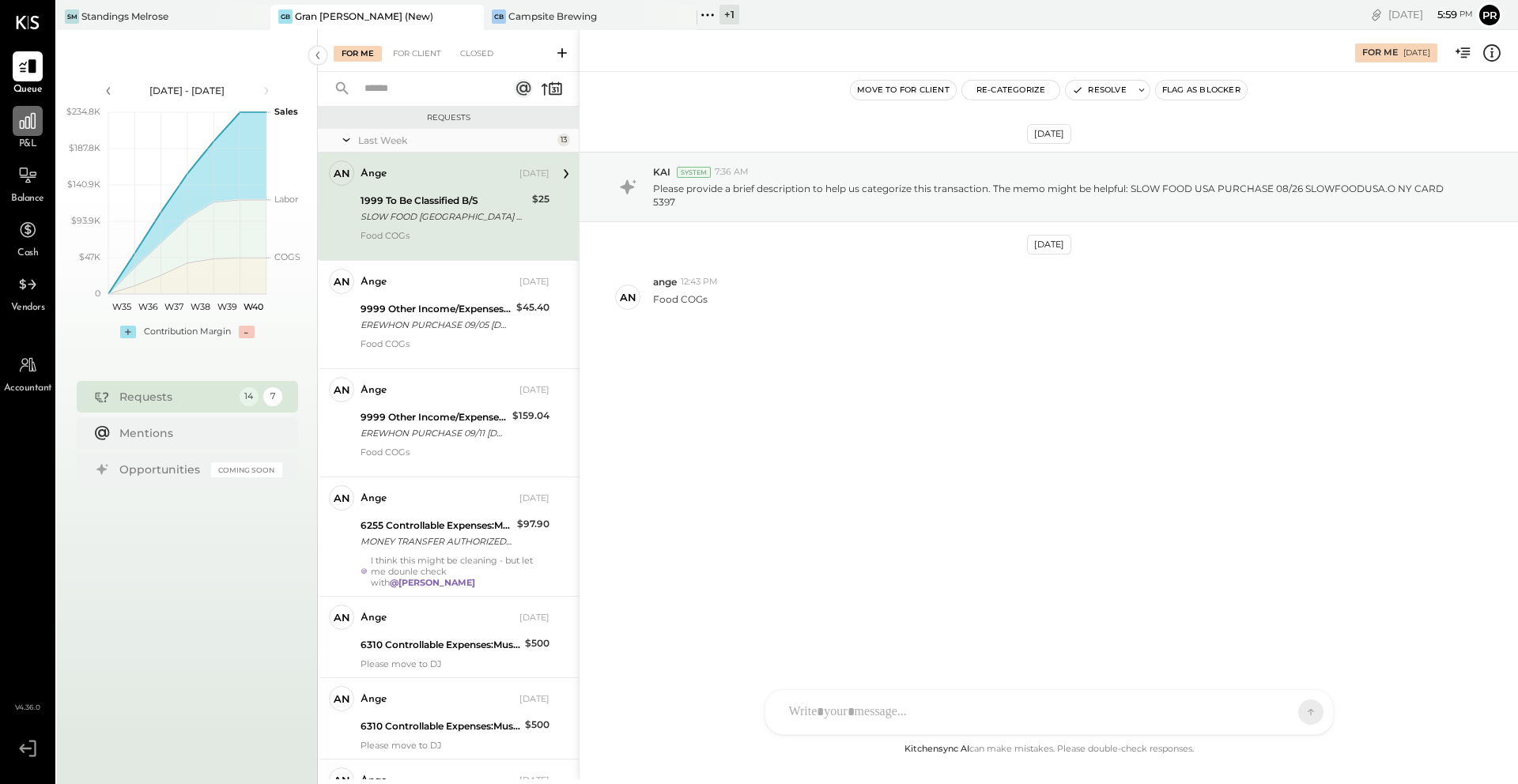
click at [36, 132] on div at bounding box center [27, 121] width 30 height 30
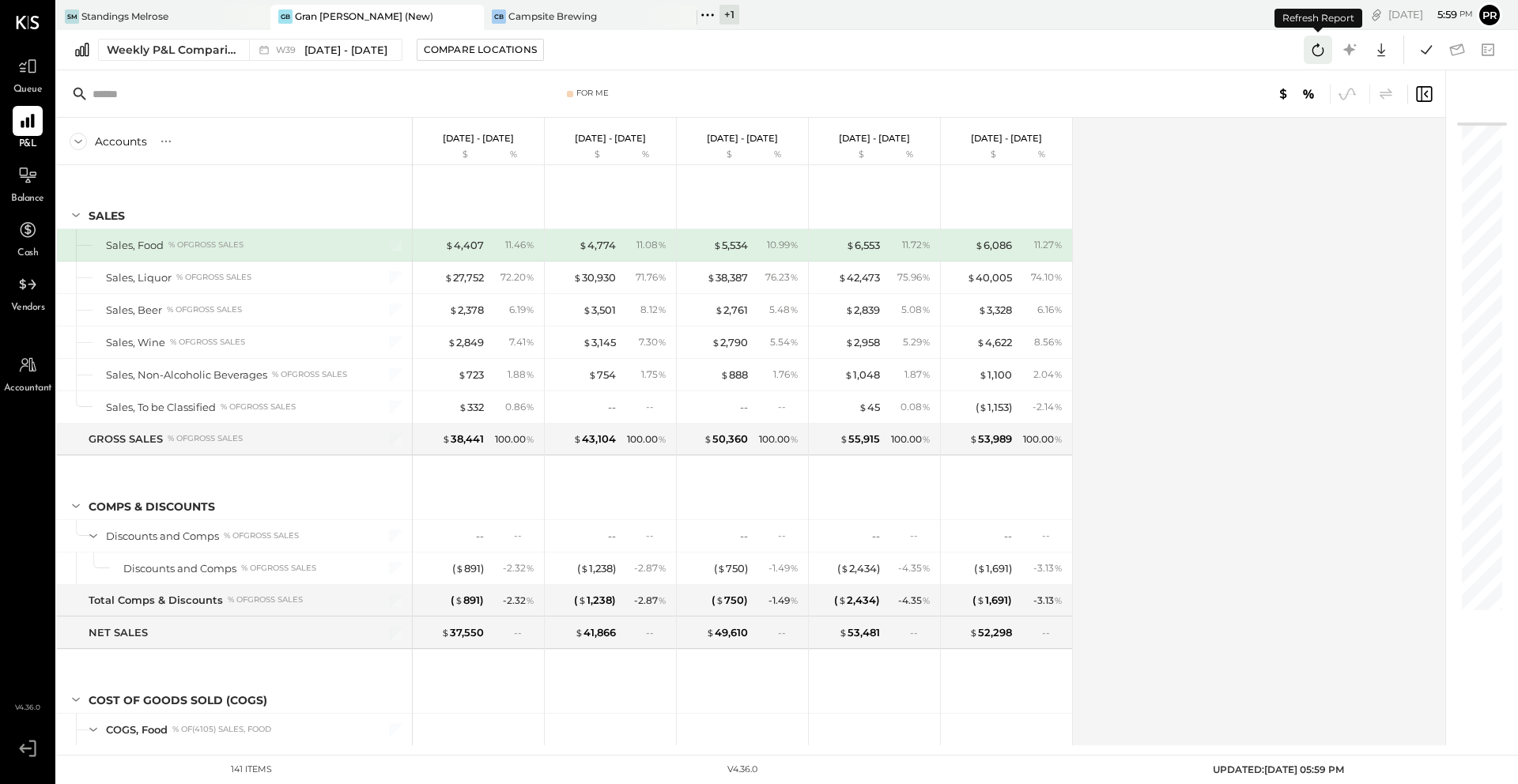
click at [1311, 47] on icon at bounding box center [1317, 49] width 20 height 20
